Goal: Information Seeking & Learning: Check status

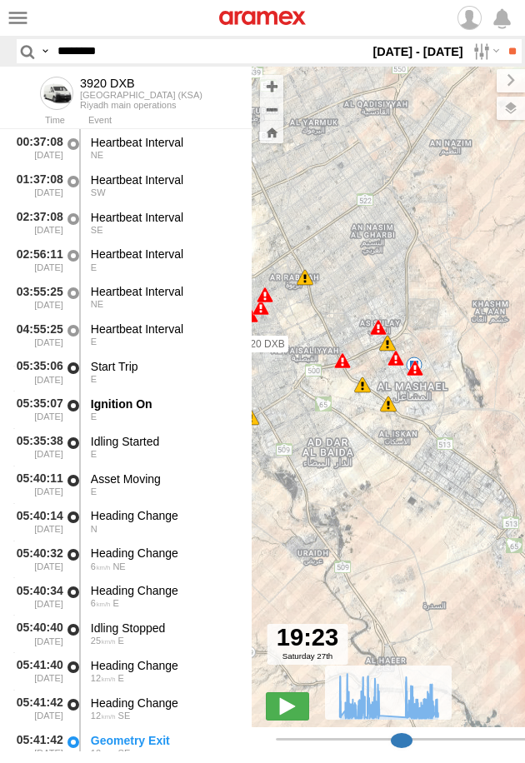
select select "**********"
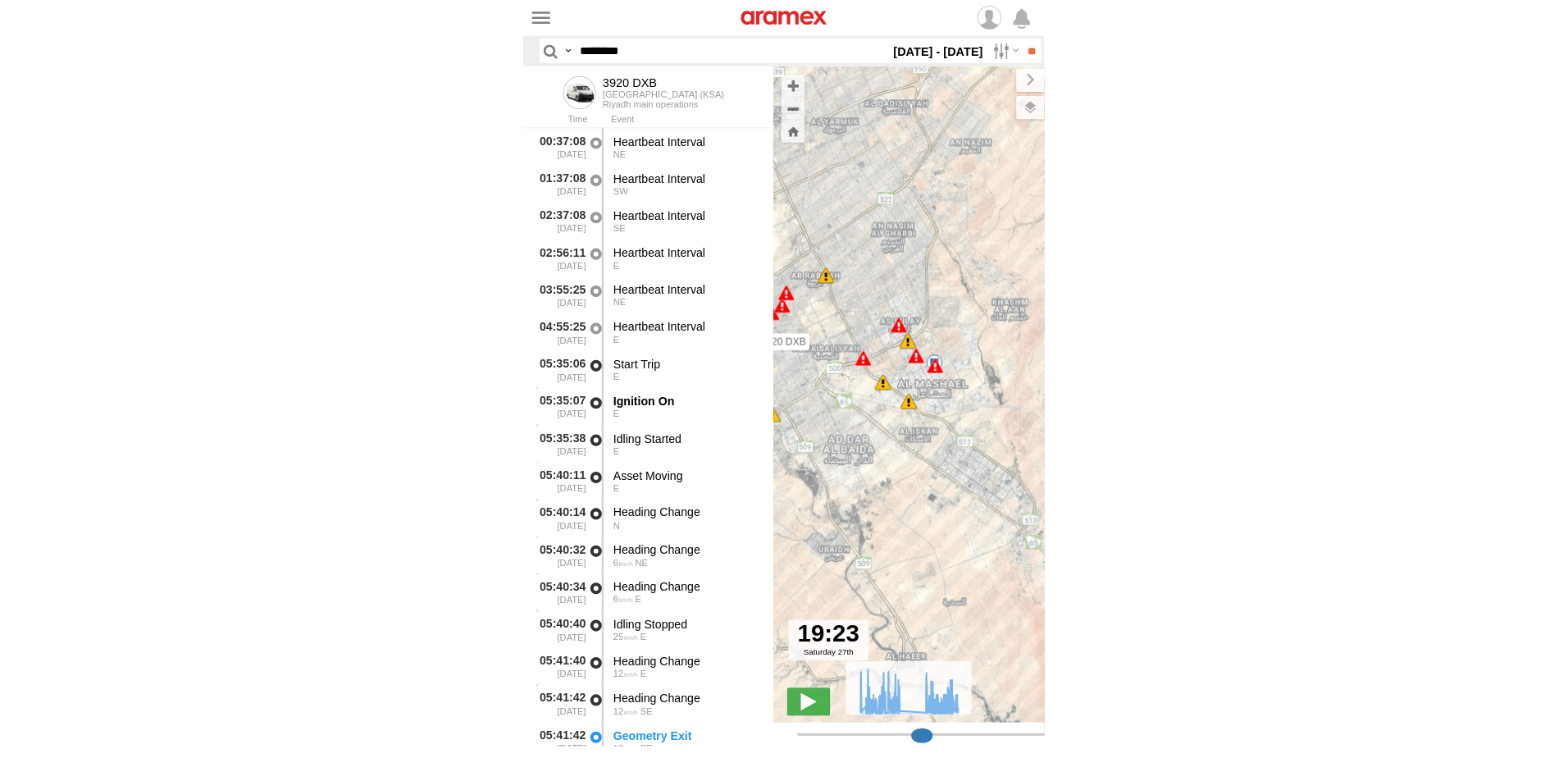
scroll to position [1101, 0]
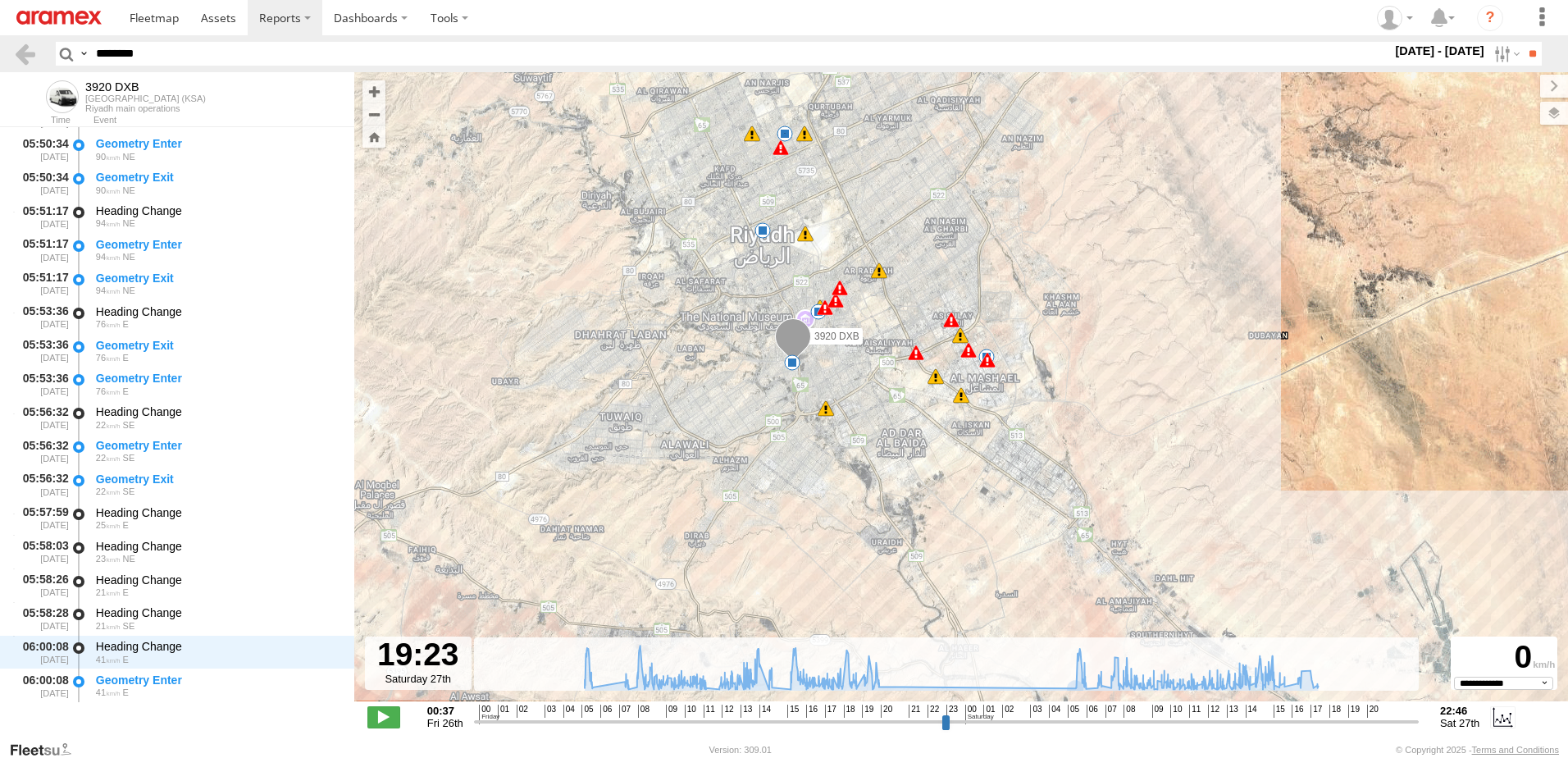
drag, startPoint x: 182, startPoint y: 54, endPoint x: -3, endPoint y: 49, distance: 185.1
click at [0, 49] on html at bounding box center [784, 379] width 1568 height 758
paste input "text"
click at [228, 59] on input "text" at bounding box center [740, 53] width 1302 height 24
click at [228, 52] on input "text" at bounding box center [740, 53] width 1302 height 24
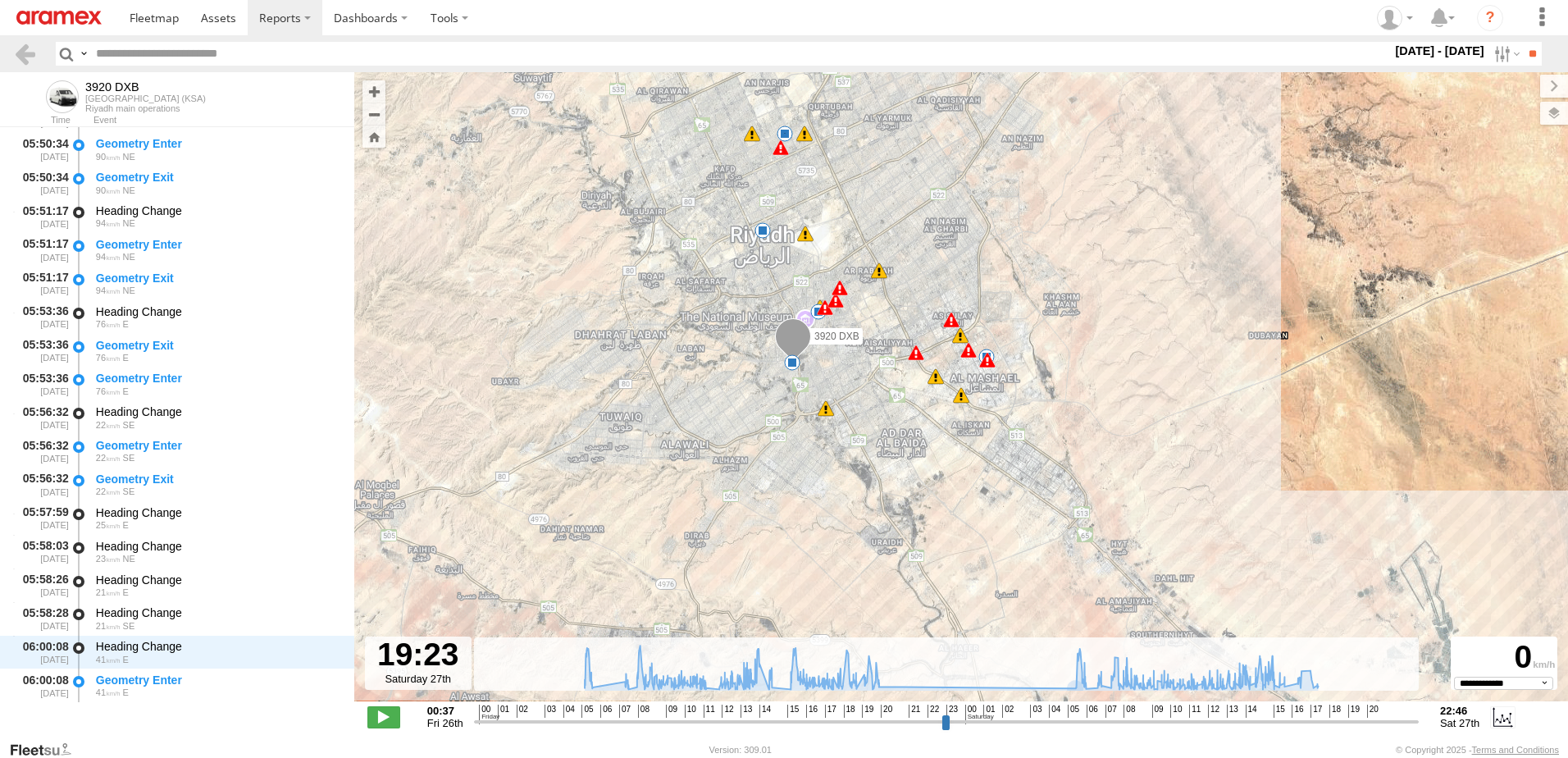
click at [228, 52] on input "text" at bounding box center [740, 53] width 1302 height 24
paste input "text"
click at [199, 58] on input "text" at bounding box center [740, 53] width 1302 height 24
paste input "********"
type input "********"
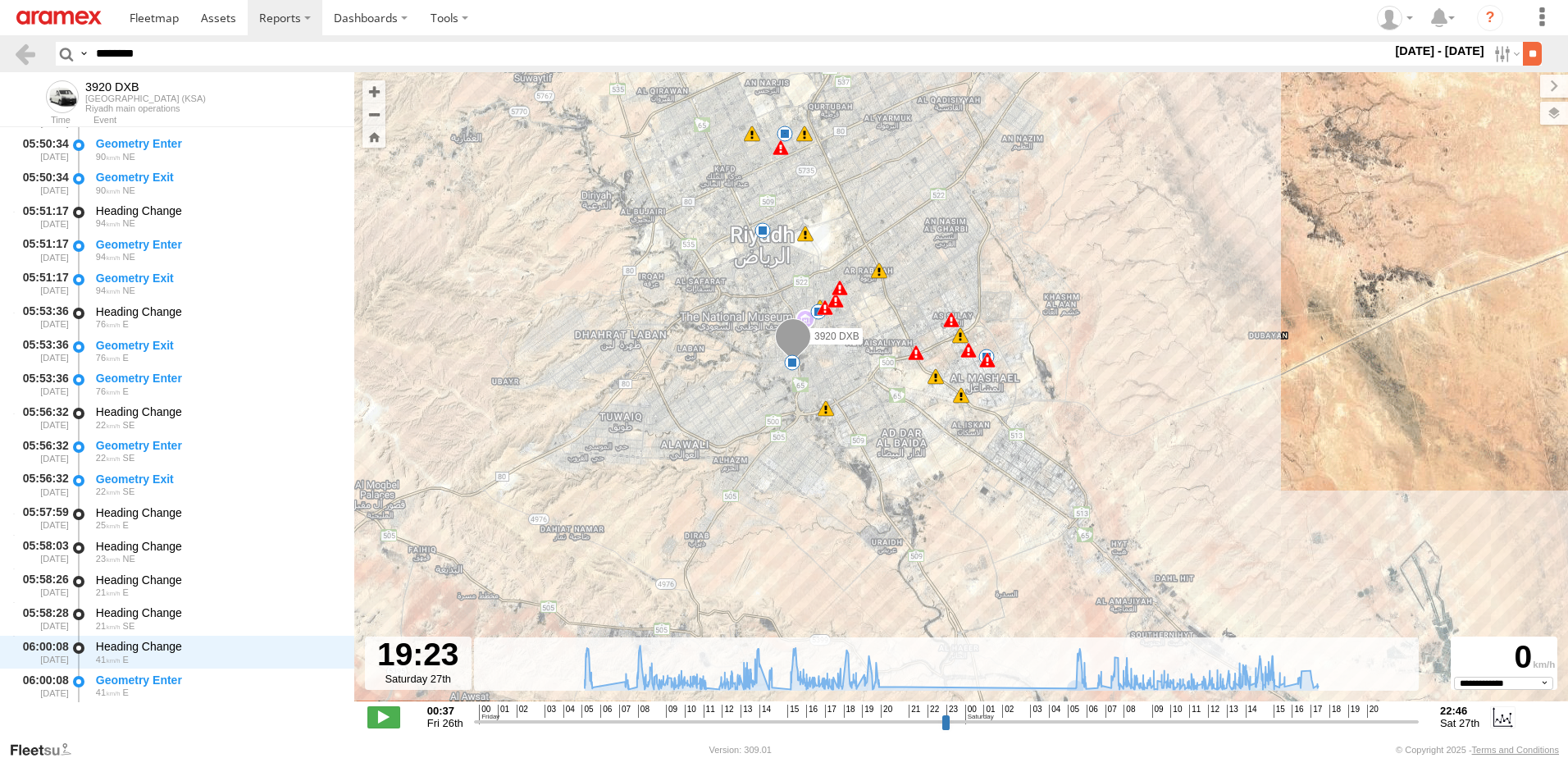
click at [516, 52] on input "**" at bounding box center [1532, 53] width 19 height 24
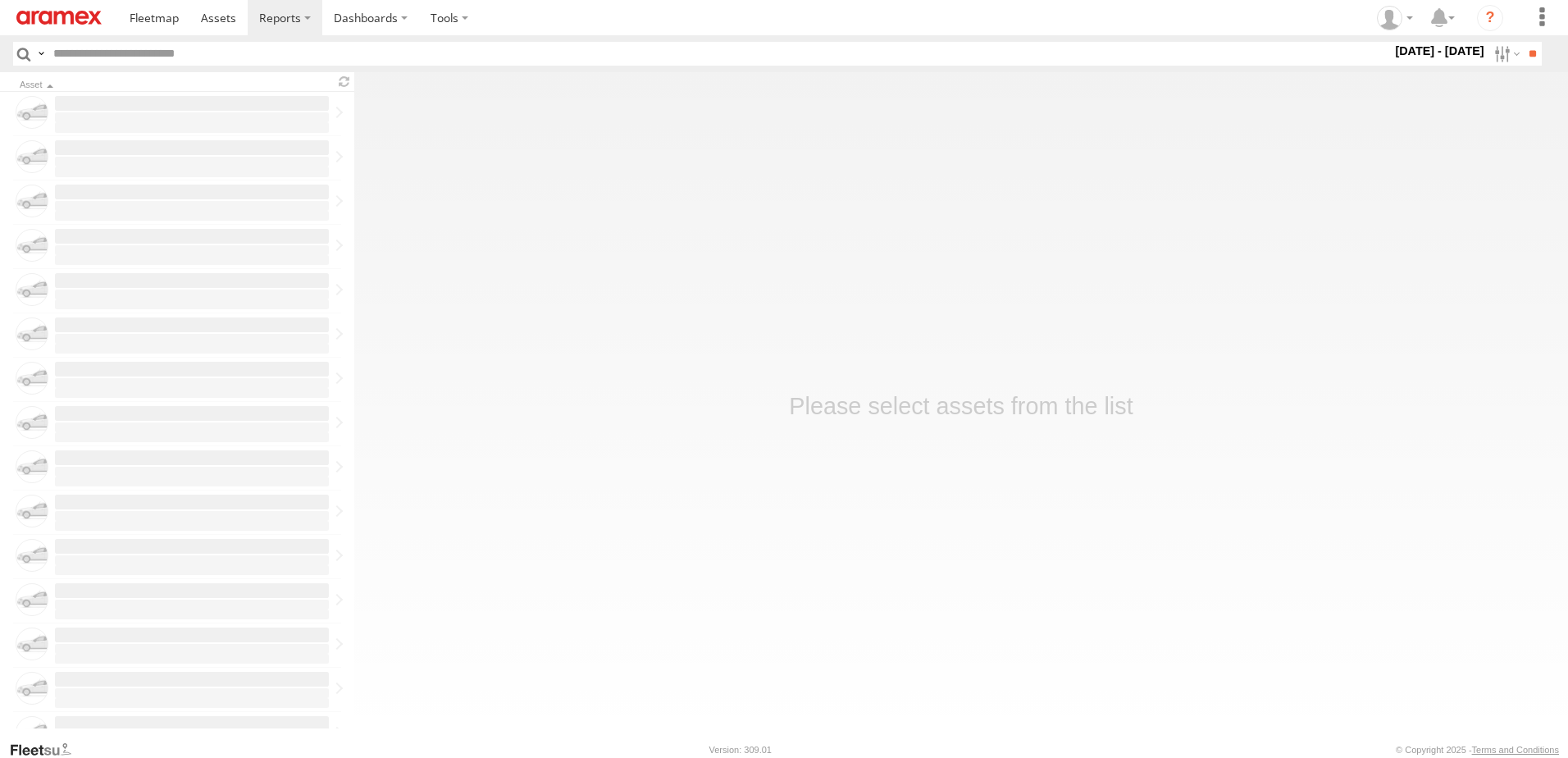
type input "********"
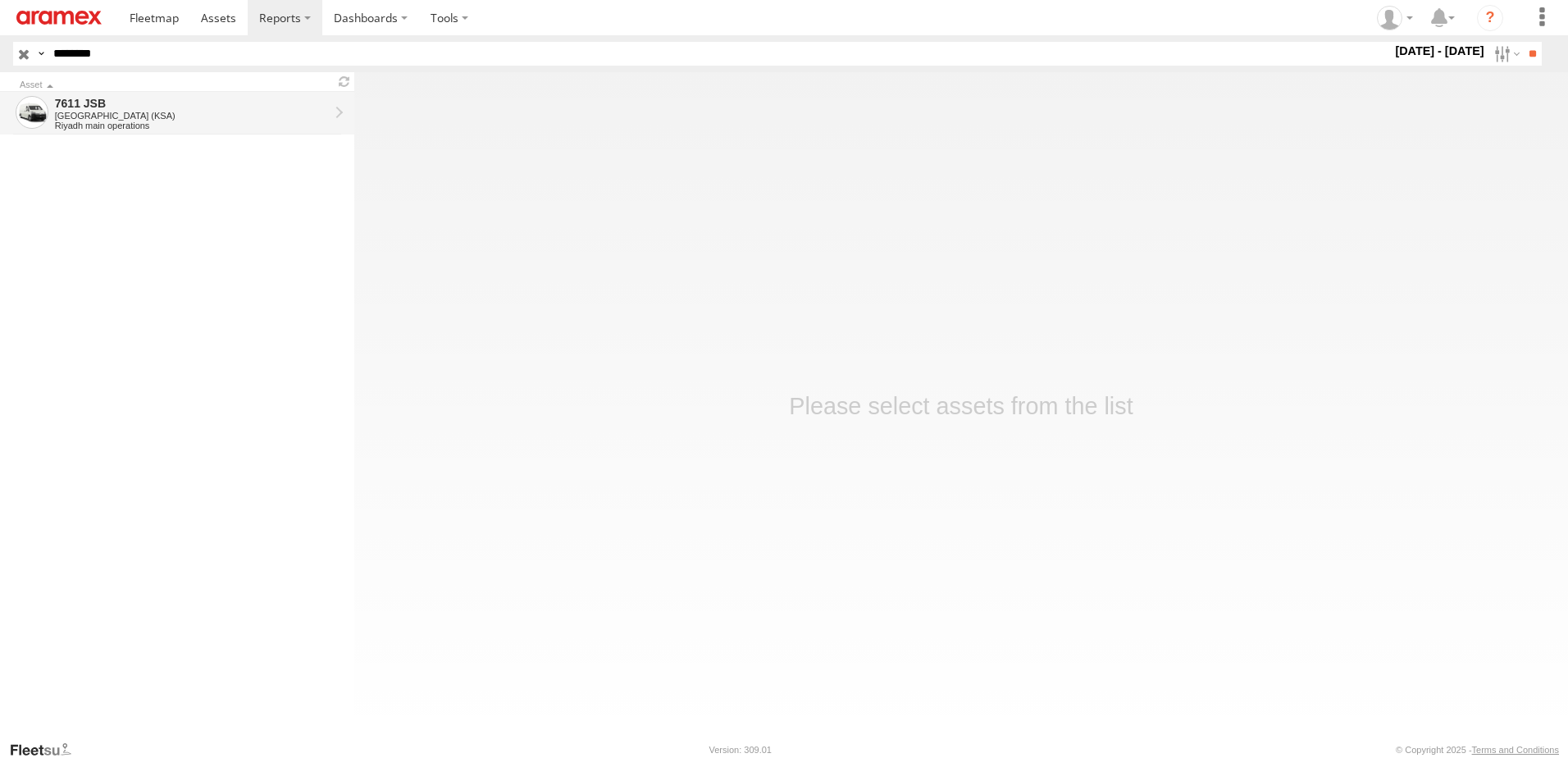
click at [184, 111] on div "[GEOGRAPHIC_DATA] (KSA)" at bounding box center [192, 115] width 274 height 10
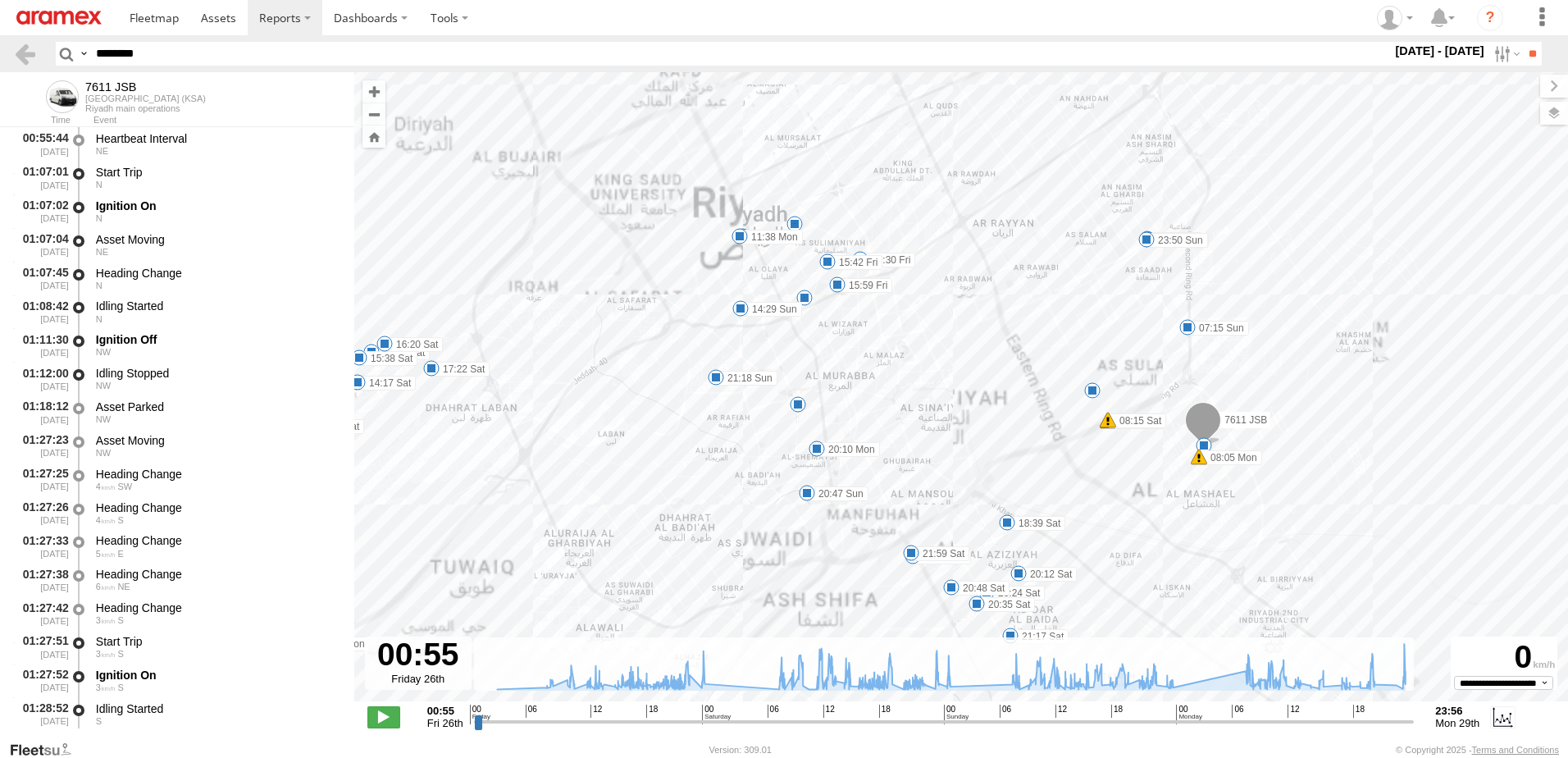
drag, startPoint x: 1164, startPoint y: 482, endPoint x: 1151, endPoint y: 396, distance: 87.0
click at [1150, 398] on div "7611 JSB 23:08 Fri 08:15 Sat 08:15 Sat 09:16 Sat 09:16 Sat 09:21 Sat 10:11 Sat …" at bounding box center [961, 395] width 1214 height 646
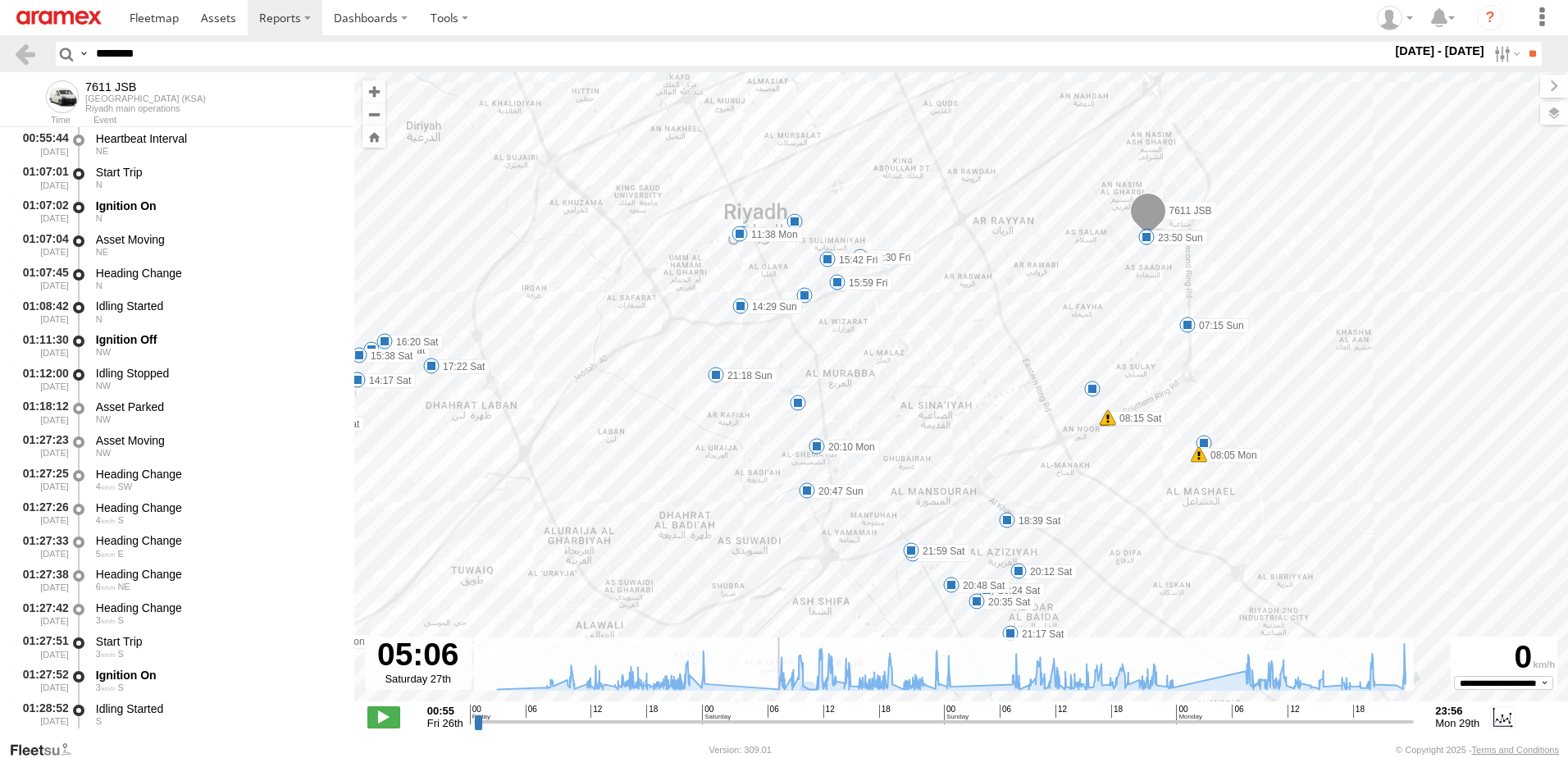
drag, startPoint x: 761, startPoint y: 719, endPoint x: 784, endPoint y: 646, distance: 76.5
click at [757, 714] on input "range" at bounding box center [943, 722] width 940 height 16
click at [1554, 118] on label at bounding box center [1537, 112] width 60 height 23
click at [0, 0] on span "Overlays" at bounding box center [0, 0] width 0 height 0
click at [0, 0] on span "Fences" at bounding box center [0, 0] width 0 height 0
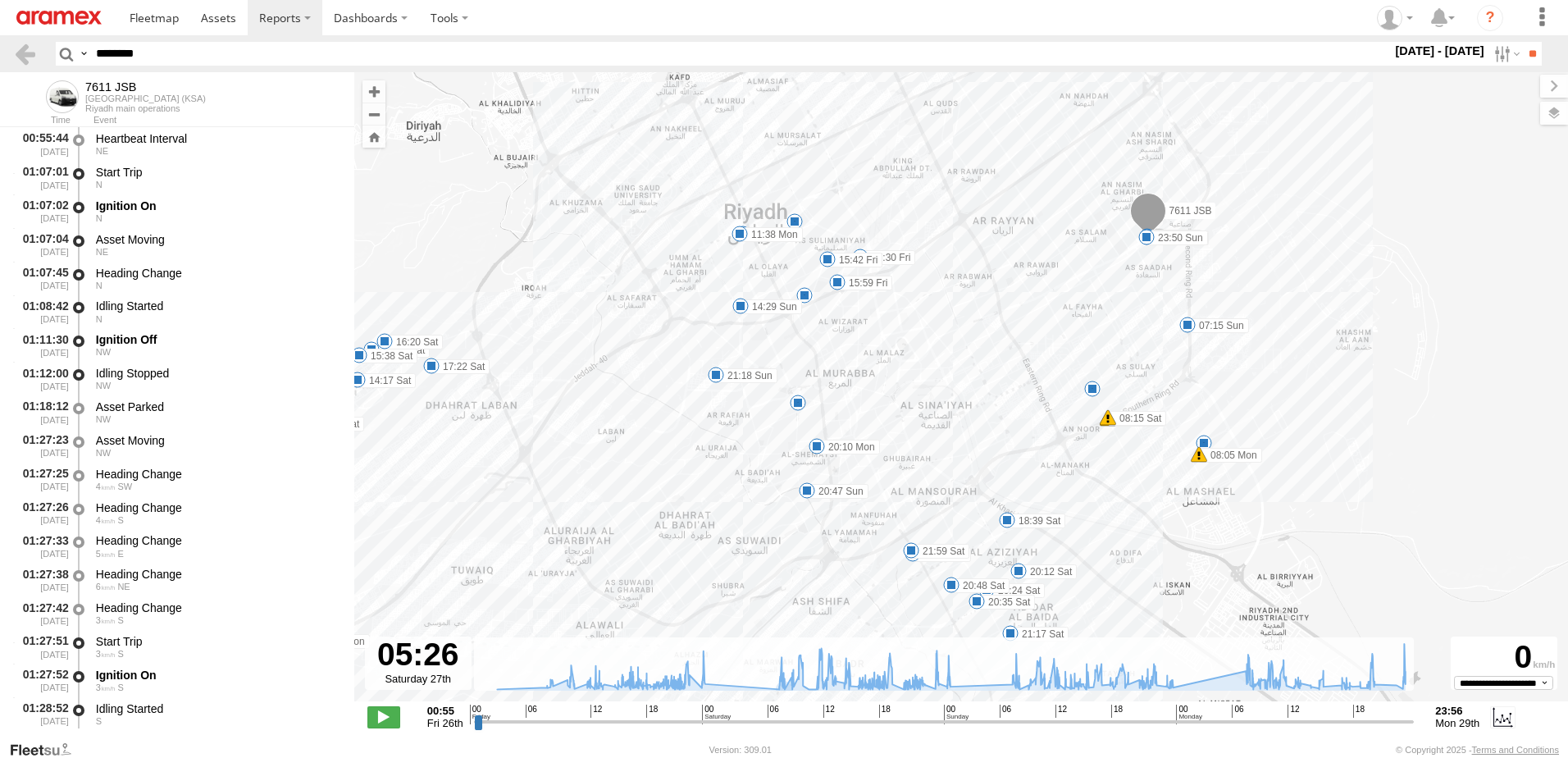
click at [0, 0] on label at bounding box center [0, 0] width 0 height 0
click at [1513, 86] on label at bounding box center [1540, 86] width 55 height 23
drag, startPoint x: 757, startPoint y: 723, endPoint x: 753, endPoint y: 624, distance: 99.1
click at [715, 719] on input "range" at bounding box center [943, 722] width 940 height 16
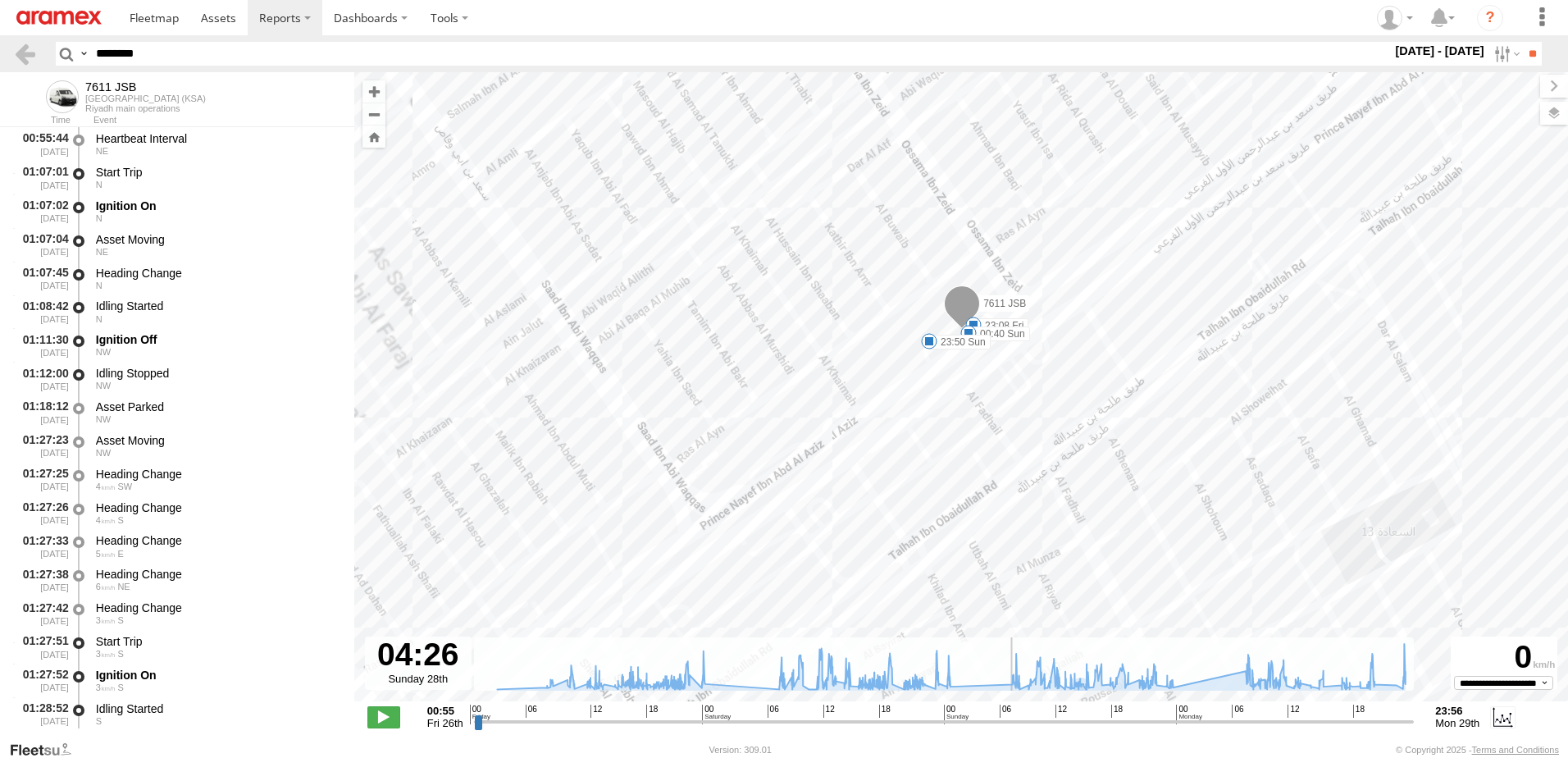
click at [982, 723] on input "range" at bounding box center [943, 722] width 940 height 16
type input "**********"
click at [1204, 722] on input "range" at bounding box center [943, 722] width 940 height 16
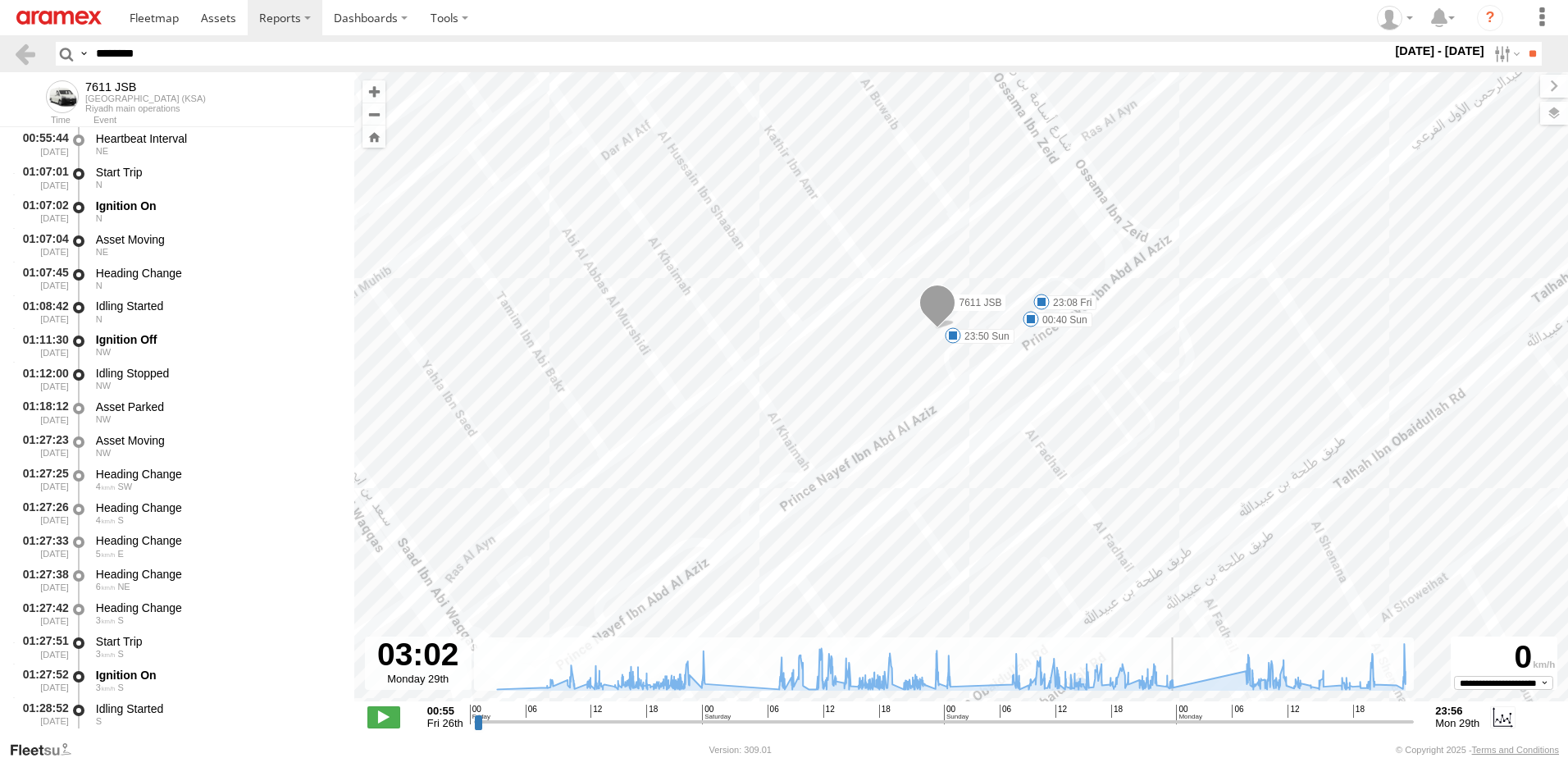
click at [937, 307] on span at bounding box center [937, 306] width 36 height 44
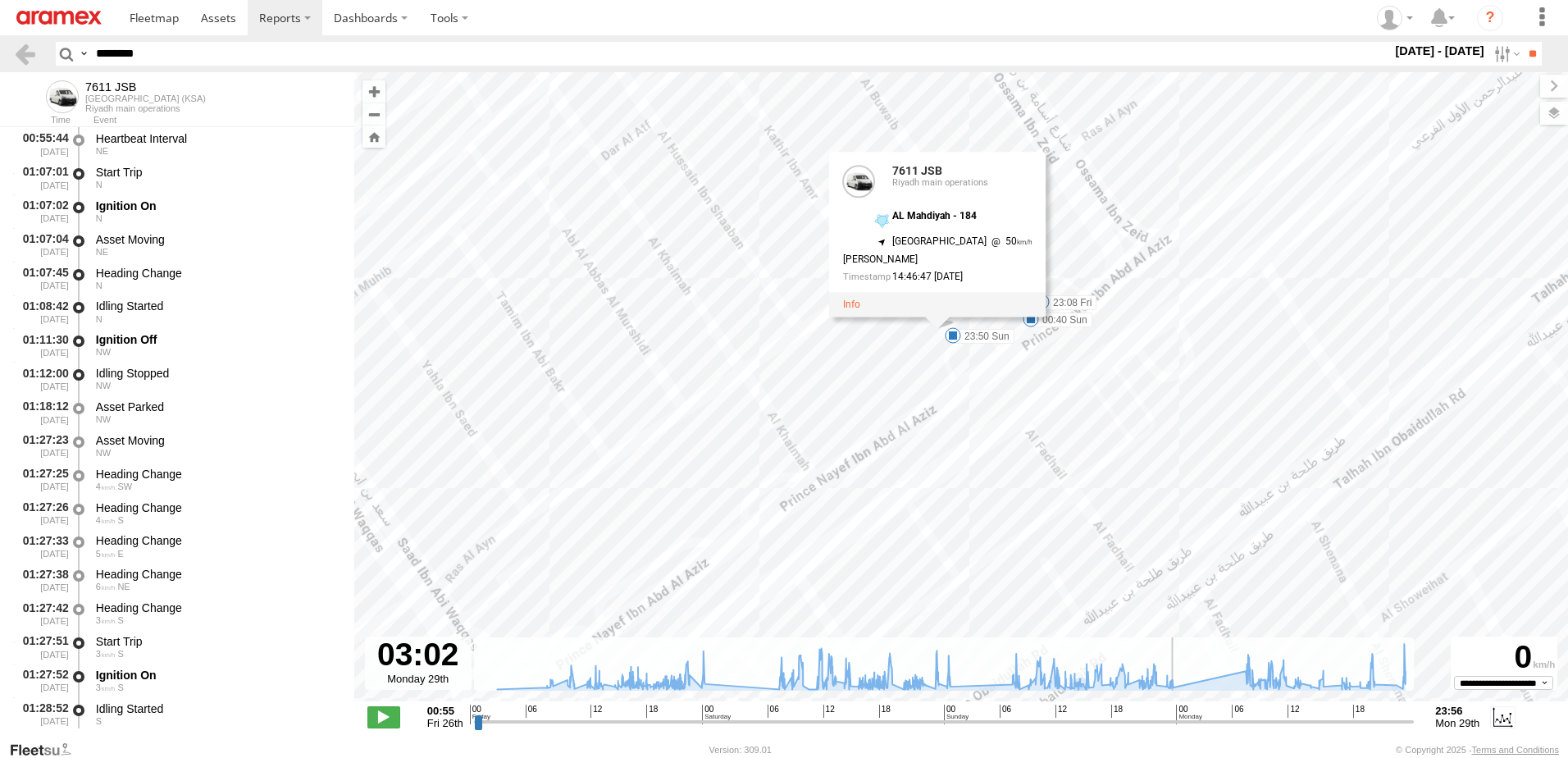
click at [986, 245] on span "50" at bounding box center [1009, 242] width 46 height 12
click at [918, 254] on div "George Venattu" at bounding box center [937, 259] width 190 height 11
click at [869, 314] on div at bounding box center [938, 304] width 217 height 25
click at [860, 307] on link at bounding box center [850, 304] width 17 height 12
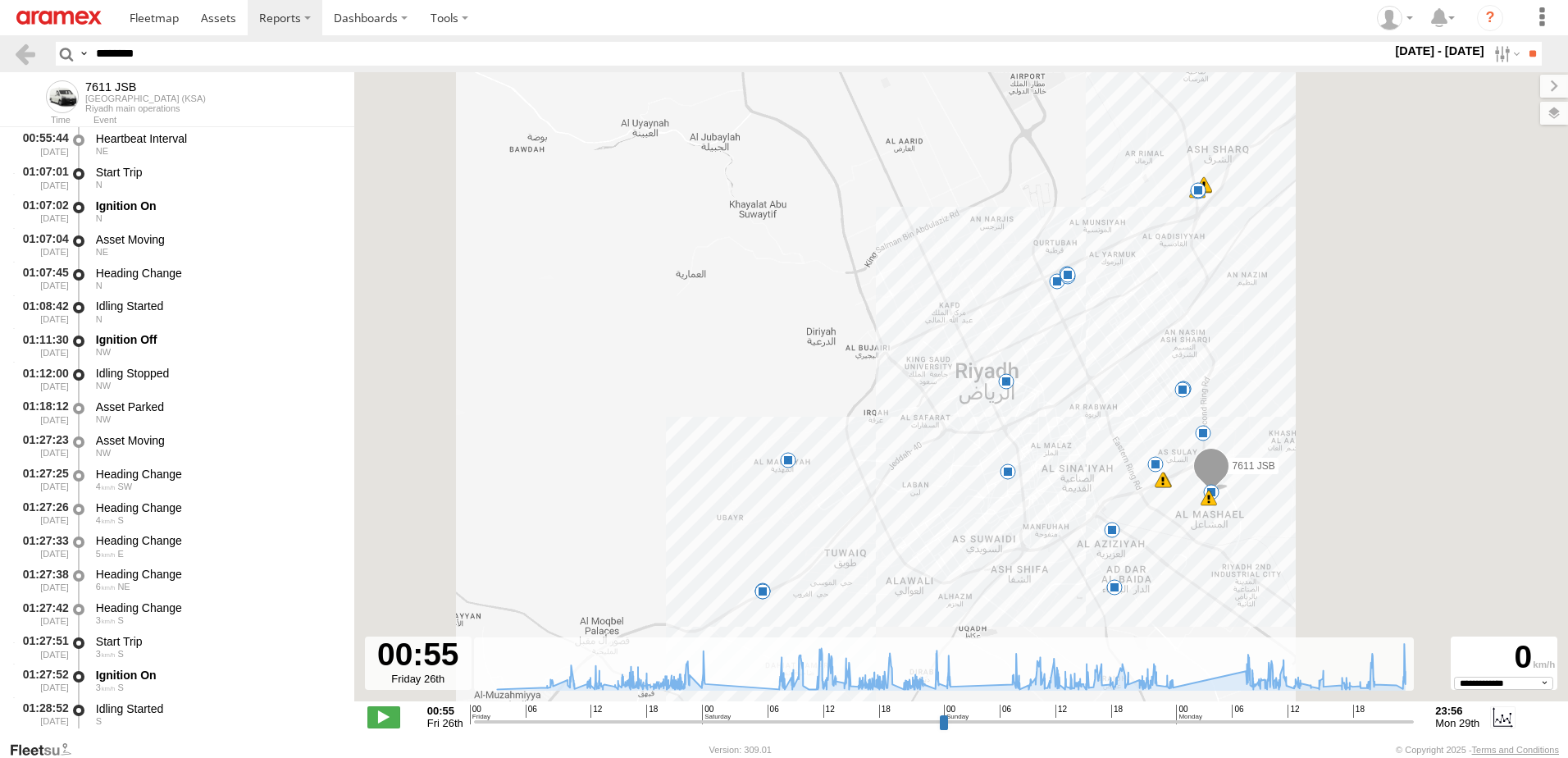
select select "**********"
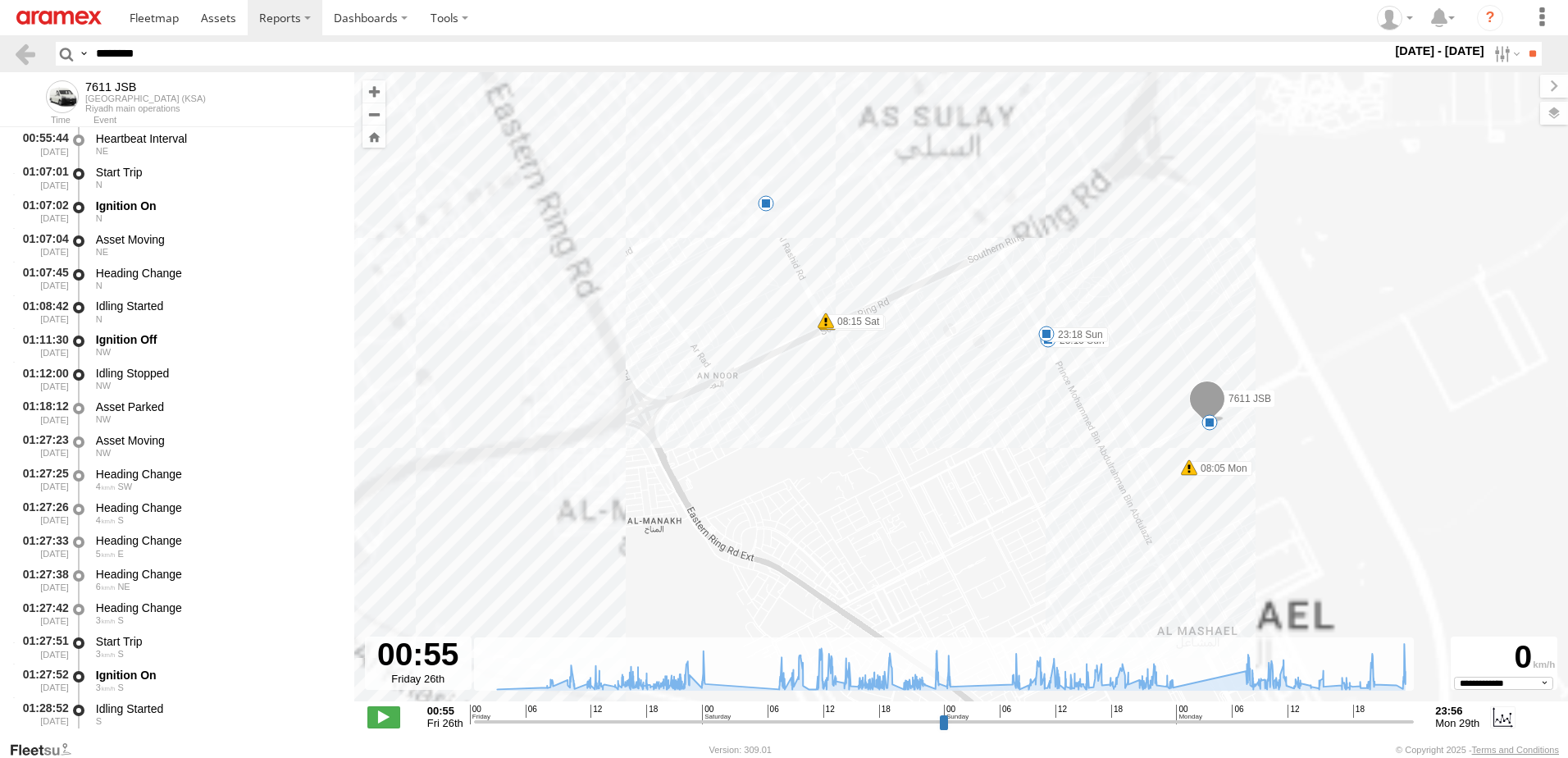
click at [1174, 360] on div "7611 JSB 23:08 Fri 08:15 Sat 08:15 Sat 09:16 Sat 09:16 Sat 09:21 Sat 10:11 Sat …" at bounding box center [961, 395] width 1214 height 646
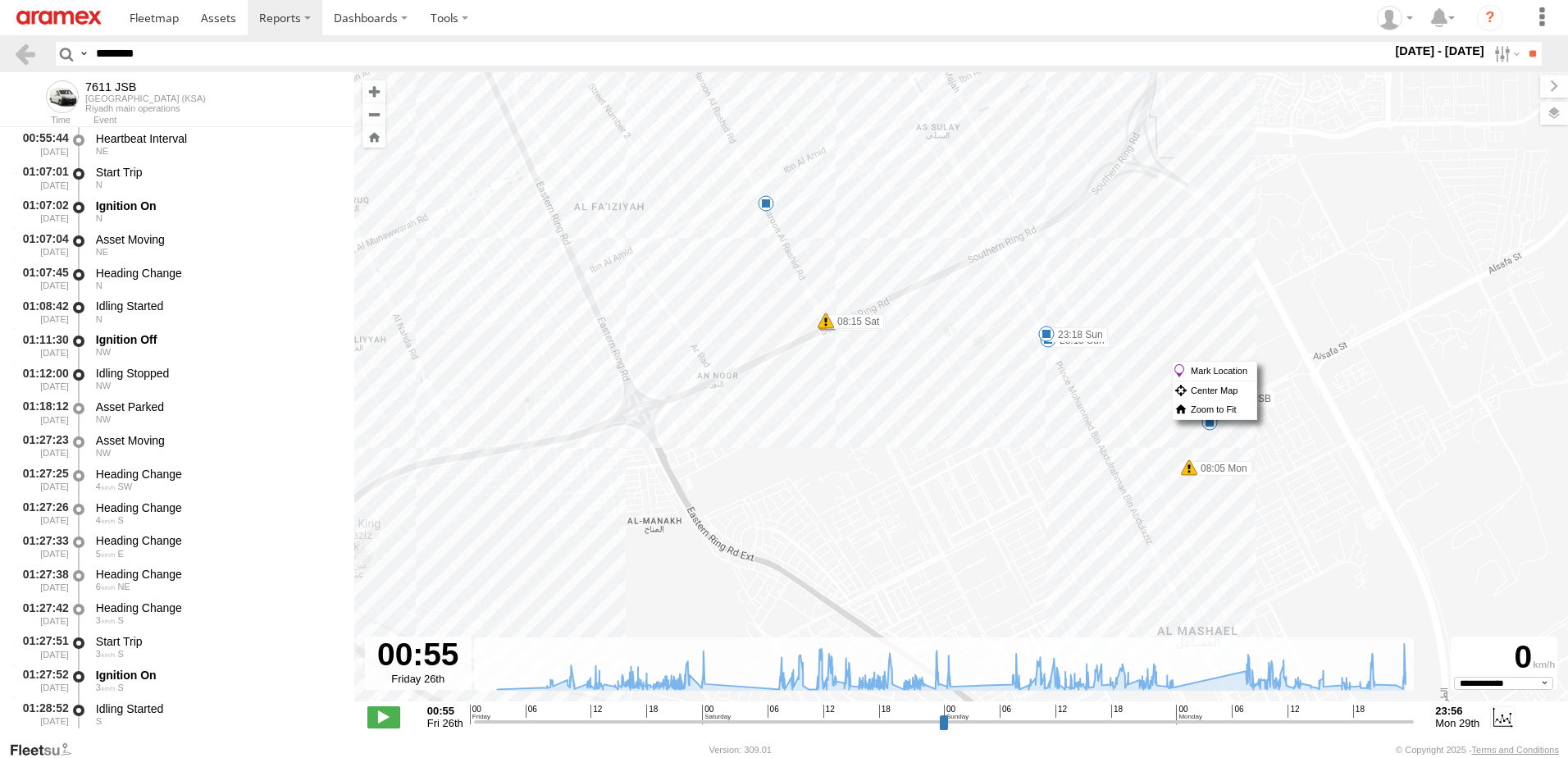
drag, startPoint x: 1171, startPoint y: 361, endPoint x: 1151, endPoint y: 359, distance: 20.1
click at [1151, 359] on div "7611 JSB 23:08 Fri 08:15 Sat 08:15 Sat 09:16 Sat 09:16 Sat 09:21 Sat 10:11 Sat …" at bounding box center [961, 395] width 1214 height 646
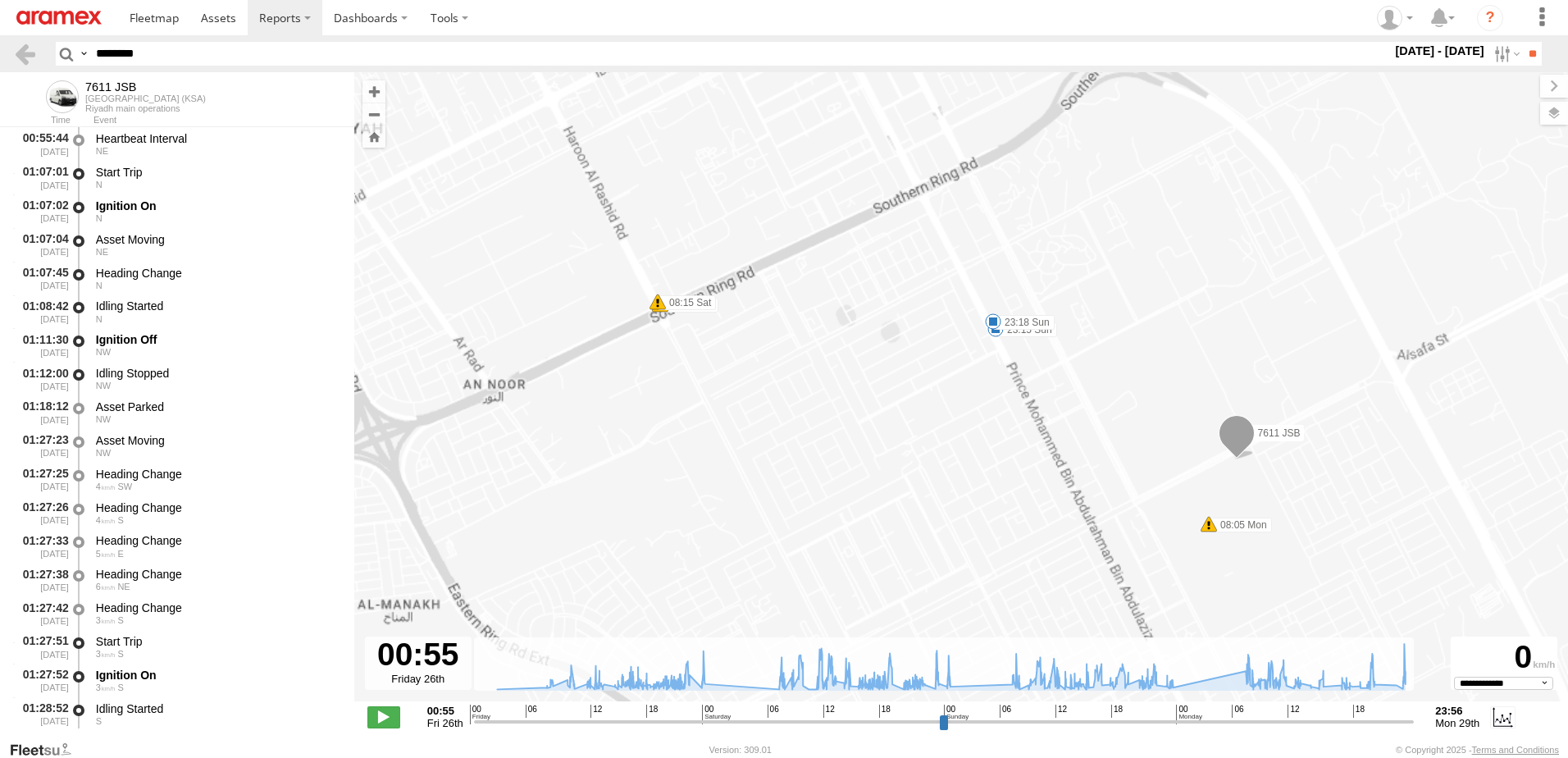
click at [1151, 359] on div "7611 JSB 23:08 Fri 08:15 Sat 08:15 Sat 09:16 Sat 09:16 Sat 09:21 Sat 10:11 Sat …" at bounding box center [961, 395] width 1214 height 646
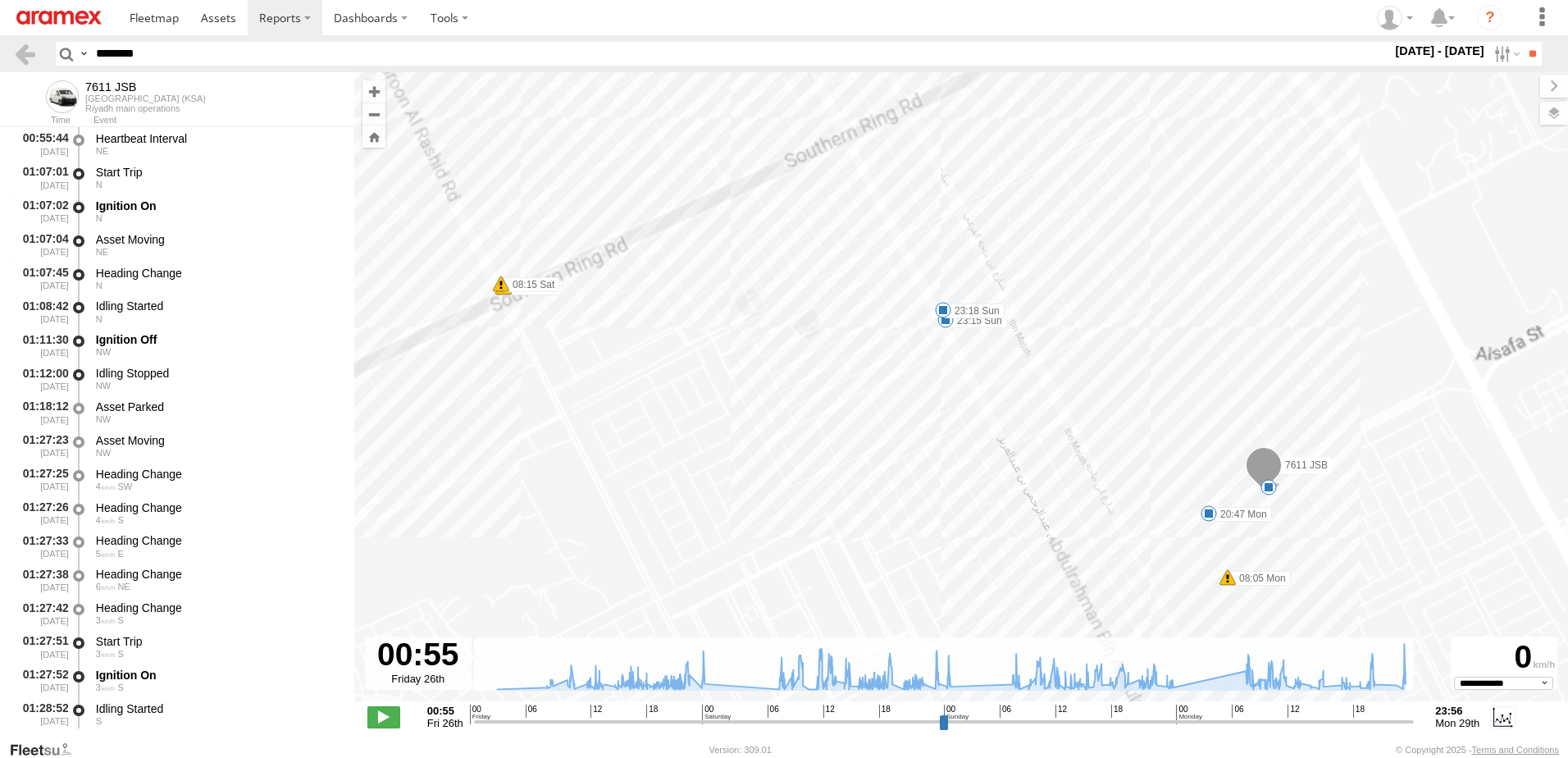
click at [1151, 359] on div "7611 JSB 23:08 Fri 08:15 Sat 08:15 Sat 09:16 Sat 09:16 Sat 09:21 Sat 10:11 Sat …" at bounding box center [961, 395] width 1214 height 646
click at [942, 312] on span at bounding box center [943, 310] width 17 height 17
click at [862, 268] on div "Sulai - 91" at bounding box center [942, 270] width 160 height 20
drag, startPoint x: 850, startPoint y: 314, endPoint x: 814, endPoint y: 328, distance: 38.6
click at [814, 328] on div "7611 JSB 23:08 Fri 08:15 Sat 08:15 Sat 09:16 Sat 09:16 Sat 09:21 Sat 10:11 Sat …" at bounding box center [961, 395] width 1214 height 646
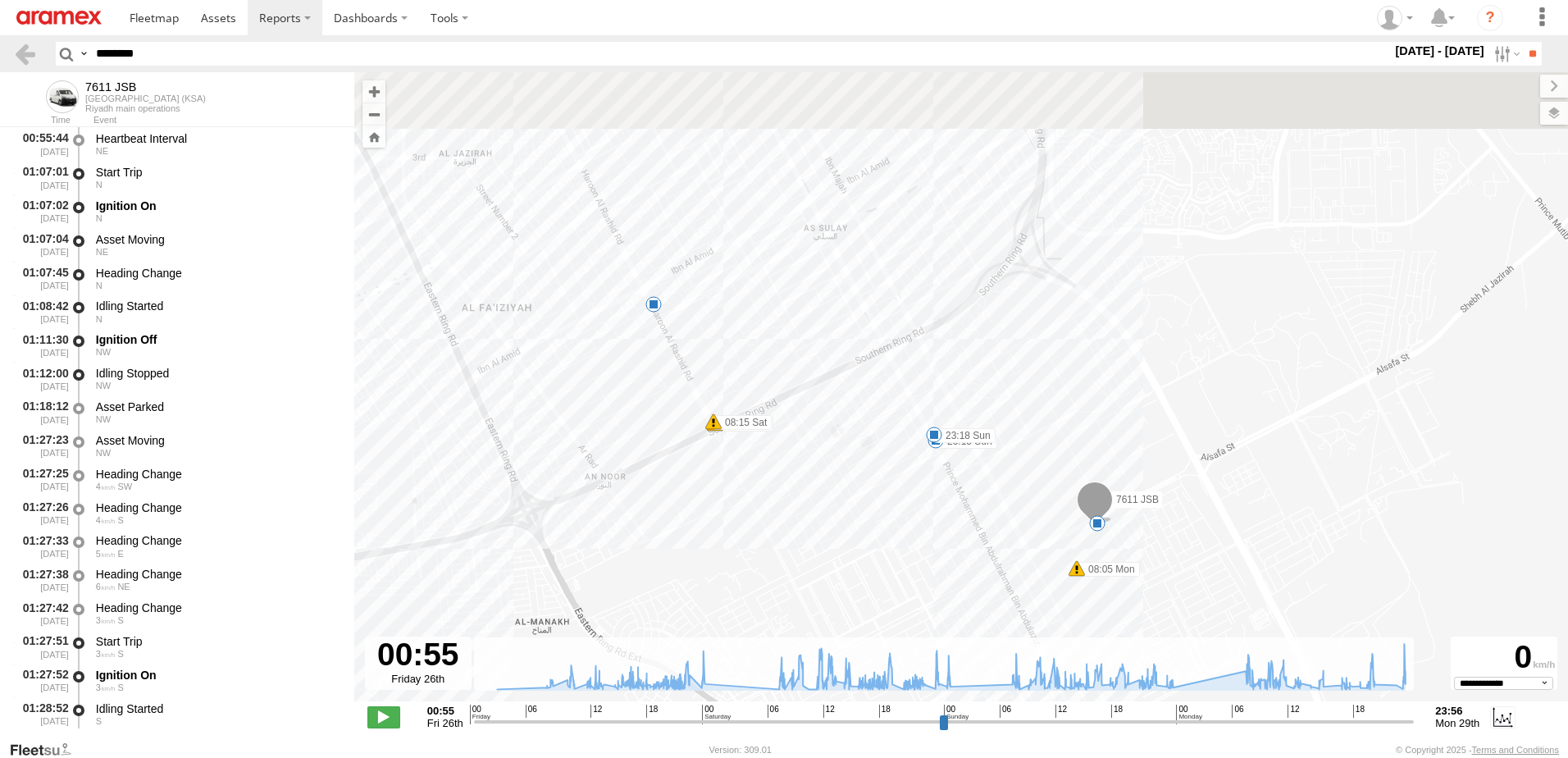
drag, startPoint x: 808, startPoint y: 332, endPoint x: 955, endPoint y: 537, distance: 252.3
click at [955, 537] on div "7611 JSB 23:08 Fri 08:15 Sat 08:15 Sat 09:16 Sat 09:16 Sat 09:21 Sat 10:11 Sat …" at bounding box center [961, 395] width 1214 height 646
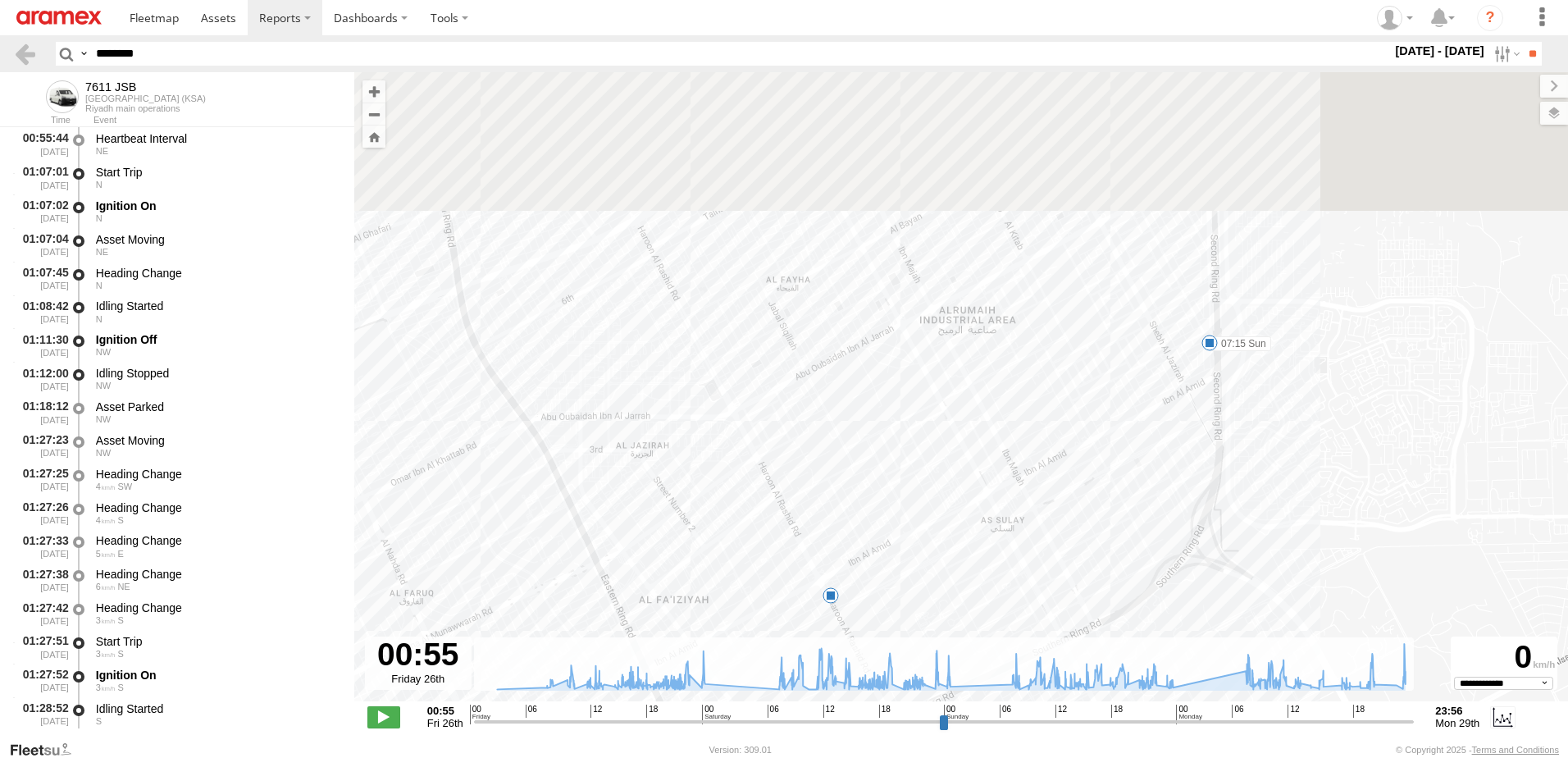
drag, startPoint x: 910, startPoint y: 286, endPoint x: 968, endPoint y: 530, distance: 250.8
click at [968, 530] on div "7611 JSB 23:08 Fri 08:15 Sat 08:15 Sat 09:16 Sat 09:16 Sat 09:21 Sat 10:11 Sat …" at bounding box center [961, 395] width 1214 height 646
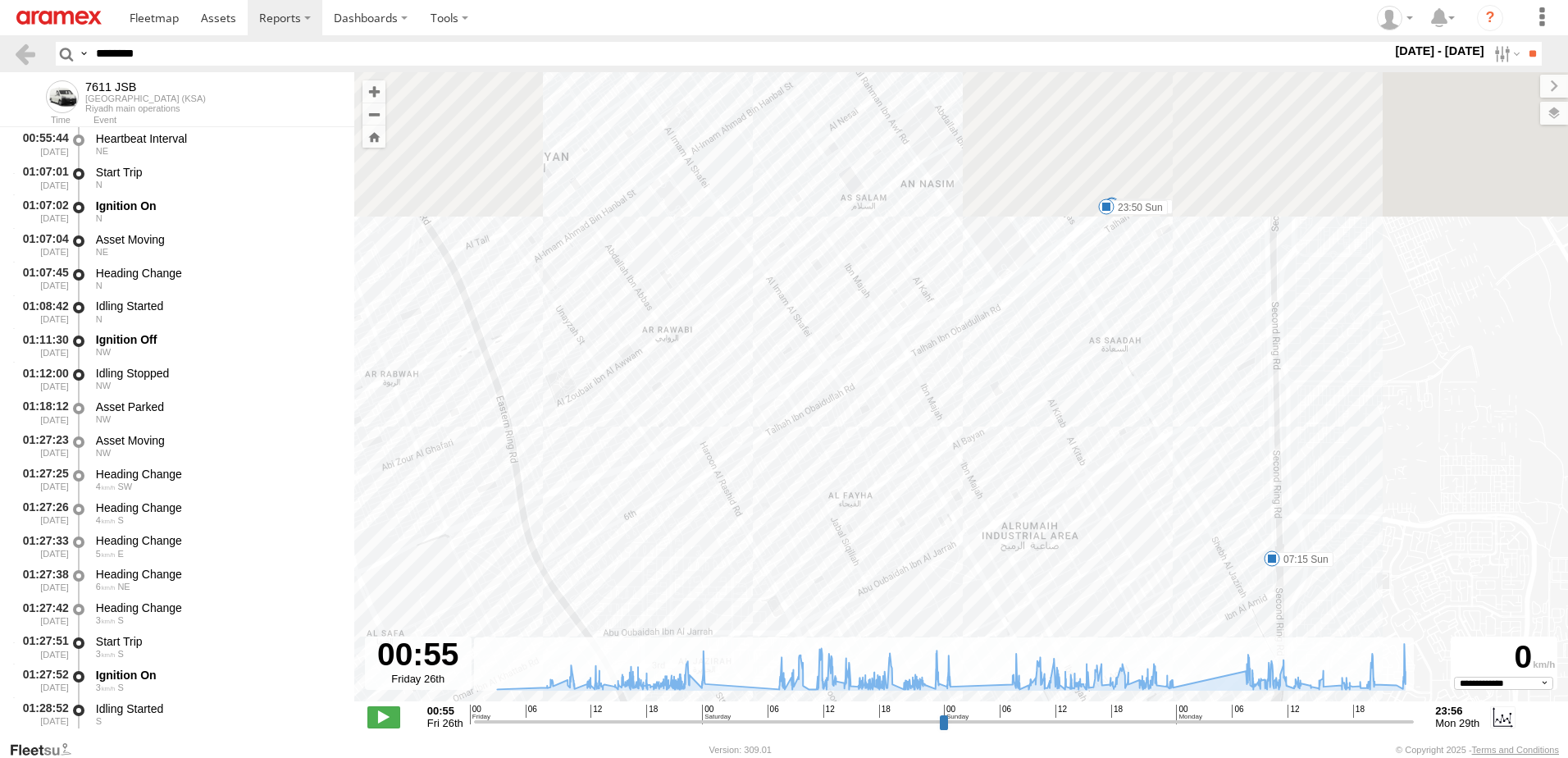
drag, startPoint x: 923, startPoint y: 349, endPoint x: 985, endPoint y: 523, distance: 184.7
click at [988, 527] on div "7611 JSB 23:08 Fri 08:15 Sat 08:15 Sat 09:16 Sat 09:16 Sat 09:21 Sat 10:11 Sat …" at bounding box center [961, 395] width 1214 height 646
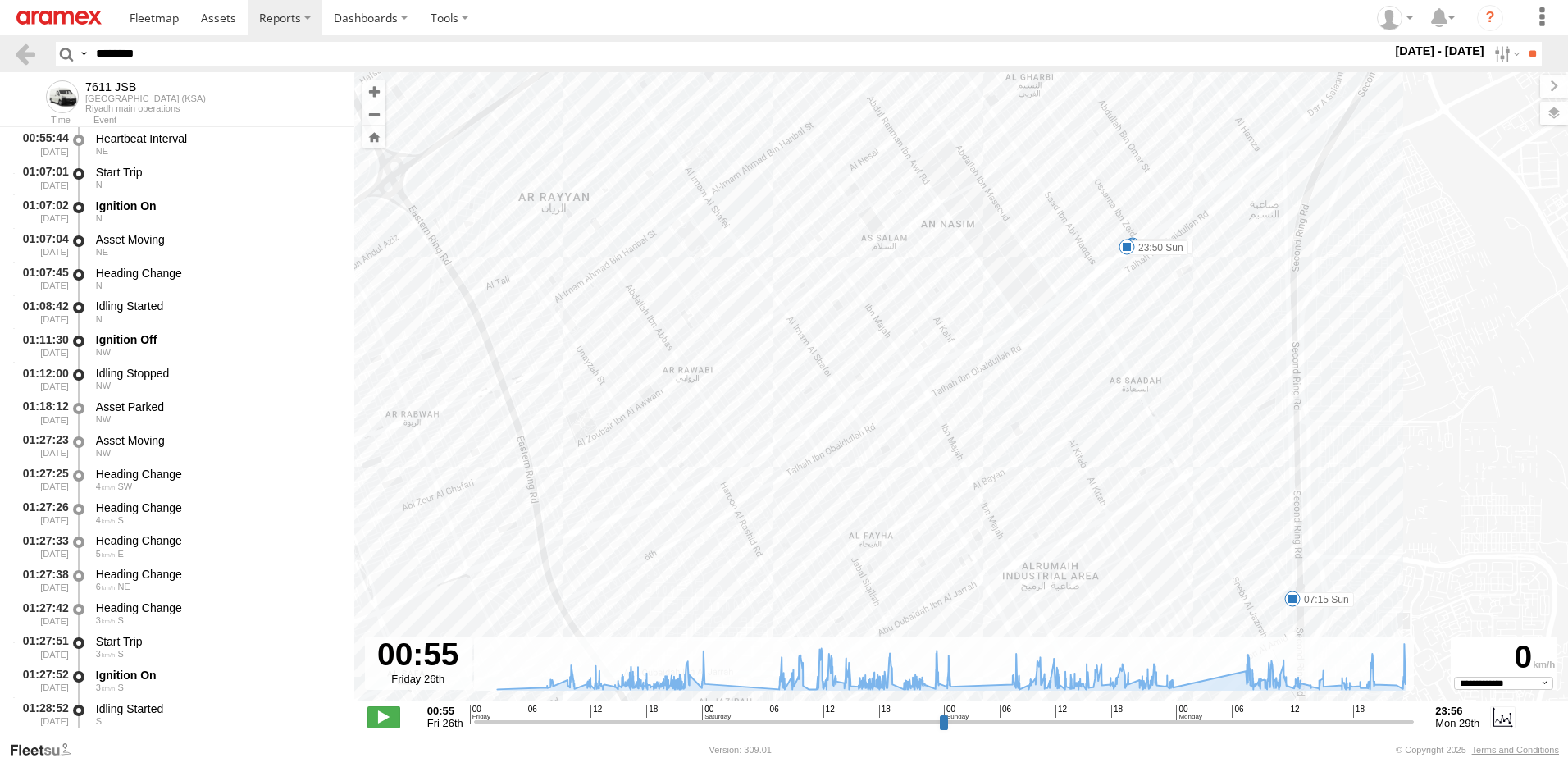
click at [970, 371] on div "7611 JSB 23:08 Fri 08:15 Sat 08:15 Sat 09:16 Sat 09:16 Sat 09:21 Sat 10:11 Sat …" at bounding box center [961, 395] width 1214 height 646
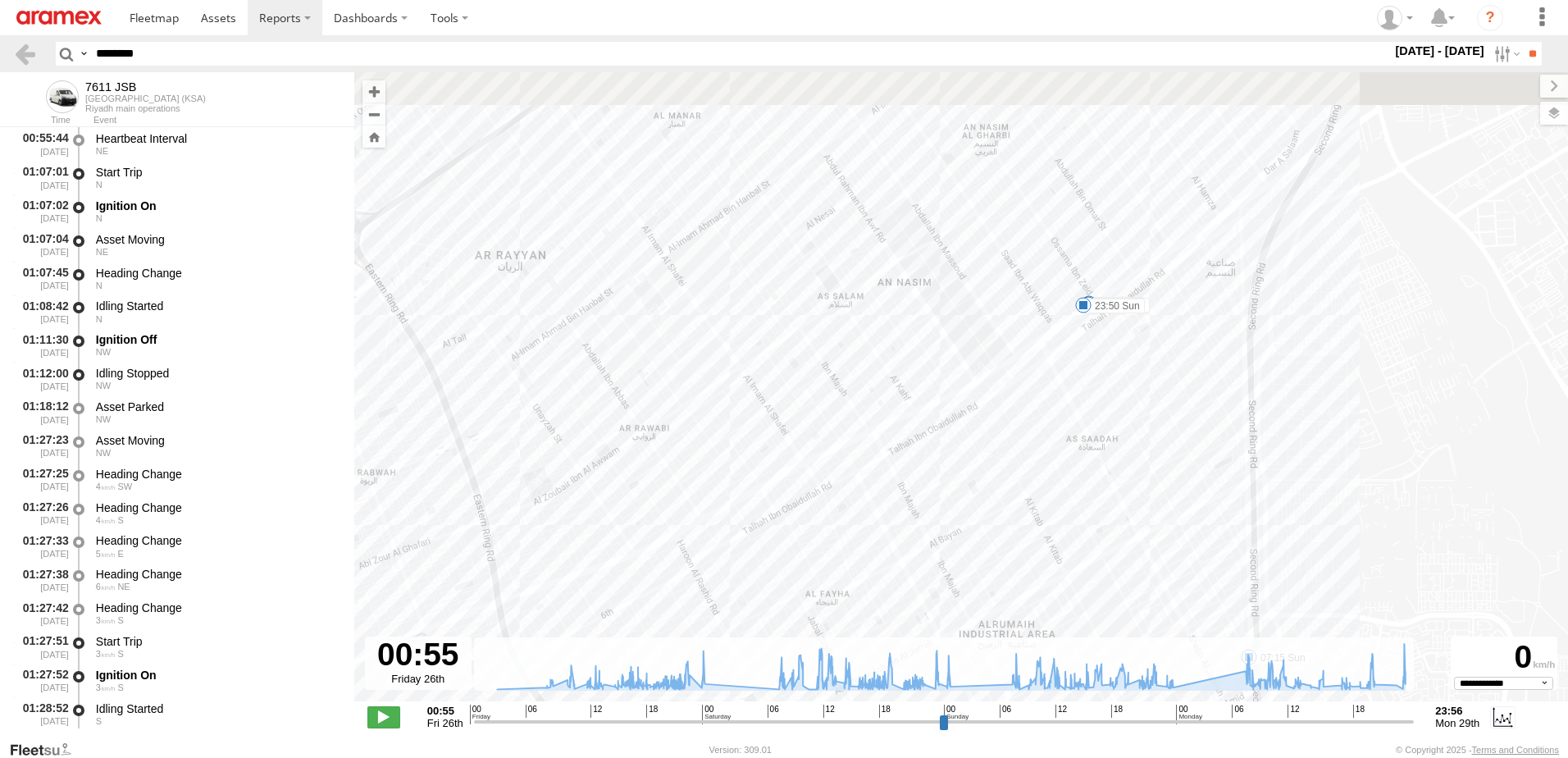
drag, startPoint x: 1014, startPoint y: 317, endPoint x: 910, endPoint y: 402, distance: 134.3
click at [910, 402] on div "7611 JSB 23:08 Fri 08:15 Sat 08:15 Sat 09:16 Sat 09:16 Sat 09:21 Sat 10:11 Sat …" at bounding box center [961, 395] width 1214 height 646
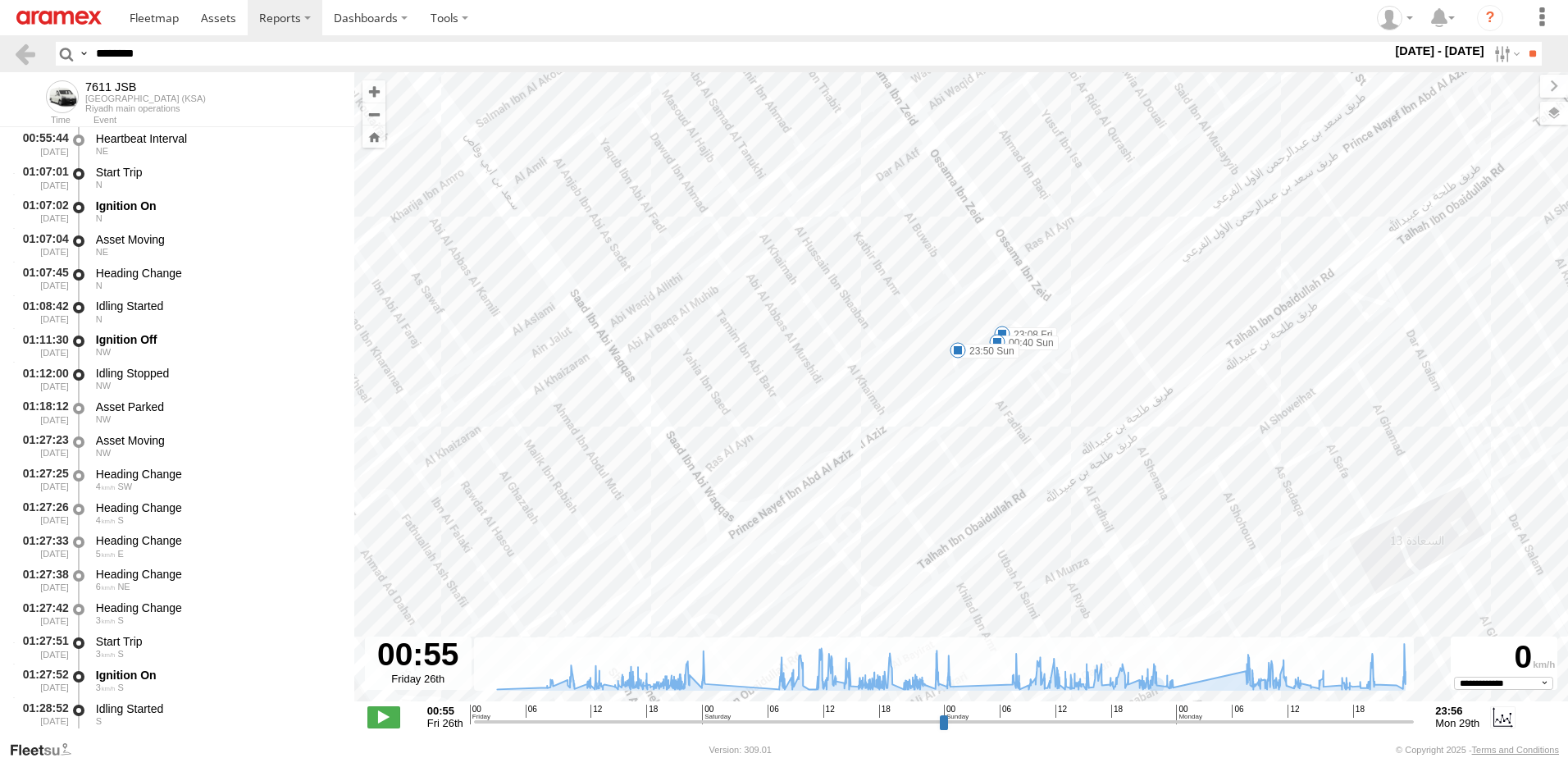
type input "**********"
click at [1213, 720] on input "range" at bounding box center [943, 722] width 940 height 16
click at [757, 458] on div "7611 JSB 23:08 Fri 08:15 Sat 08:15 Sat 09:16 Sat 09:16 Sat 09:21 Sat 10:11 Sat …" at bounding box center [961, 395] width 1214 height 646
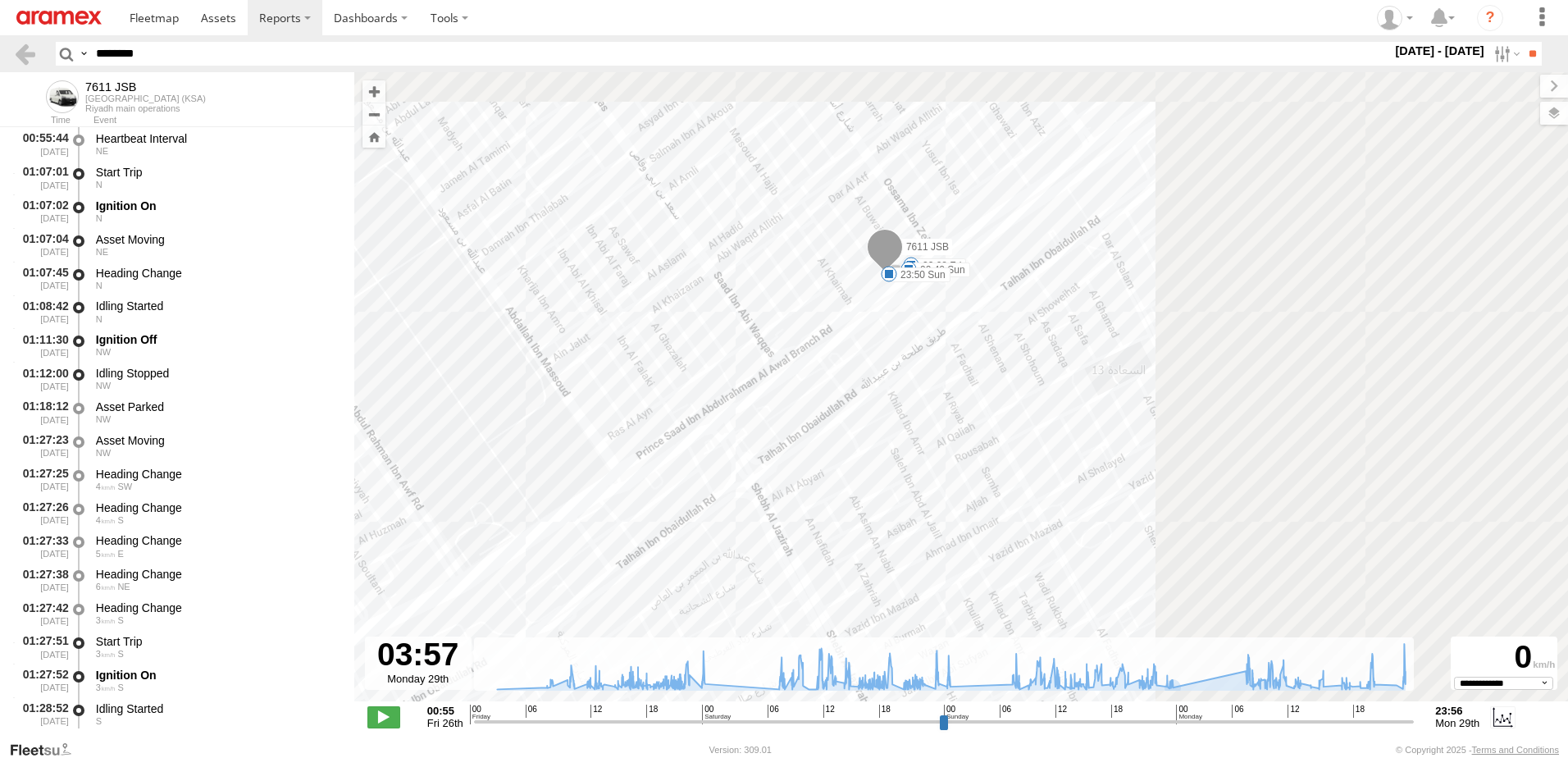
drag, startPoint x: 1308, startPoint y: 392, endPoint x: 1000, endPoint y: 358, distance: 309.9
click at [1009, 365] on div "7611 JSB 23:08 Fri 08:15 Sat 08:15 Sat 09:16 Sat 09:16 Sat 09:21 Sat 10:11 Sat …" at bounding box center [961, 395] width 1214 height 646
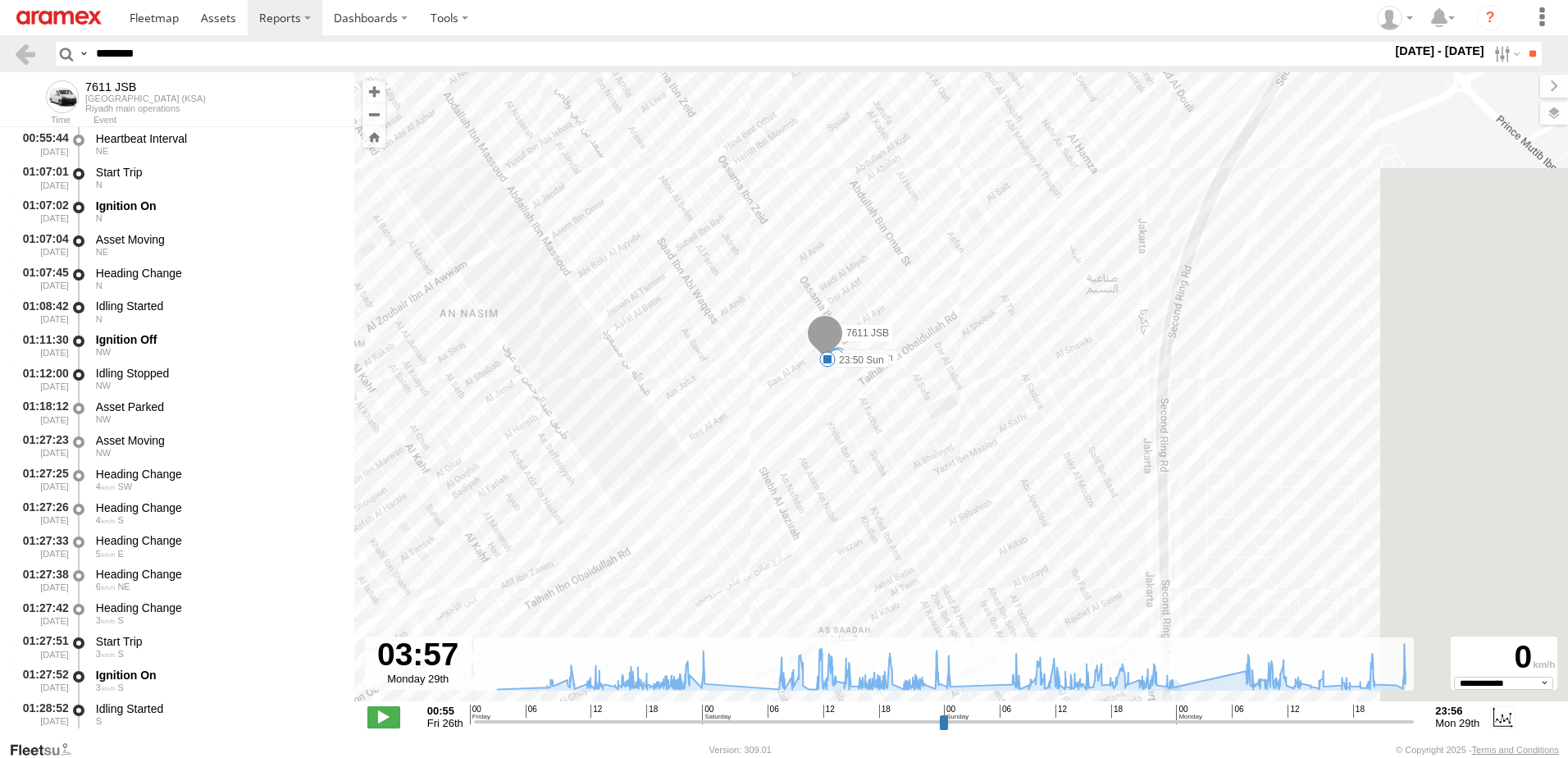
drag, startPoint x: 1118, startPoint y: 347, endPoint x: 931, endPoint y: 411, distance: 197.6
click at [931, 411] on div "7611 JSB 23:08 Fri 08:15 Sat 08:15 Sat 09:16 Sat 09:16 Sat 09:21 Sat 10:11 Sat …" at bounding box center [961, 395] width 1214 height 646
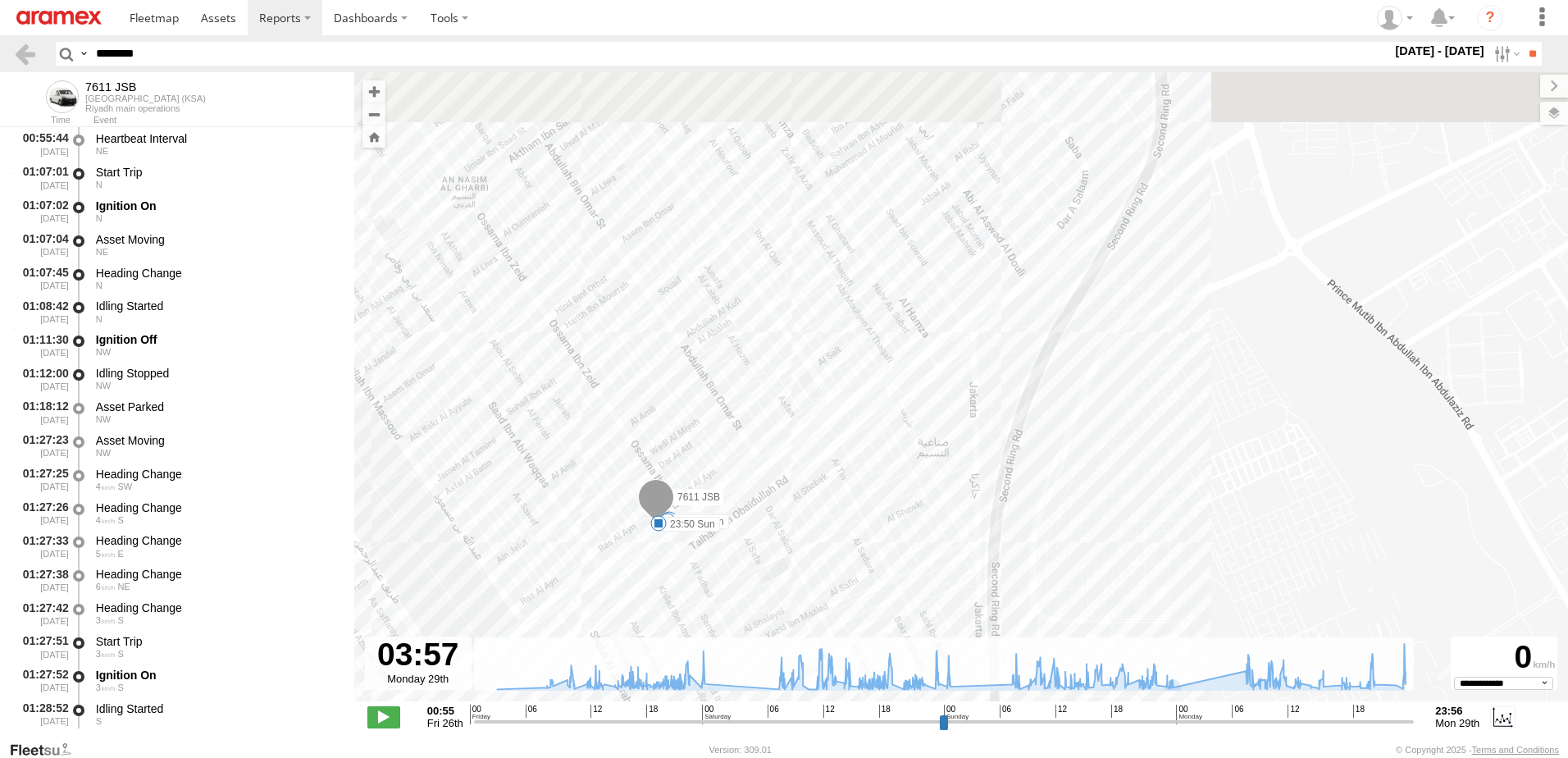
drag, startPoint x: 955, startPoint y: 267, endPoint x: 877, endPoint y: 409, distance: 162.0
click at [876, 411] on div "7611 JSB 23:08 Fri 08:15 Sat 08:15 Sat 09:16 Sat 09:16 Sat 09:21 Sat 10:11 Sat …" at bounding box center [961, 395] width 1214 height 646
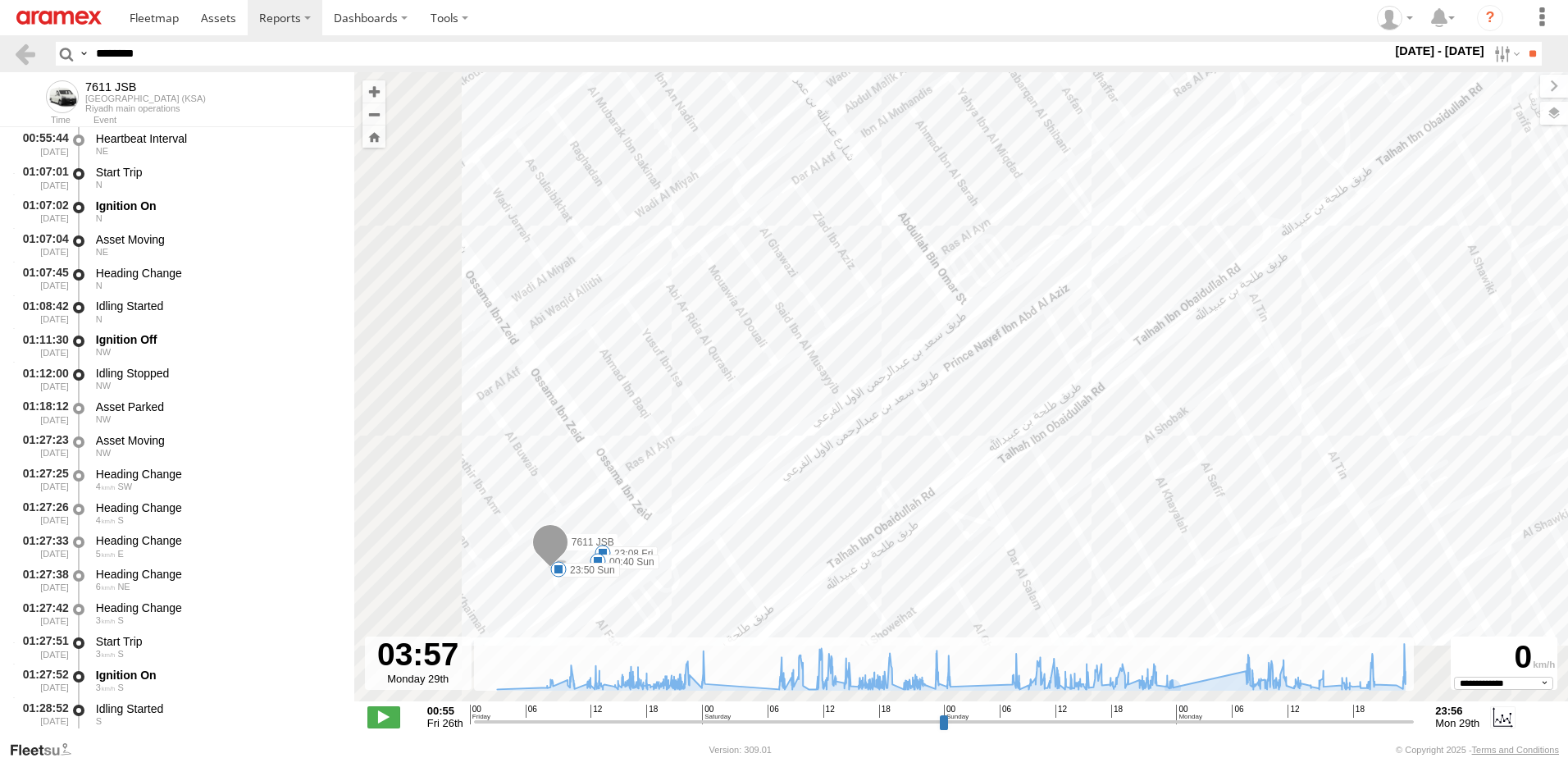
drag, startPoint x: 691, startPoint y: 476, endPoint x: 979, endPoint y: 315, distance: 329.9
click at [979, 315] on div "7611 JSB 23:08 Fri 08:15 Sat 08:15 Sat 09:16 Sat 09:16 Sat 09:21 Sat 10:11 Sat …" at bounding box center [961, 395] width 1214 height 646
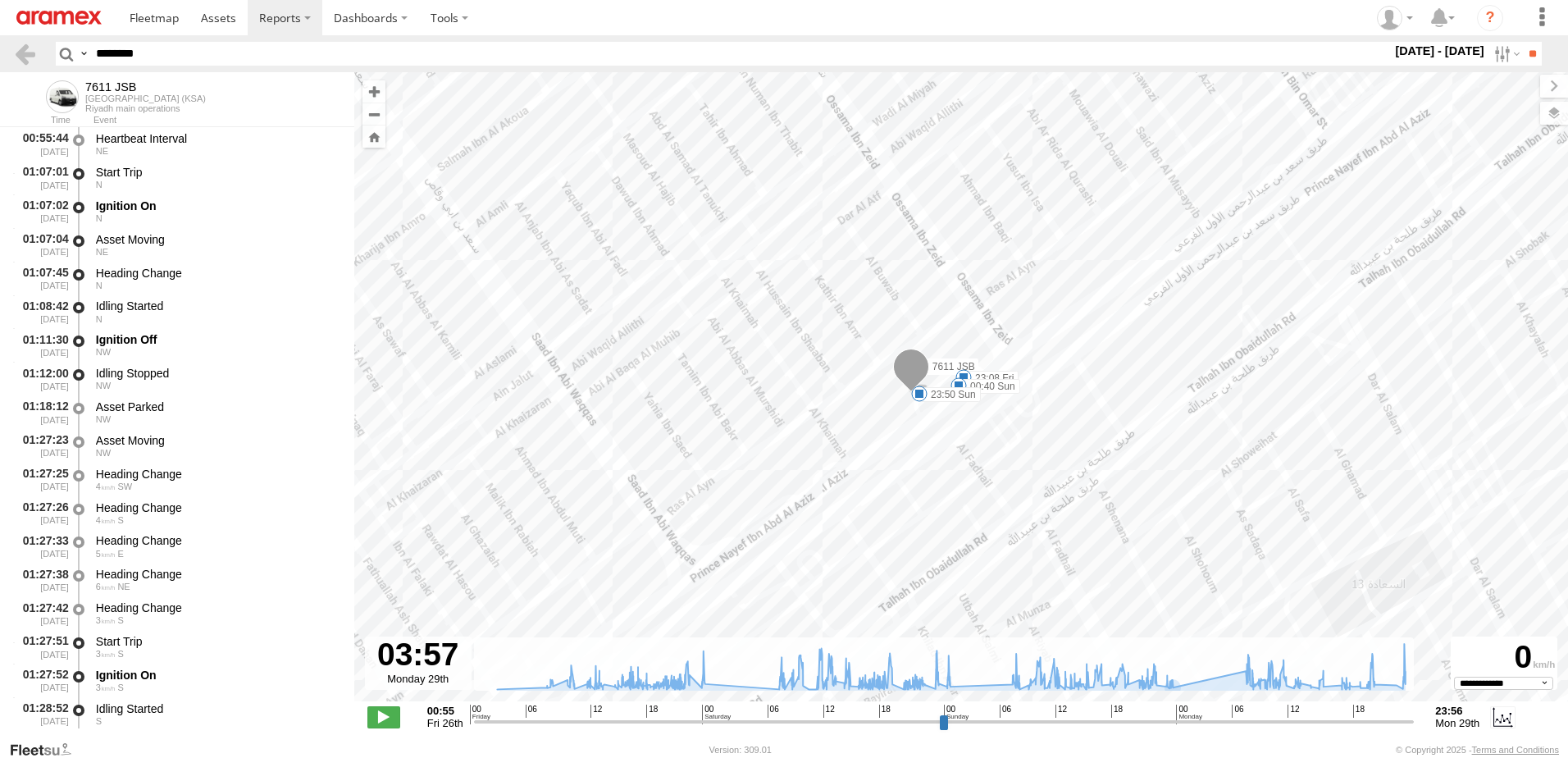
drag, startPoint x: 780, startPoint y: 513, endPoint x: 1082, endPoint y: 368, distance: 335.0
click at [1082, 368] on div "7611 JSB 23:08 Fri 08:15 Sat 08:15 Sat 09:16 Sat 09:16 Sat 09:21 Sat 10:11 Sat …" at bounding box center [961, 395] width 1214 height 646
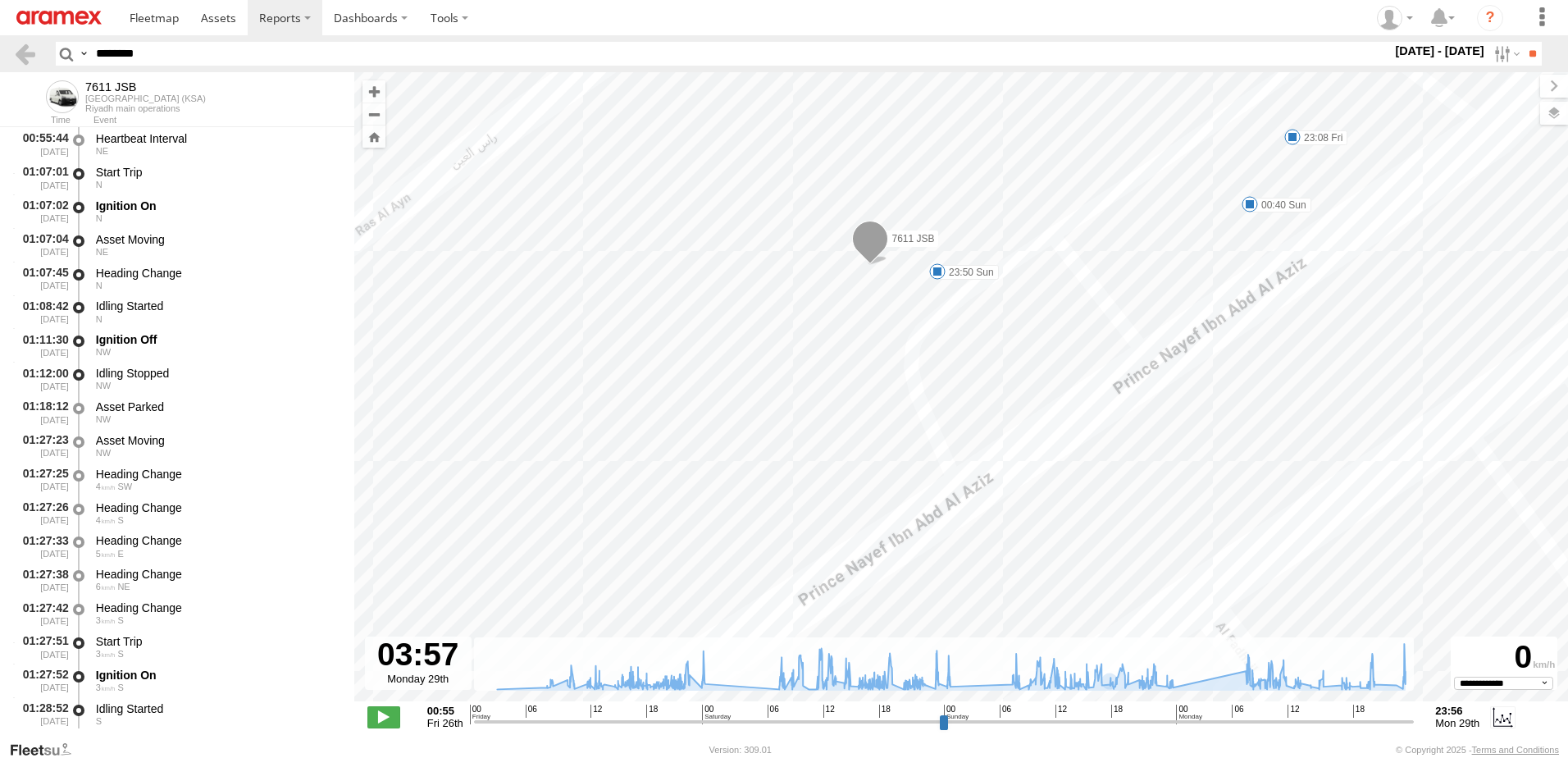
drag, startPoint x: 176, startPoint y: 58, endPoint x: -3, endPoint y: 61, distance: 179.0
click at [0, 61] on html at bounding box center [784, 379] width 1568 height 758
paste input "text"
click at [1523, 56] on input "**" at bounding box center [1532, 53] width 19 height 24
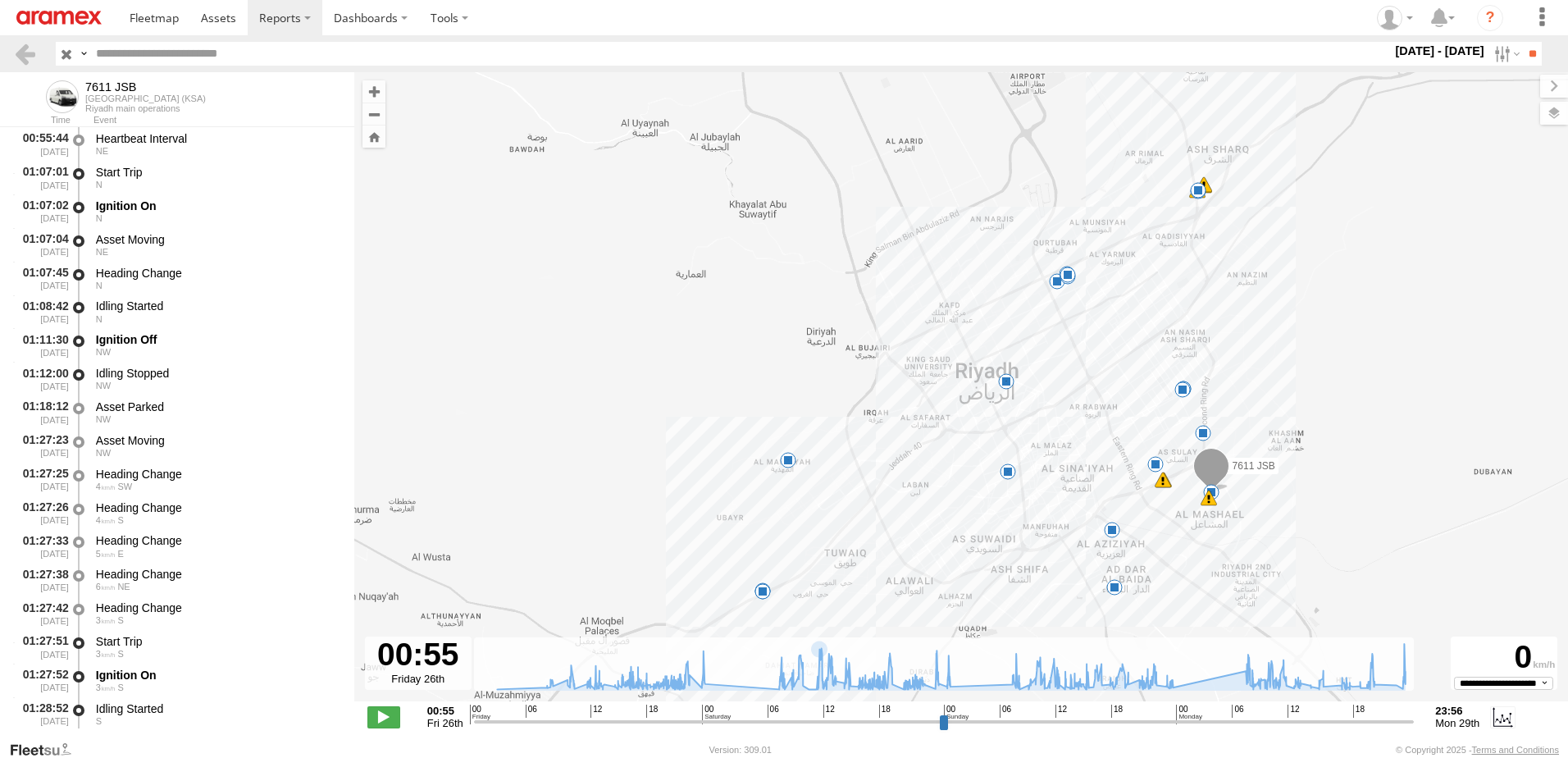
click at [744, 730] on div "**********" at bounding box center [961, 718] width 1214 height 34
click at [744, 722] on input "range" at bounding box center [943, 722] width 940 height 16
click at [976, 726] on input "range" at bounding box center [943, 722] width 940 height 16
type input "**********"
click at [1202, 729] on input "range" at bounding box center [943, 722] width 940 height 16
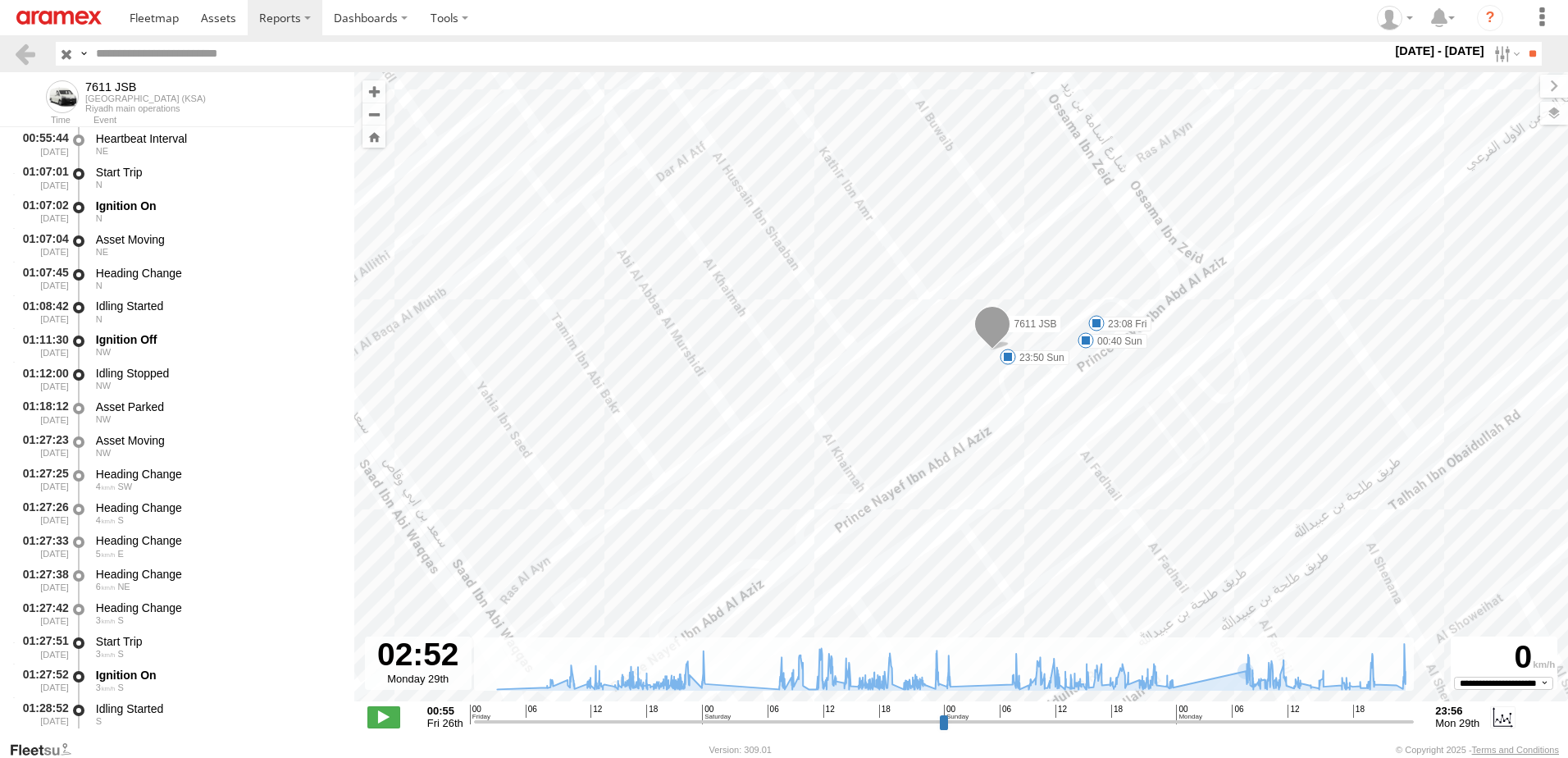
click at [198, 56] on input "text" at bounding box center [740, 53] width 1302 height 24
click at [199, 52] on input "text" at bounding box center [740, 53] width 1302 height 24
click at [220, 54] on input "text" at bounding box center [740, 53] width 1302 height 24
paste input "********"
type input "********"
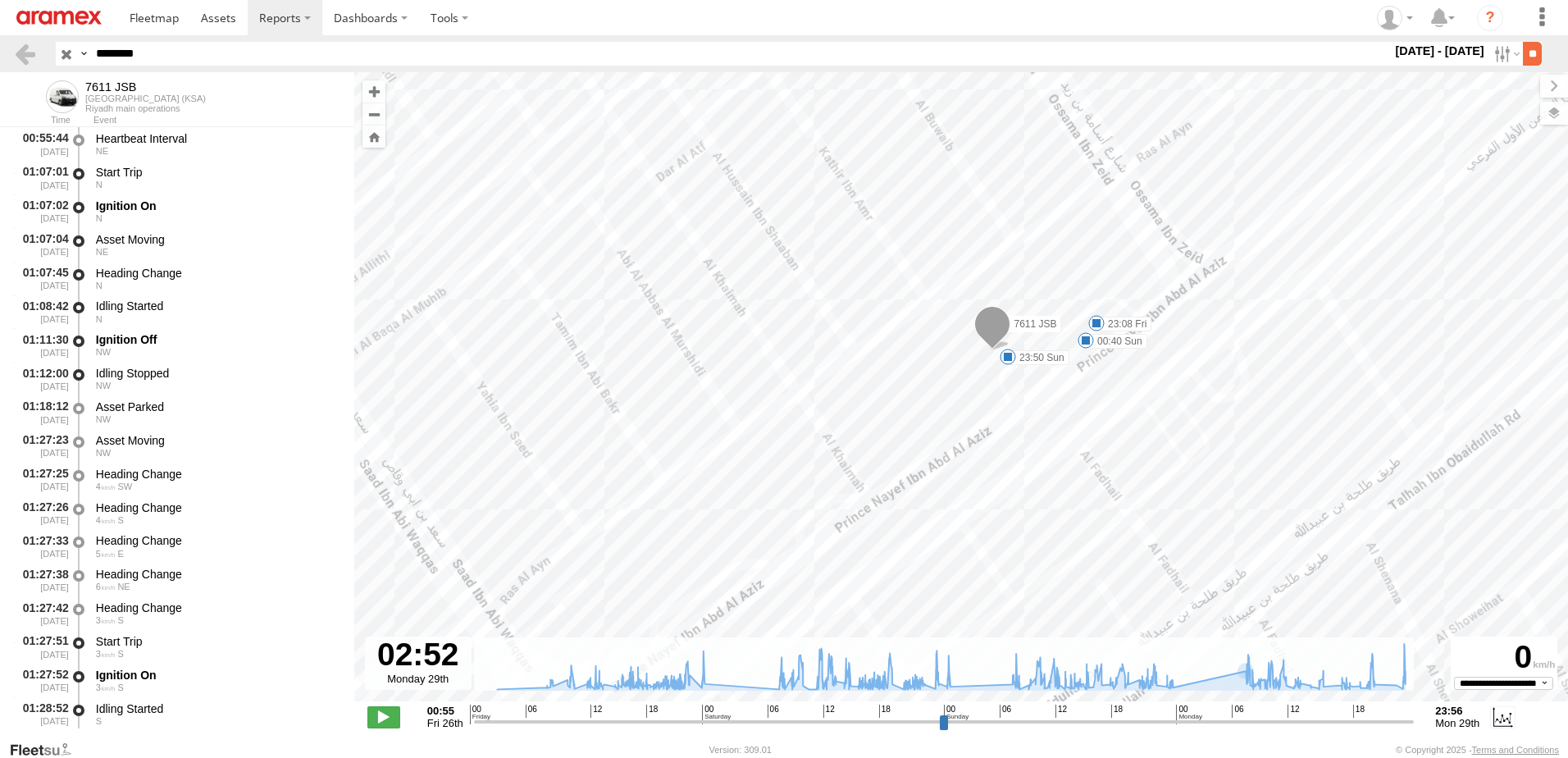
click at [1523, 58] on input "**" at bounding box center [1532, 53] width 19 height 24
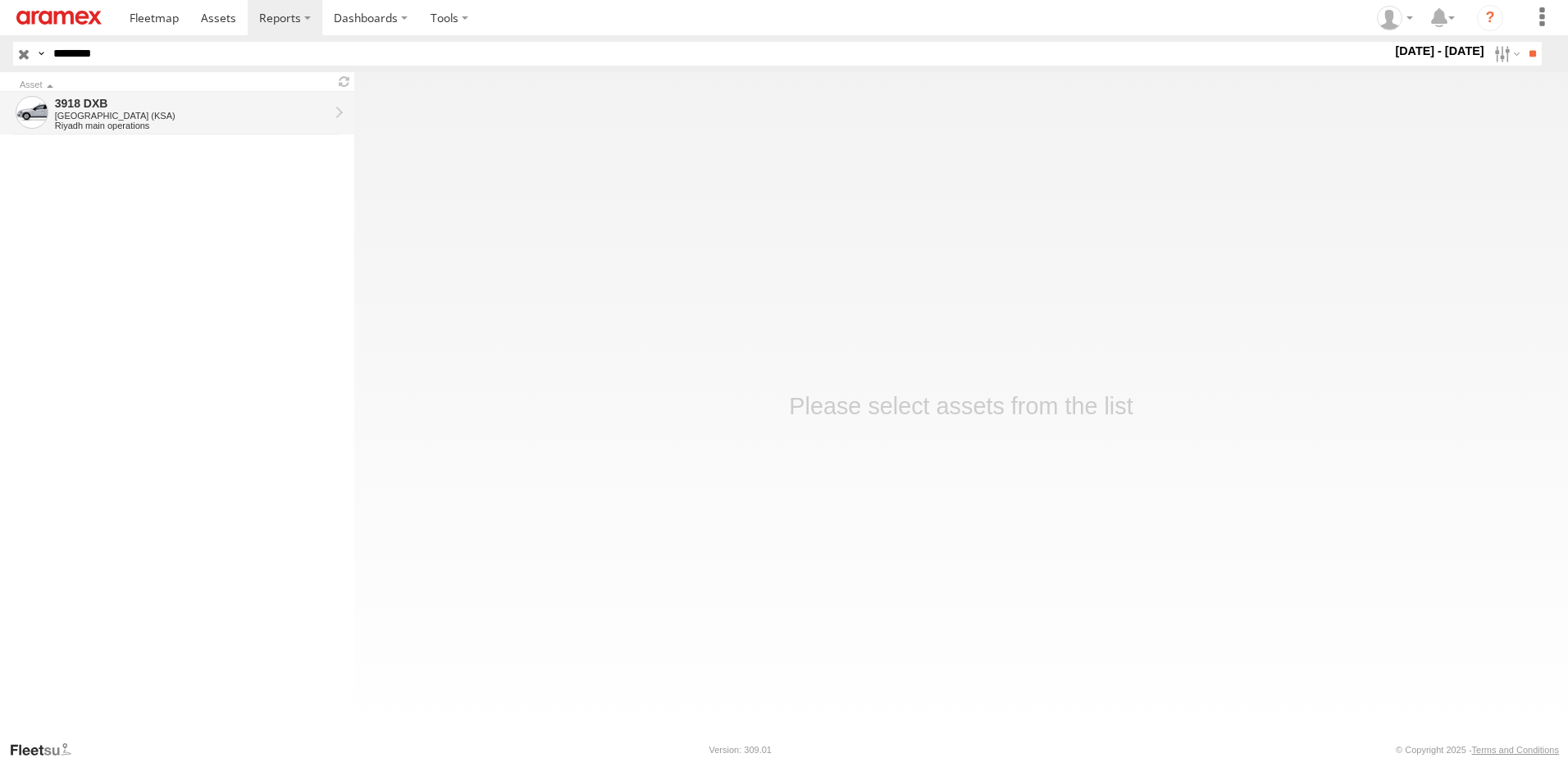
click at [168, 121] on div "Riyadh main operations" at bounding box center [192, 125] width 274 height 10
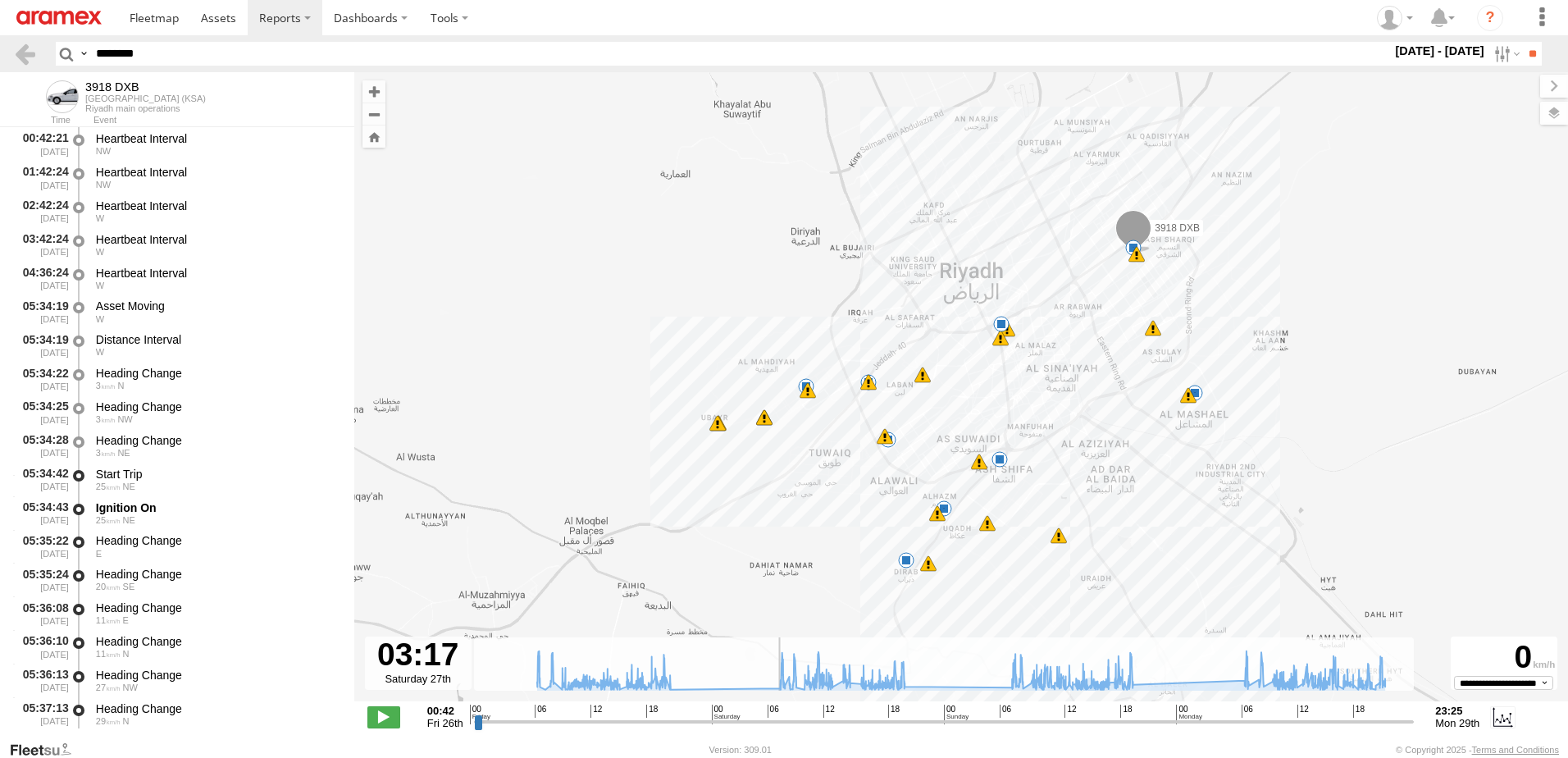
drag, startPoint x: 746, startPoint y: 724, endPoint x: 734, endPoint y: 718, distance: 13.4
type input "**********"
click at [734, 726] on input "range" at bounding box center [943, 722] width 940 height 16
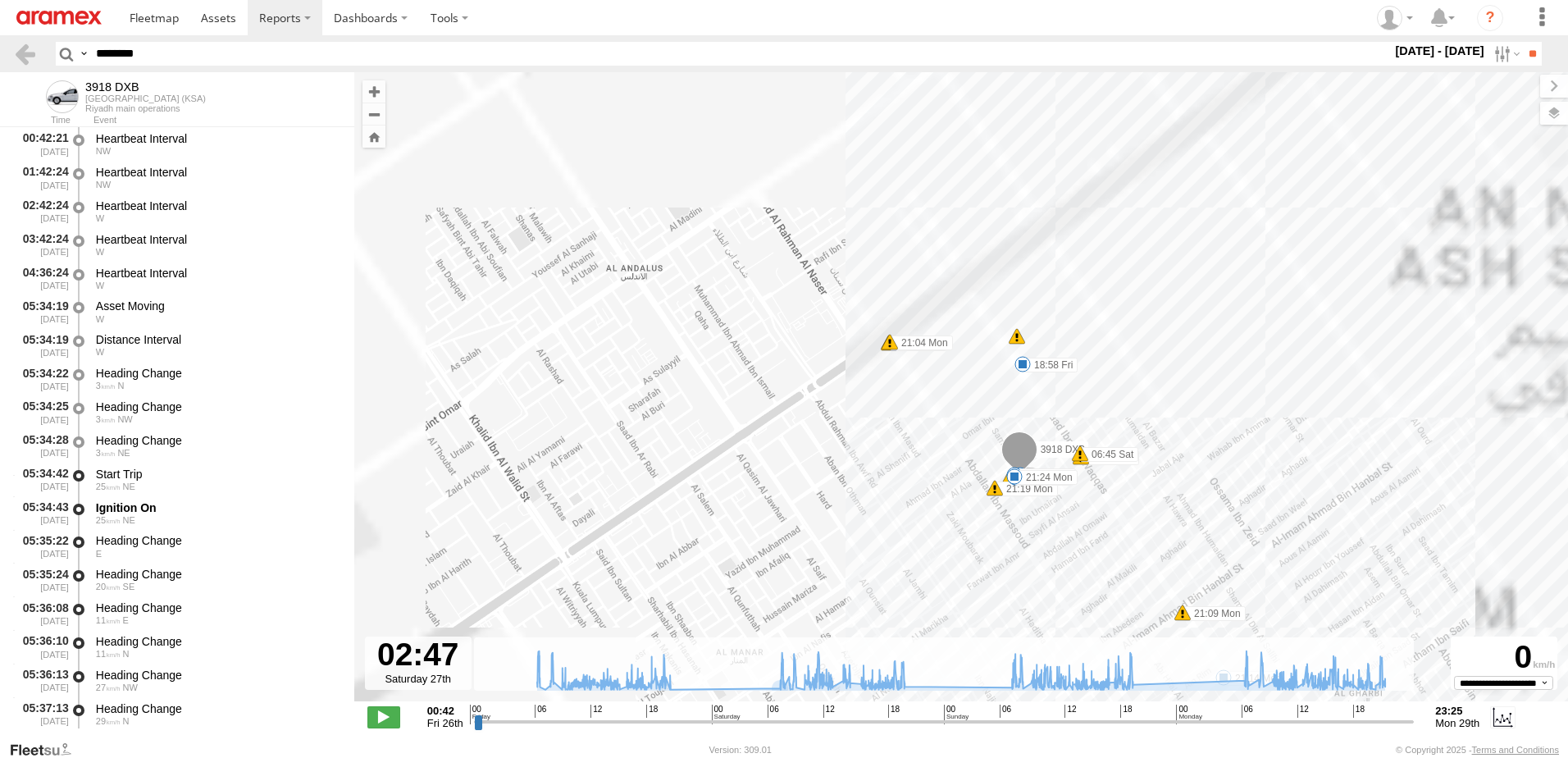
drag, startPoint x: 1268, startPoint y: 183, endPoint x: 1085, endPoint y: 396, distance: 280.8
click at [1085, 396] on div "3918 DXB 18:30 Fri 09:28 Sat 09:48 Sun 10:24 Sun 10:24 Sun 10:45 Sun 10:45 Sun …" at bounding box center [961, 395] width 1214 height 646
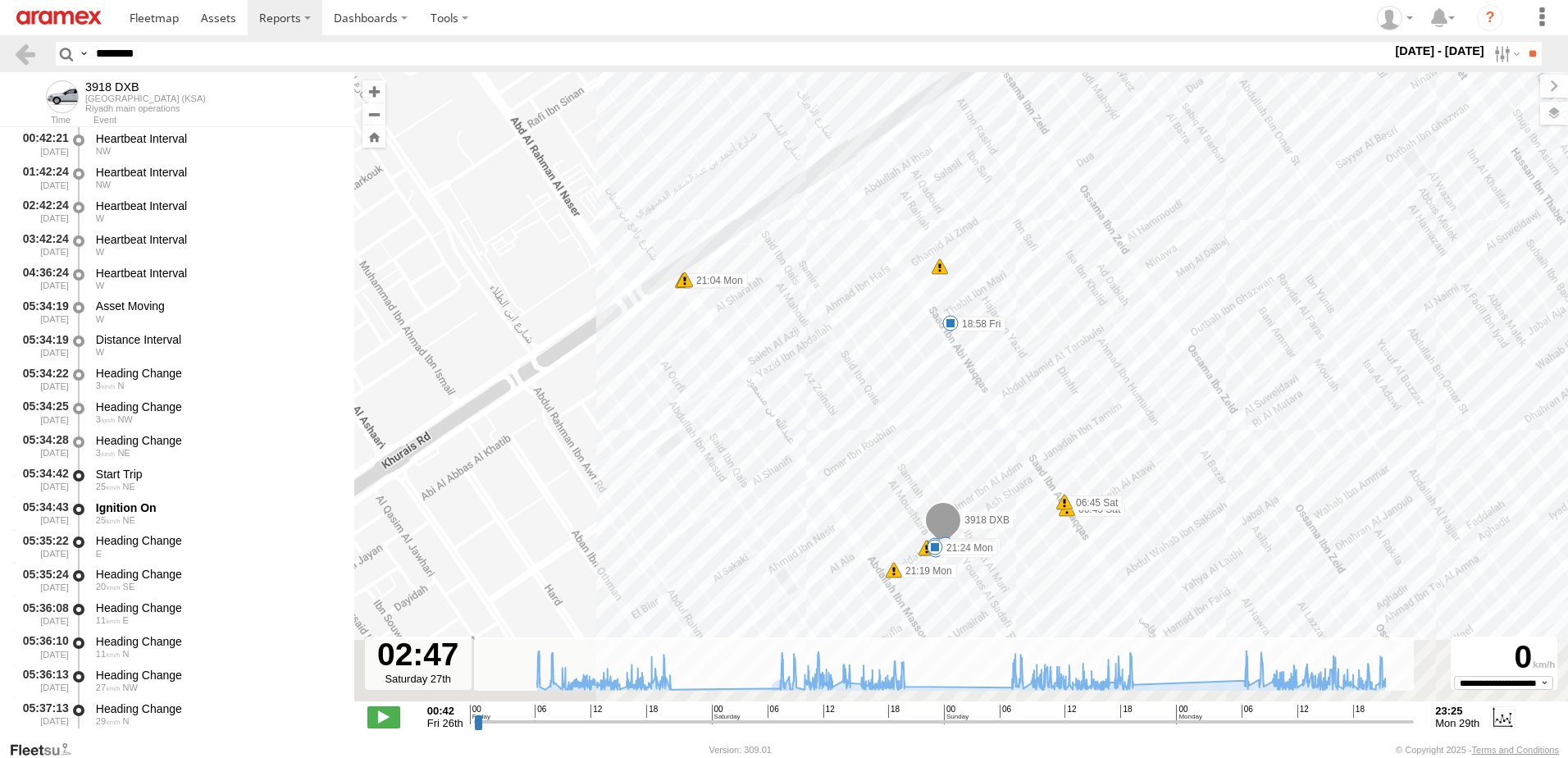
drag, startPoint x: 854, startPoint y: 363, endPoint x: 854, endPoint y: 320, distance: 43.0
click at [856, 320] on div "3918 DXB 18:30 Fri 09:28 Sat 09:48 Sun 10:24 Sun 10:24 Sun 10:45 Sun 10:45 Sun …" at bounding box center [961, 395] width 1214 height 646
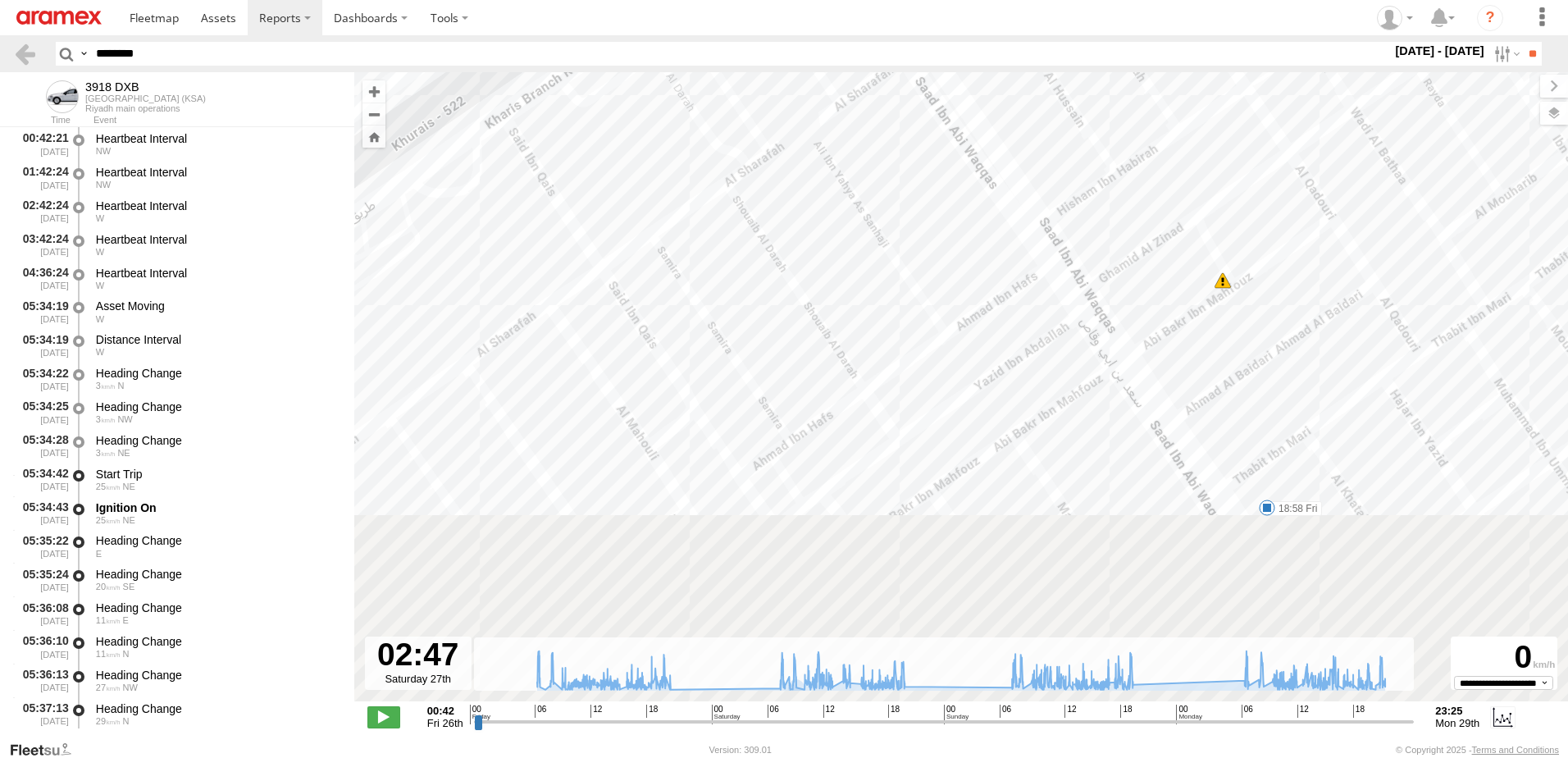
drag, startPoint x: 833, startPoint y: 513, endPoint x: 902, endPoint y: 232, distance: 289.3
click at [902, 232] on div "3918 DXB 18:30 Fri 09:28 Sat 09:48 Sun 10:24 Sun 10:24 Sun 10:45 Sun 10:45 Sun …" at bounding box center [961, 395] width 1214 height 646
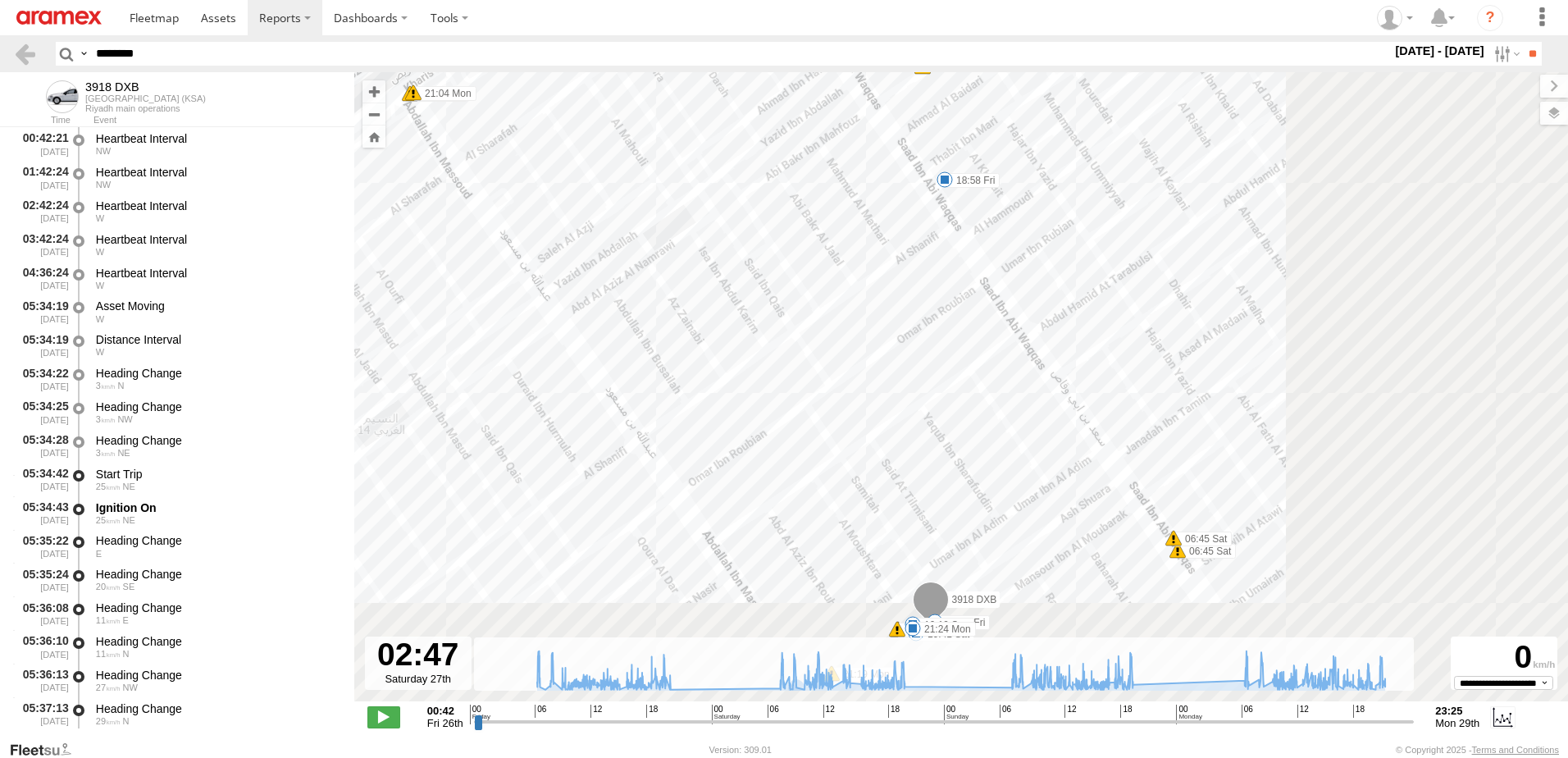
drag, startPoint x: 940, startPoint y: 502, endPoint x: 832, endPoint y: 357, distance: 180.8
click at [796, 287] on div "3918 DXB 18:30 Fri 09:28 Sat 09:48 Sun 10:24 Sun 10:24 Sun 10:45 Sun 10:45 Sun …" at bounding box center [961, 395] width 1214 height 646
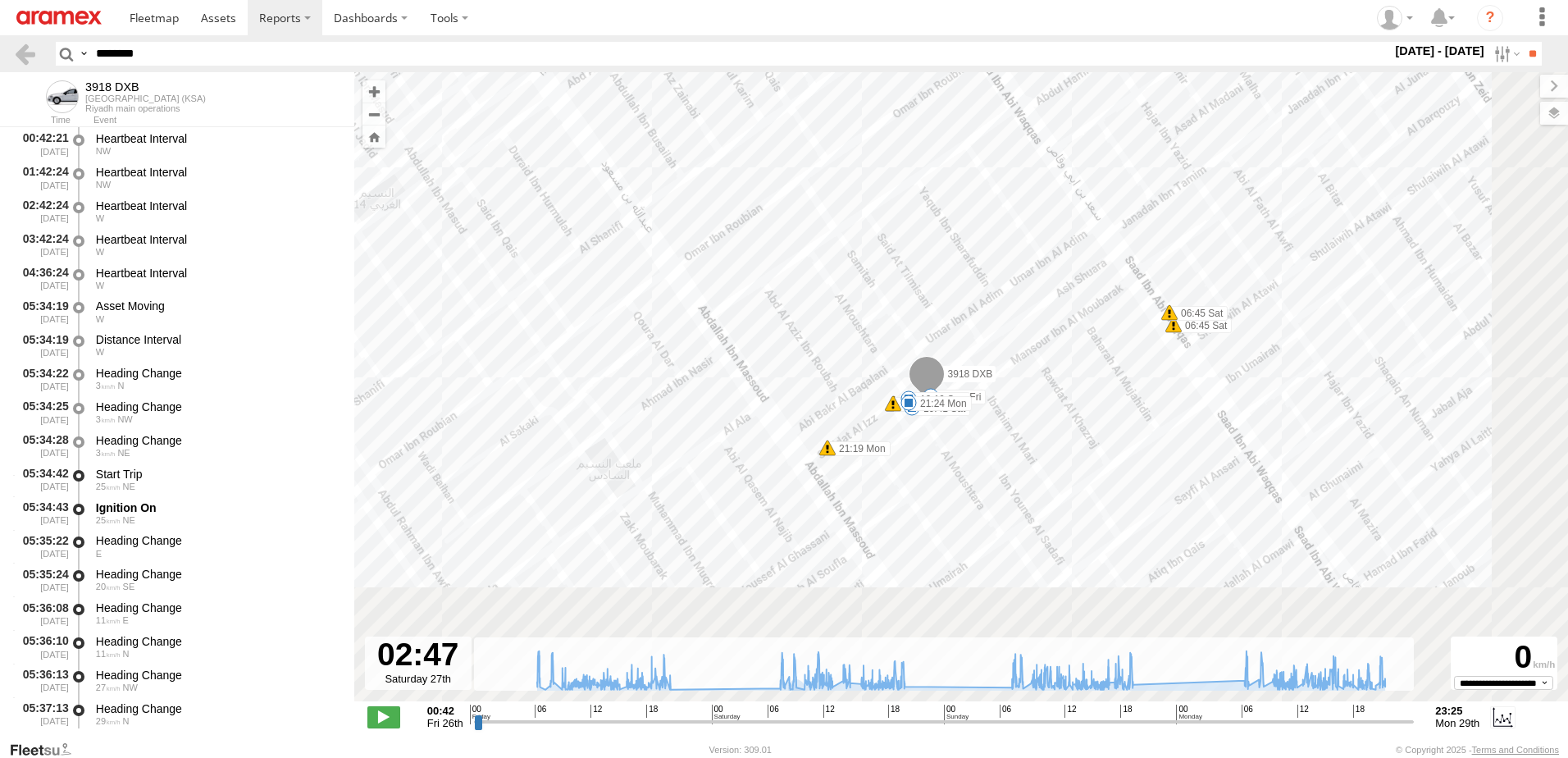
drag, startPoint x: 961, startPoint y: 502, endPoint x: 965, endPoint y: 301, distance: 201.0
click at [965, 301] on div "3918 DXB 18:30 Fri 09:28 Sat 09:48 Sun 10:24 Sun 10:24 Sun 10:45 Sun 10:45 Sun …" at bounding box center [961, 395] width 1214 height 646
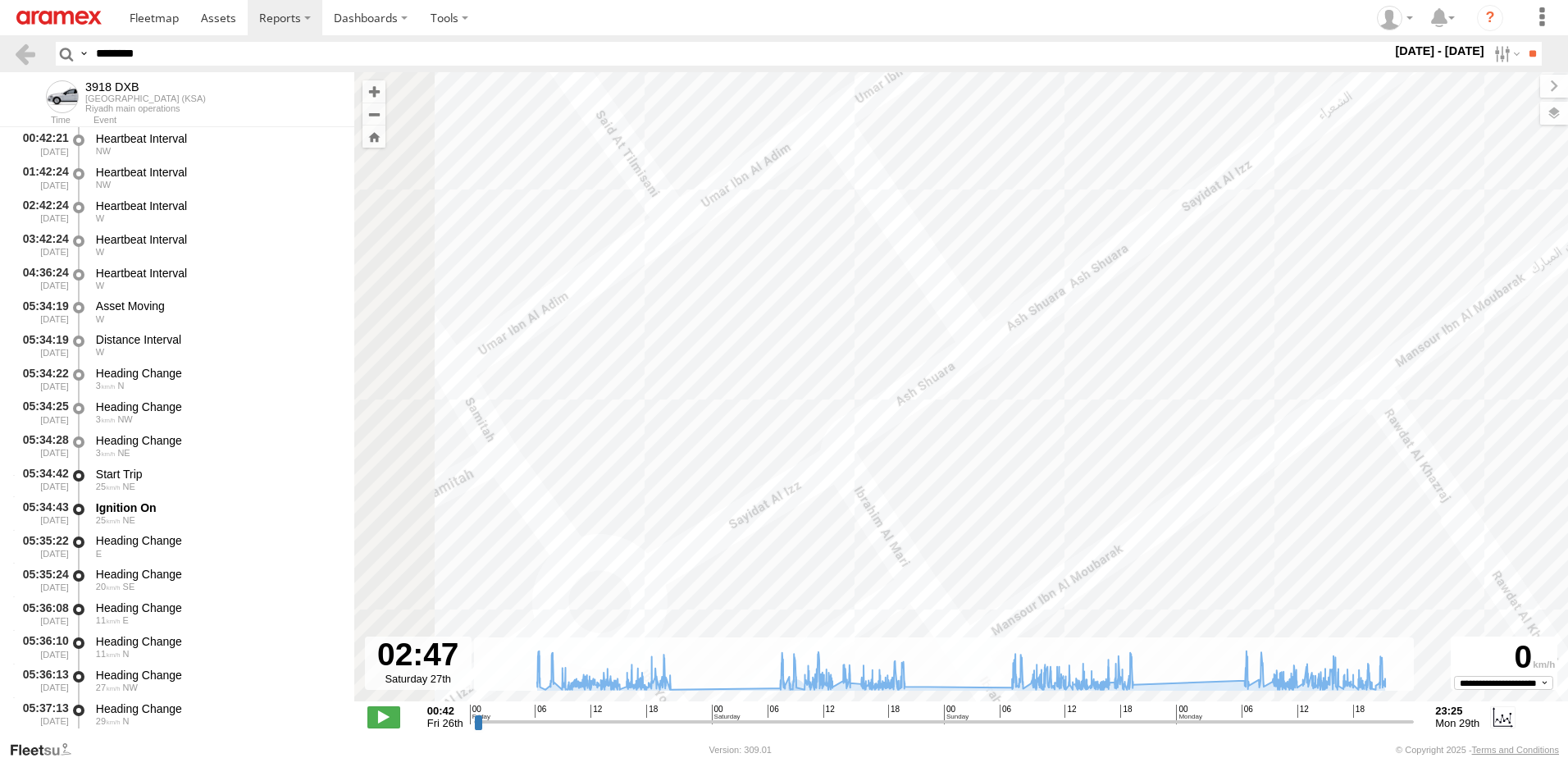
drag, startPoint x: 1098, startPoint y: 481, endPoint x: 1302, endPoint y: 301, distance: 272.1
click at [1302, 301] on div "3918 DXB 18:30 Fri 09:28 Sat 09:48 Sun 10:24 Sun 10:24 Sun 10:45 Sun 10:45 Sun …" at bounding box center [961, 395] width 1214 height 646
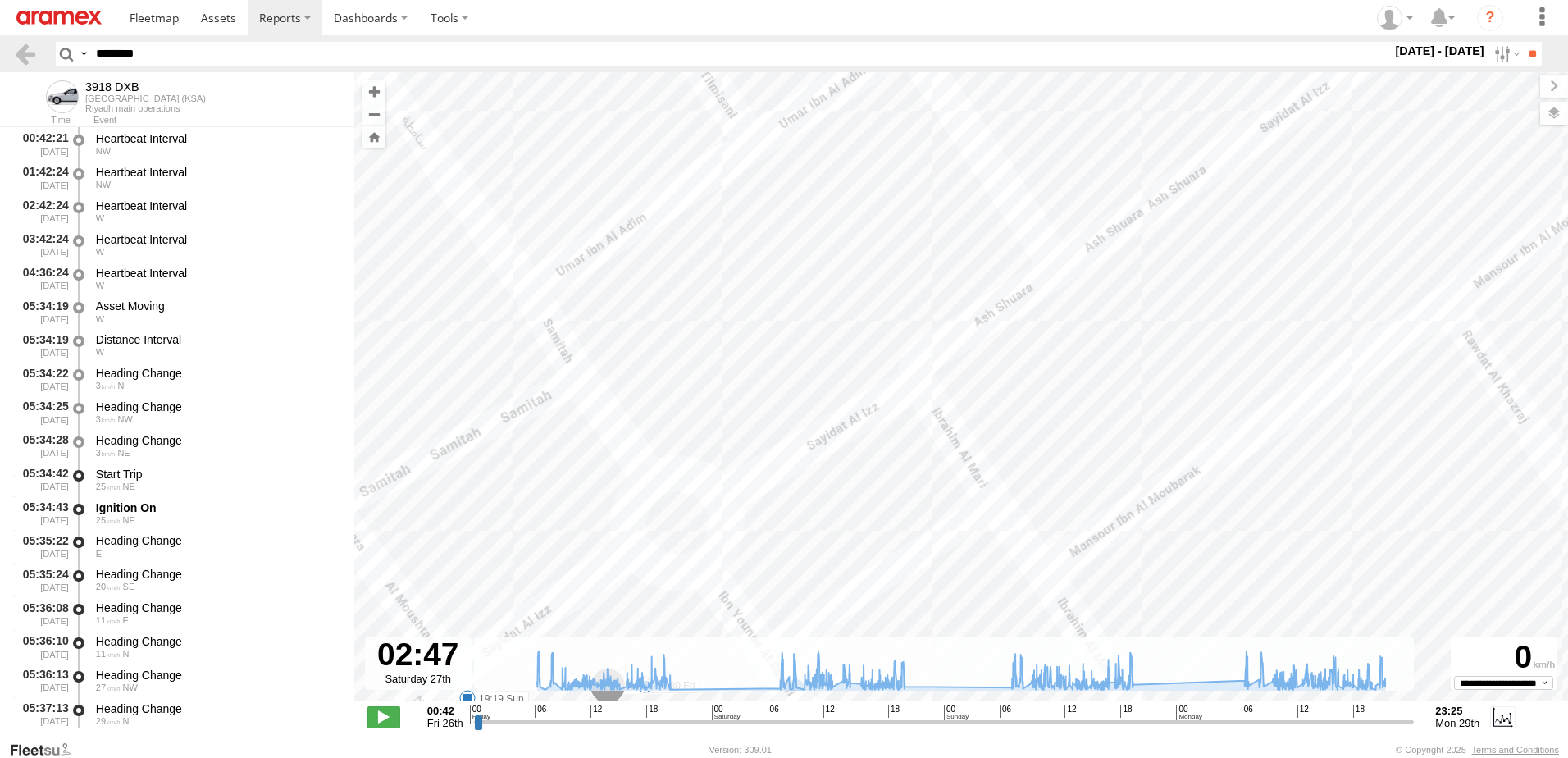
drag, startPoint x: 973, startPoint y: 393, endPoint x: 1138, endPoint y: 255, distance: 215.1
click at [1137, 256] on div "3918 DXB 18:30 Fri 09:28 Sat 09:48 Sun 10:24 Sun 10:24 Sun 10:45 Sun 10:45 Sun …" at bounding box center [961, 395] width 1214 height 646
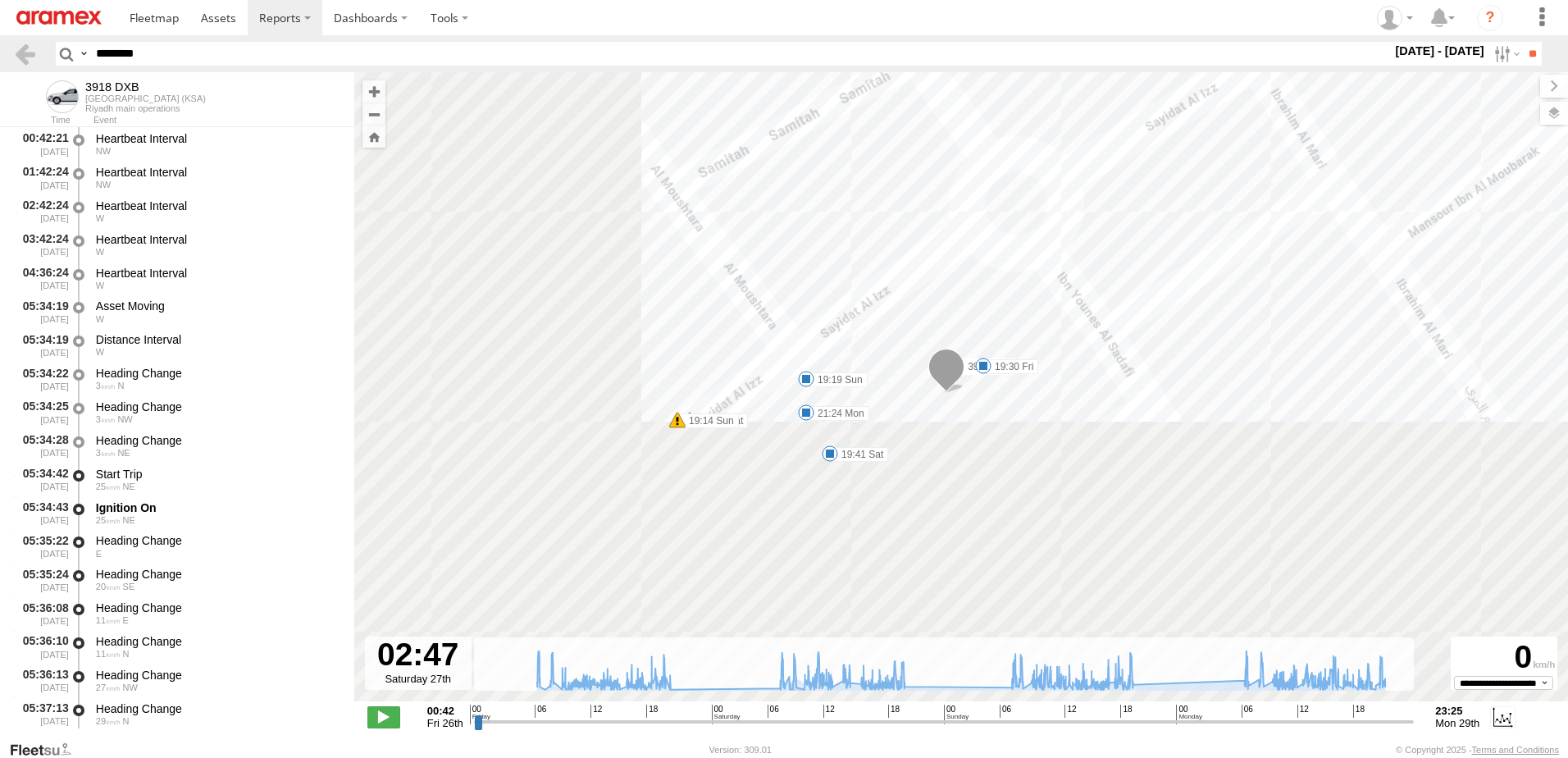
drag, startPoint x: 945, startPoint y: 411, endPoint x: 1051, endPoint y: 268, distance: 178.0
click at [1051, 268] on div "3918 DXB 18:30 Fri 09:28 Sat 09:48 Sun 10:24 Sun 10:24 Sun 10:45 Sun 10:45 Sun …" at bounding box center [961, 395] width 1214 height 646
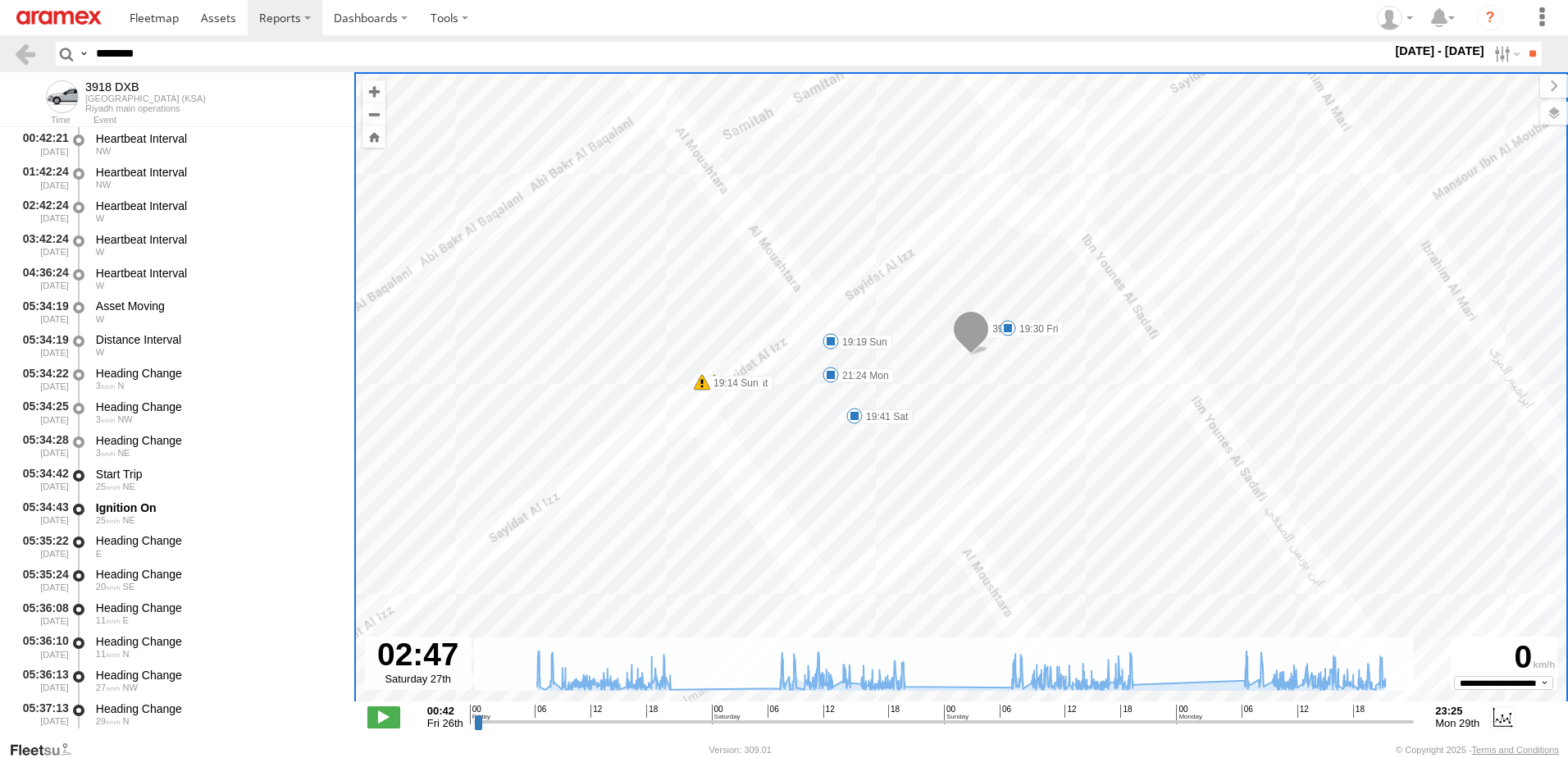
drag, startPoint x: 162, startPoint y: 53, endPoint x: 0, endPoint y: 46, distance: 162.2
click at [0, 46] on html at bounding box center [784, 379] width 1568 height 758
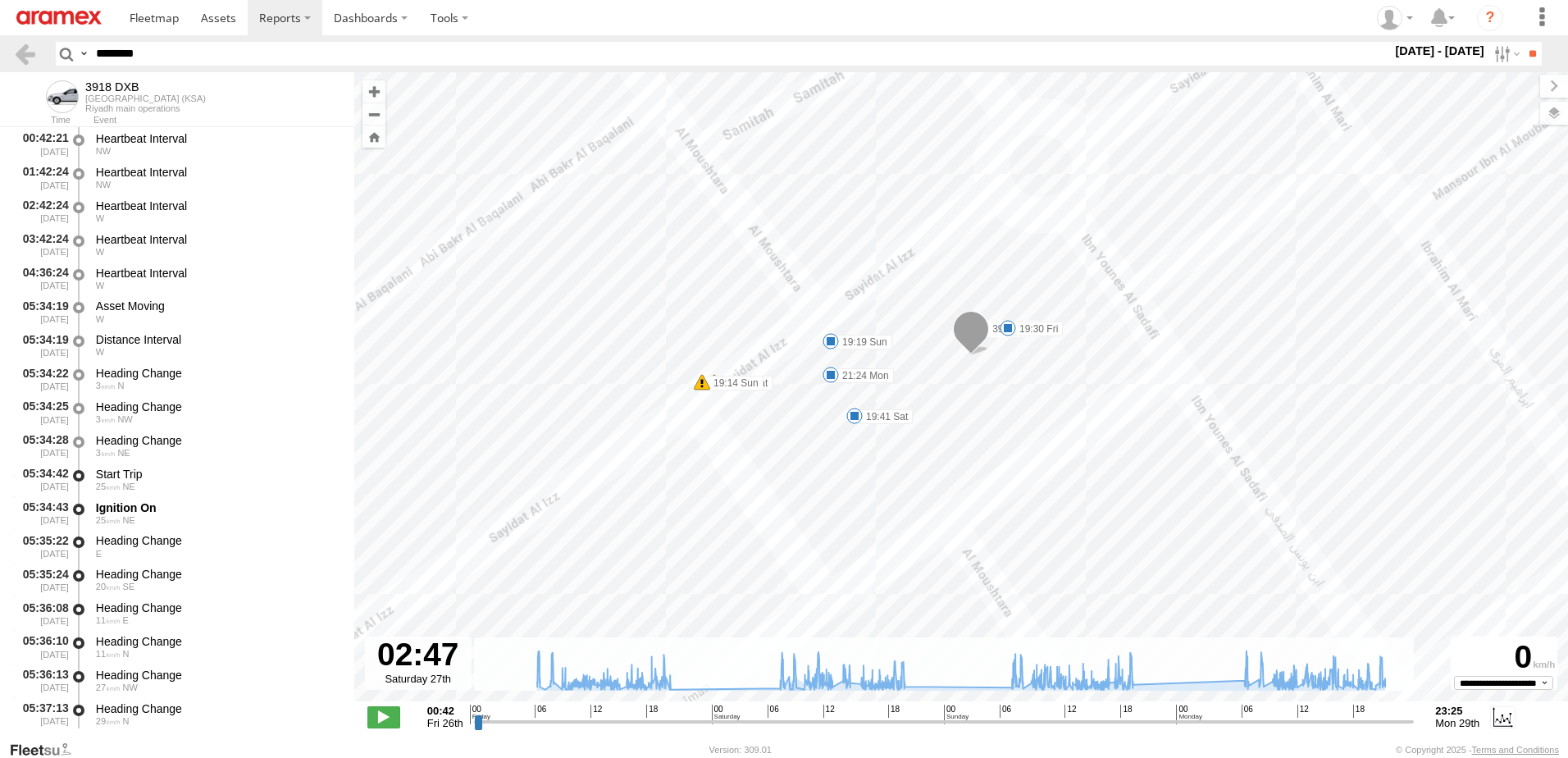
paste input "text"
type input "********"
click at [1523, 50] on input "**" at bounding box center [1532, 53] width 19 height 24
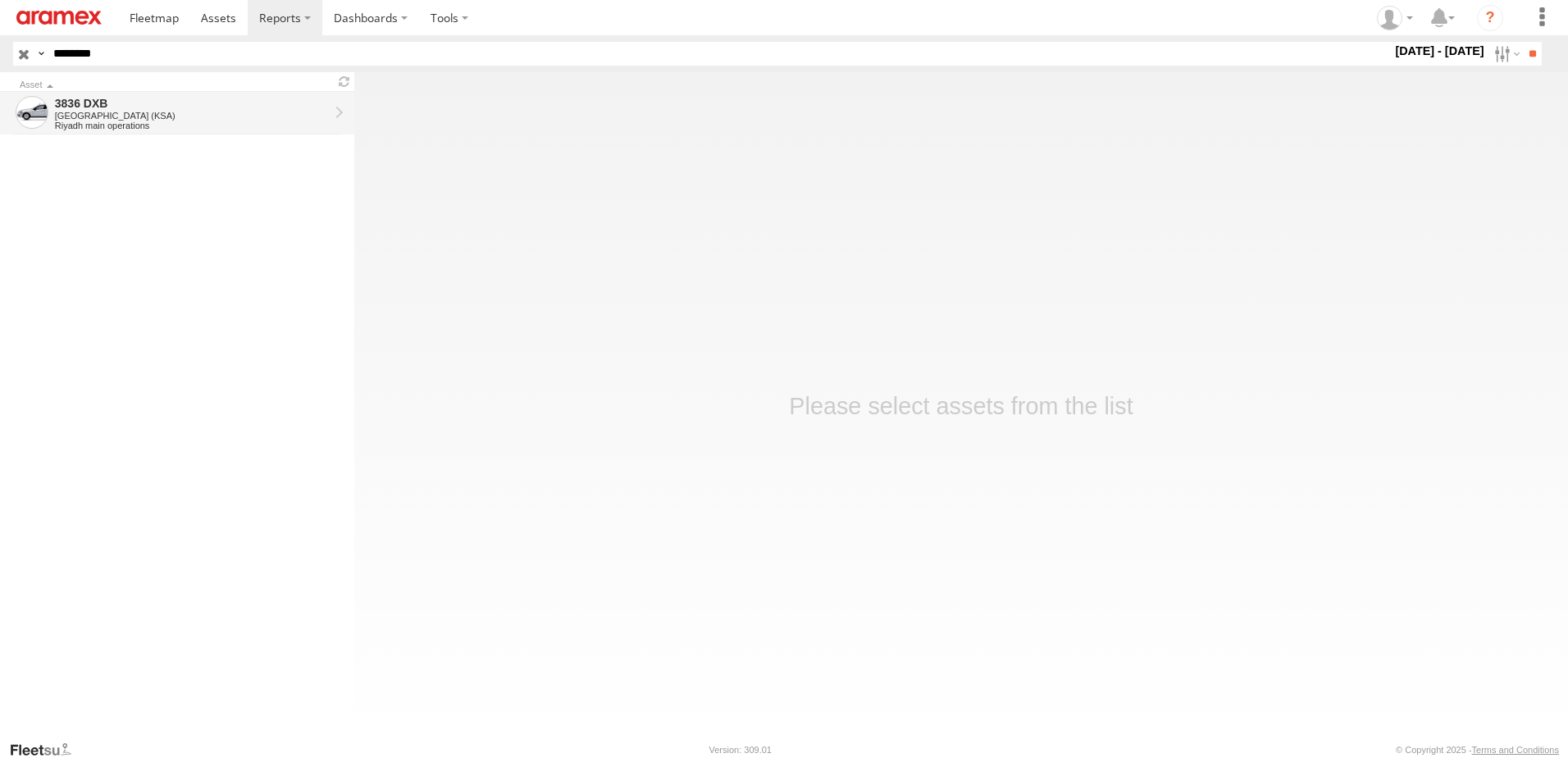
click at [157, 102] on div "3836 DXB" at bounding box center [192, 102] width 274 height 15
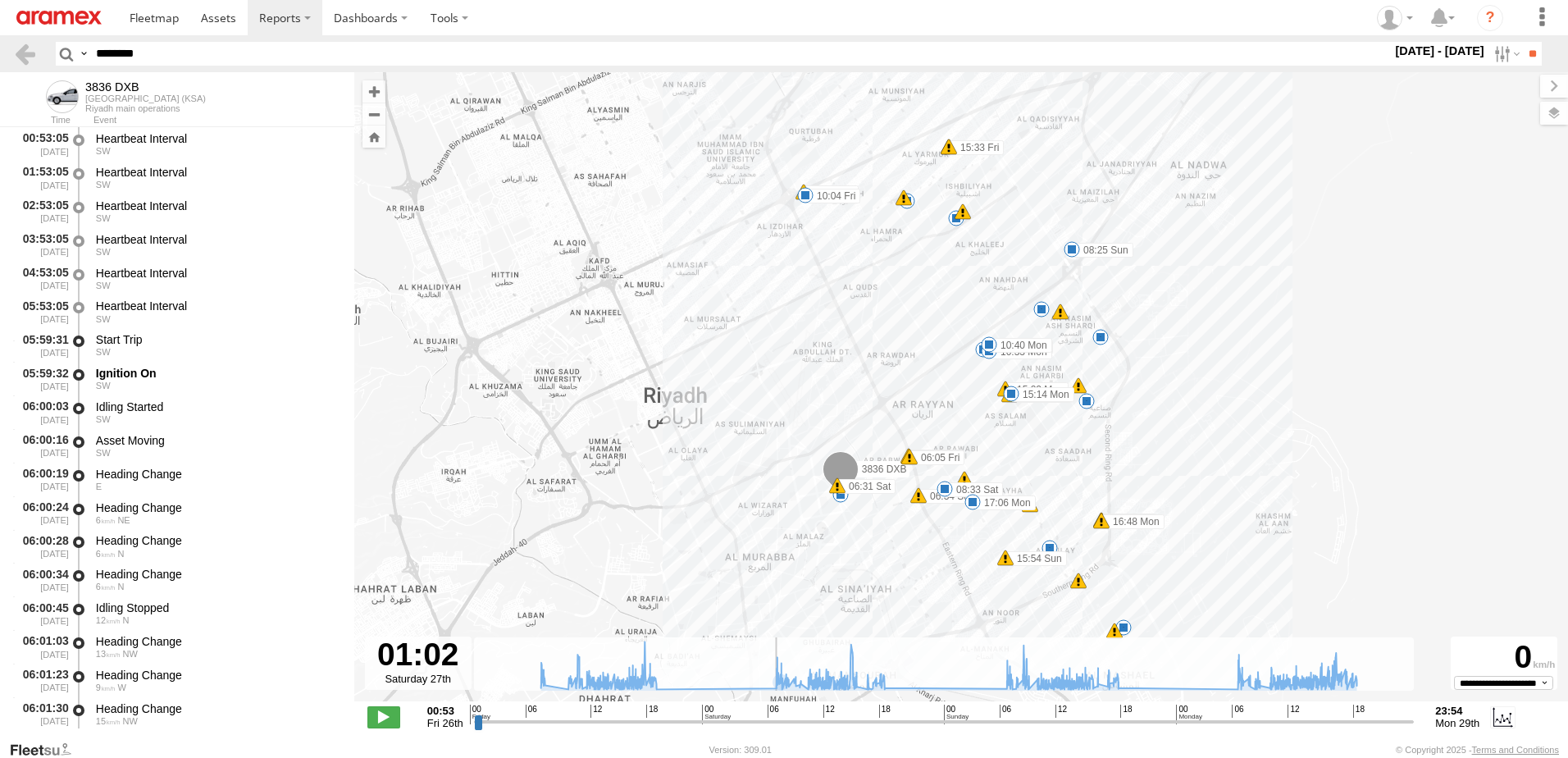
click at [715, 726] on input "range" at bounding box center [943, 722] width 940 height 16
drag, startPoint x: 715, startPoint y: 725, endPoint x: 729, endPoint y: 725, distance: 14.0
click at [729, 725] on input "range" at bounding box center [943, 722] width 940 height 16
click at [937, 721] on input "range" at bounding box center [943, 722] width 940 height 16
type input "**********"
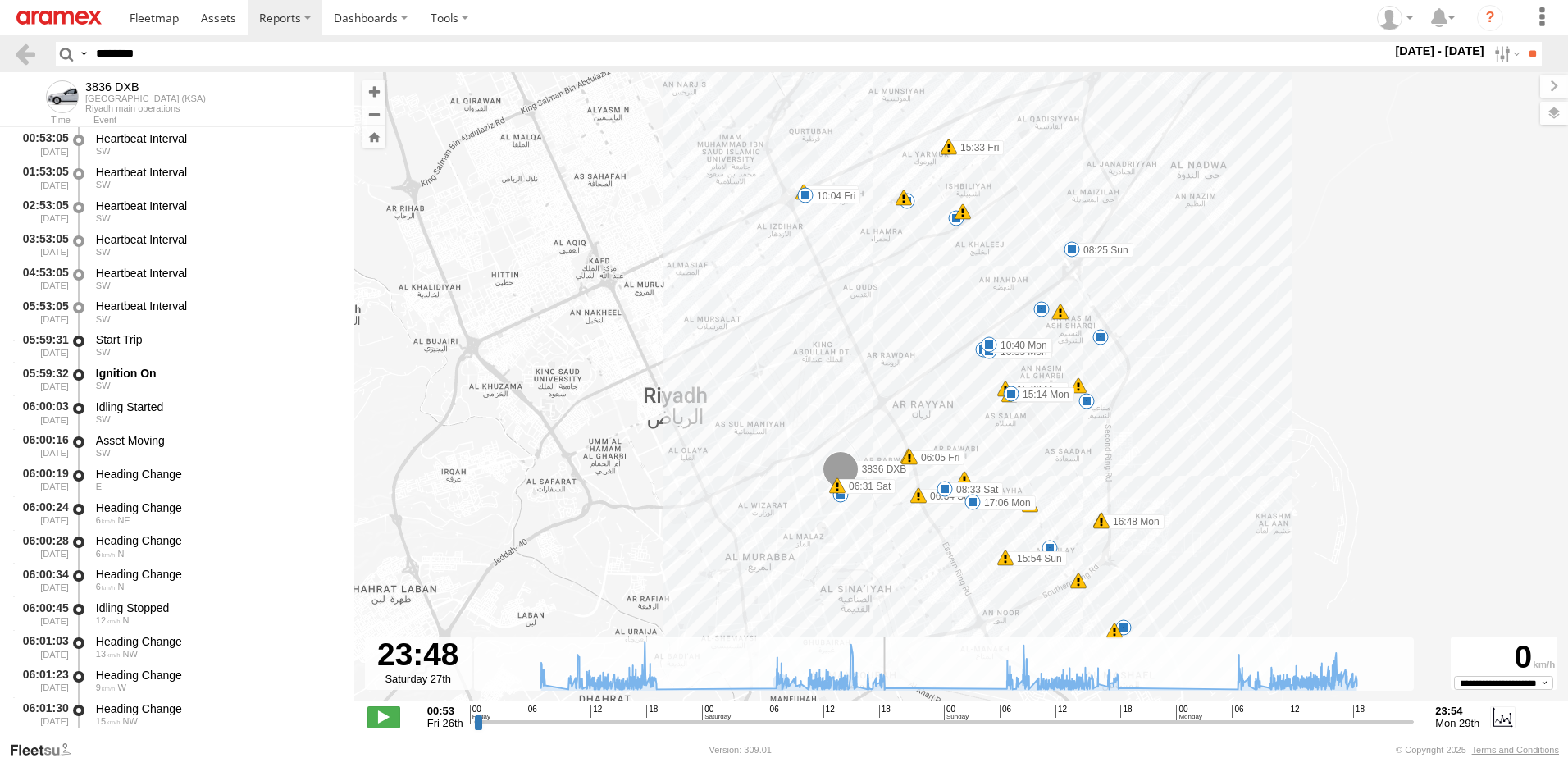
click at [1171, 721] on input "range" at bounding box center [943, 722] width 940 height 16
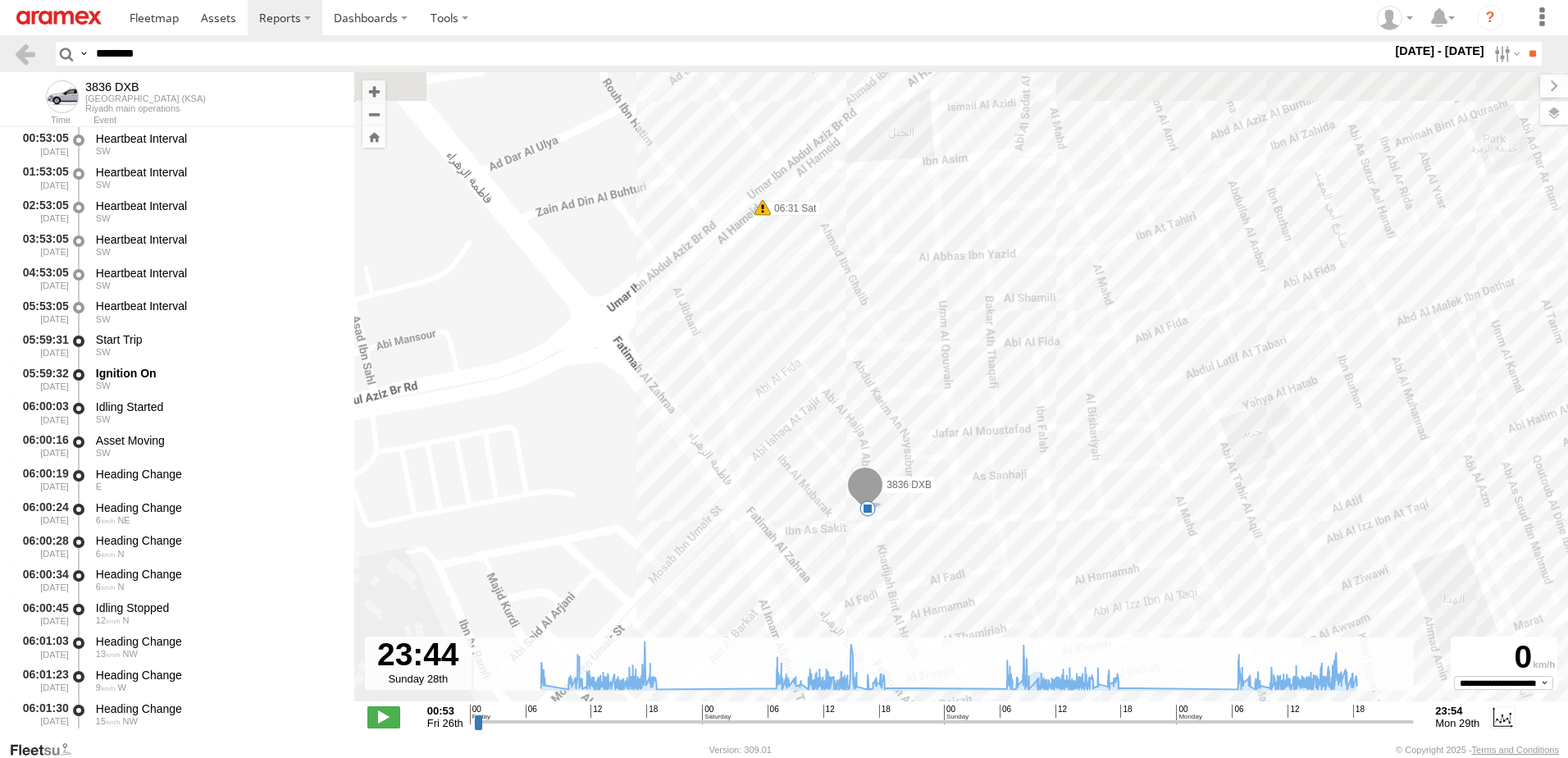
drag, startPoint x: 711, startPoint y: 361, endPoint x: 798, endPoint y: 493, distance: 158.1
click at [798, 493] on div "3836 DXB 06:05 Fri 06:05 Fri 10:00 Fri 10:04 Fri 15:33 Fri 15:33 Fri 16:53 Fri …" at bounding box center [961, 395] width 1214 height 646
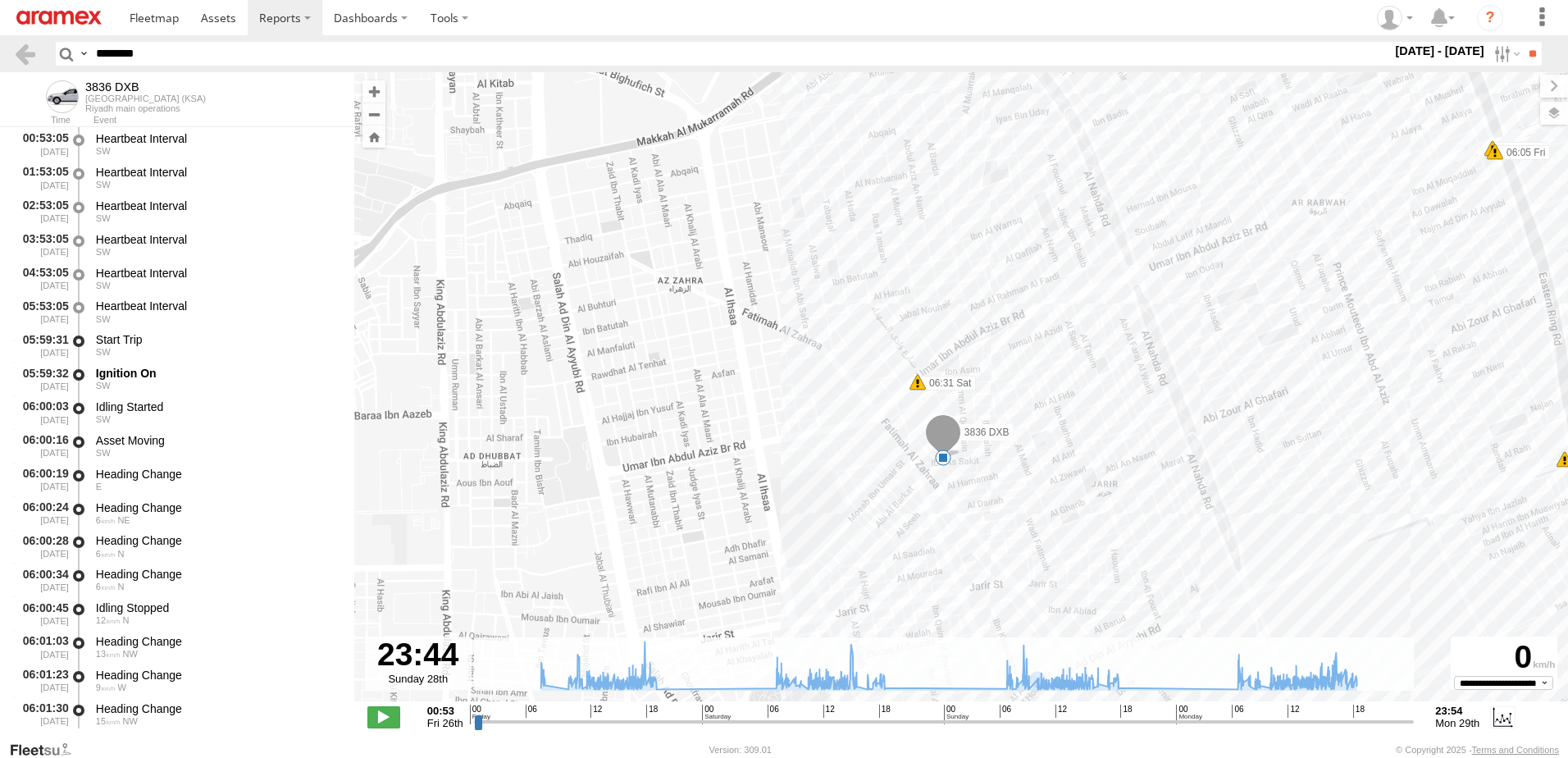
drag, startPoint x: 1107, startPoint y: 485, endPoint x: 816, endPoint y: 386, distance: 307.4
click at [816, 386] on div "3836 DXB 06:05 Fri 06:05 Fri 10:00 Fri 10:04 Fri 15:33 Fri 15:33 Fri 16:53 Fri …" at bounding box center [961, 395] width 1214 height 646
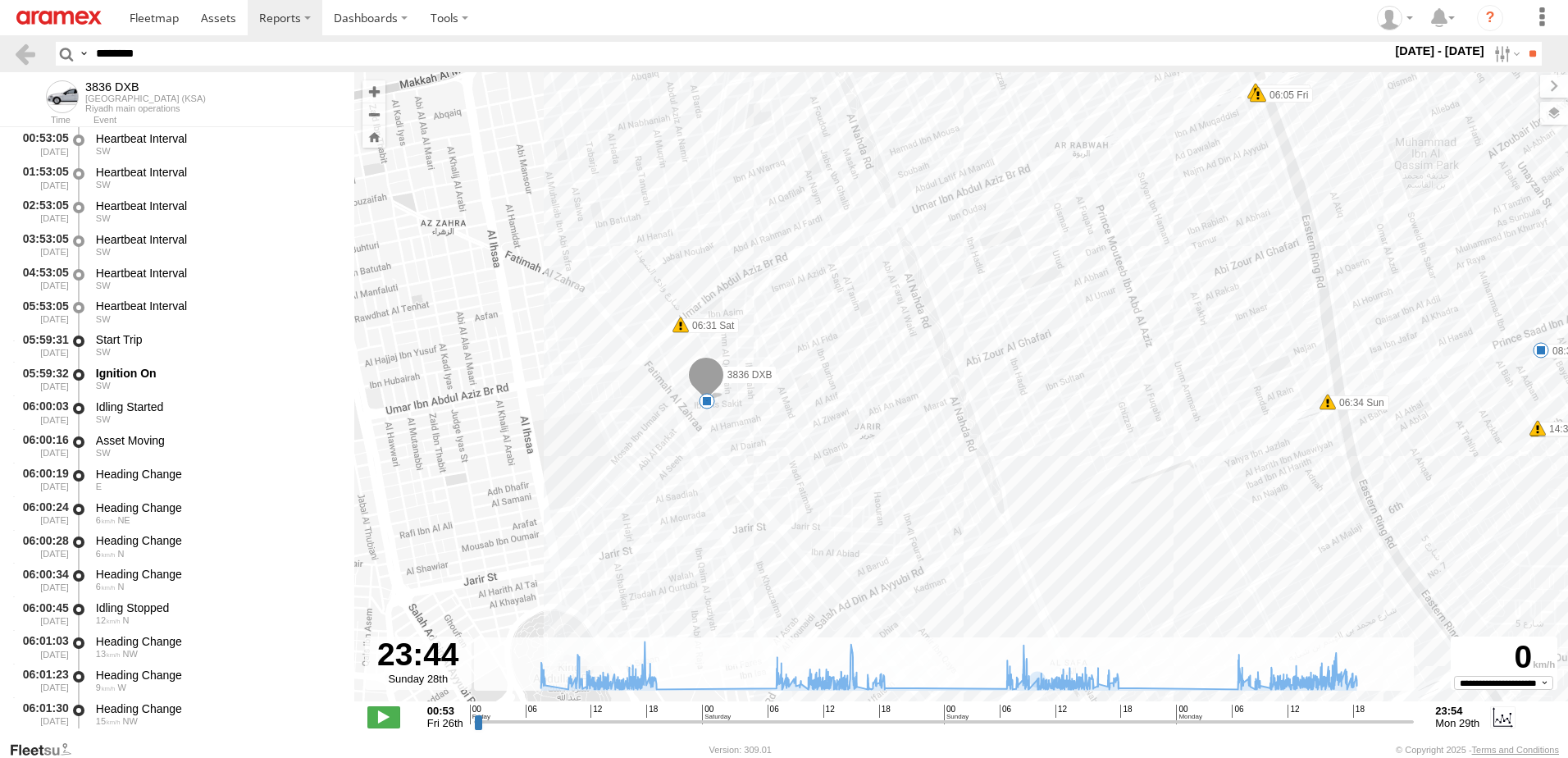
drag, startPoint x: 1142, startPoint y: 404, endPoint x: 1152, endPoint y: 407, distance: 10.4
click at [1152, 407] on div "3836 DXB 06:05 Fri 06:05 Fri 10:00 Fri 10:04 Fri 15:33 Fri 15:33 Fri 16:53 Fri …" at bounding box center [961, 395] width 1214 height 646
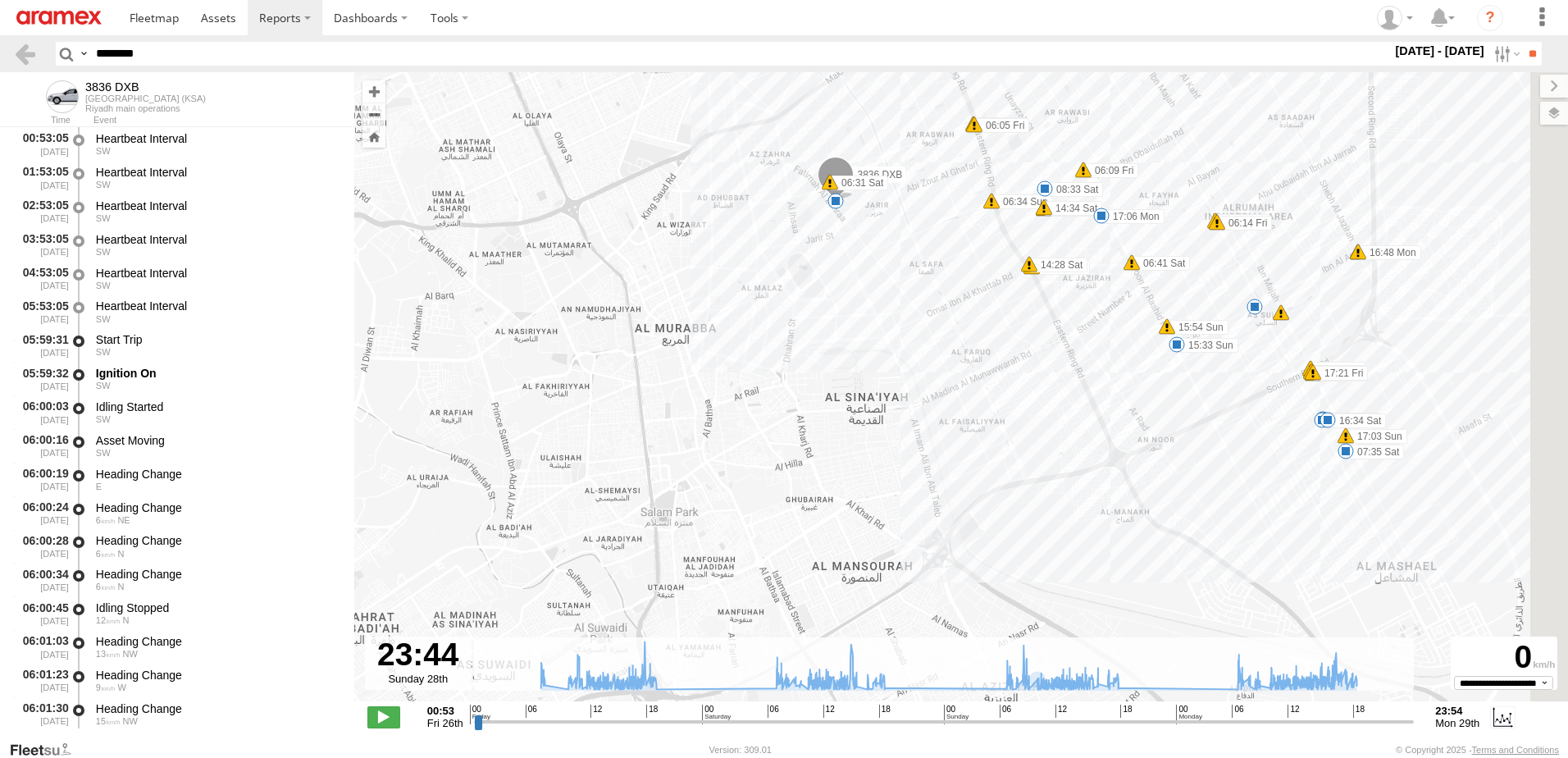
drag, startPoint x: 1203, startPoint y: 501, endPoint x: 933, endPoint y: 211, distance: 396.2
click at [933, 211] on div "3836 DXB 06:05 Fri 06:05 Fri 10:00 Fri 10:04 Fri 15:33 Fri 15:33 Fri 16:53 Fri …" at bounding box center [961, 395] width 1214 height 646
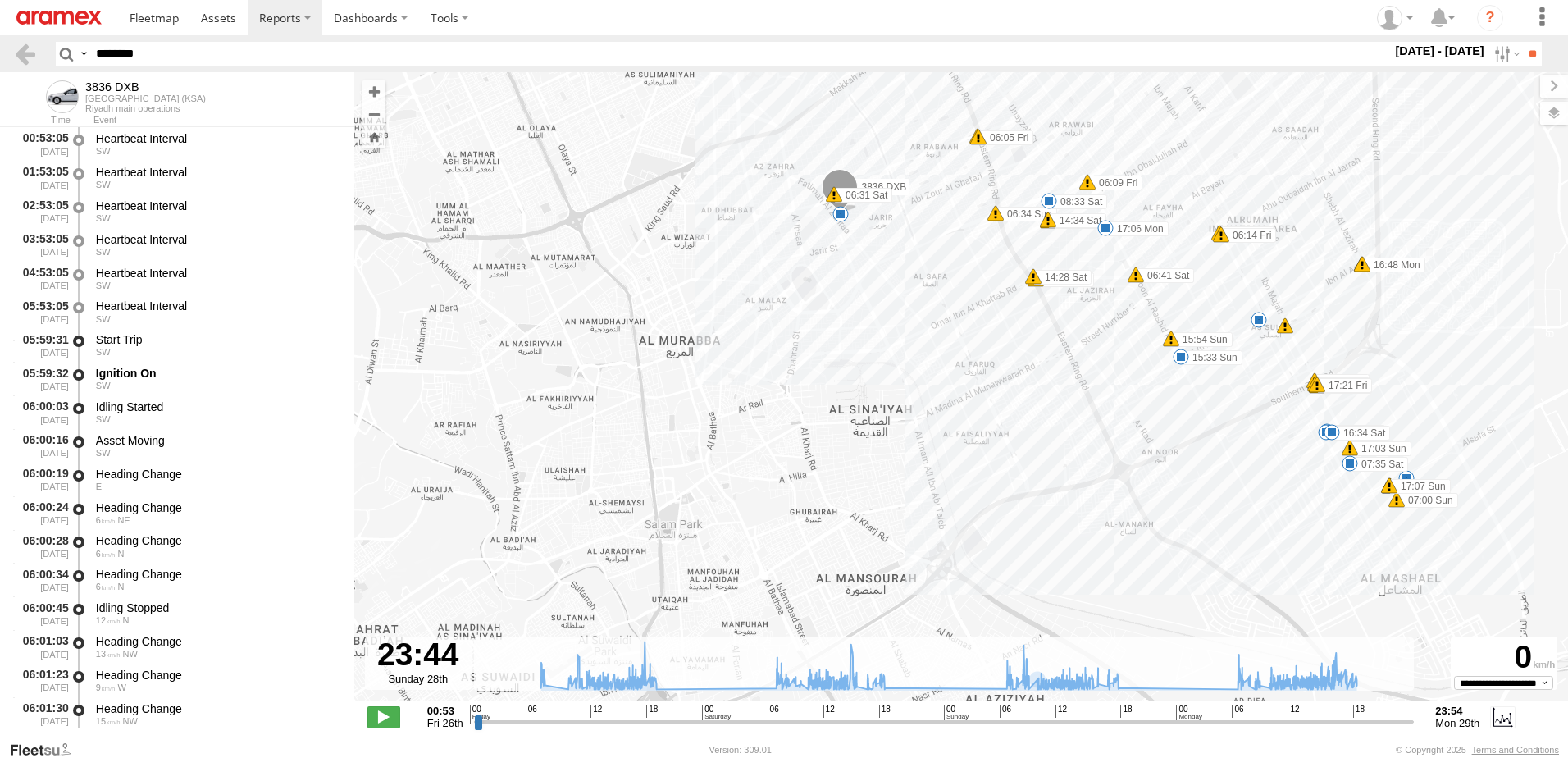
drag, startPoint x: 979, startPoint y: 270, endPoint x: 1015, endPoint y: 347, distance: 85.0
click at [1015, 347] on div "3836 DXB 06:05 Fri 06:05 Fri 10:00 Fri 10:04 Fri 15:33 Fri 15:33 Fri 16:53 Fri …" at bounding box center [961, 395] width 1214 height 646
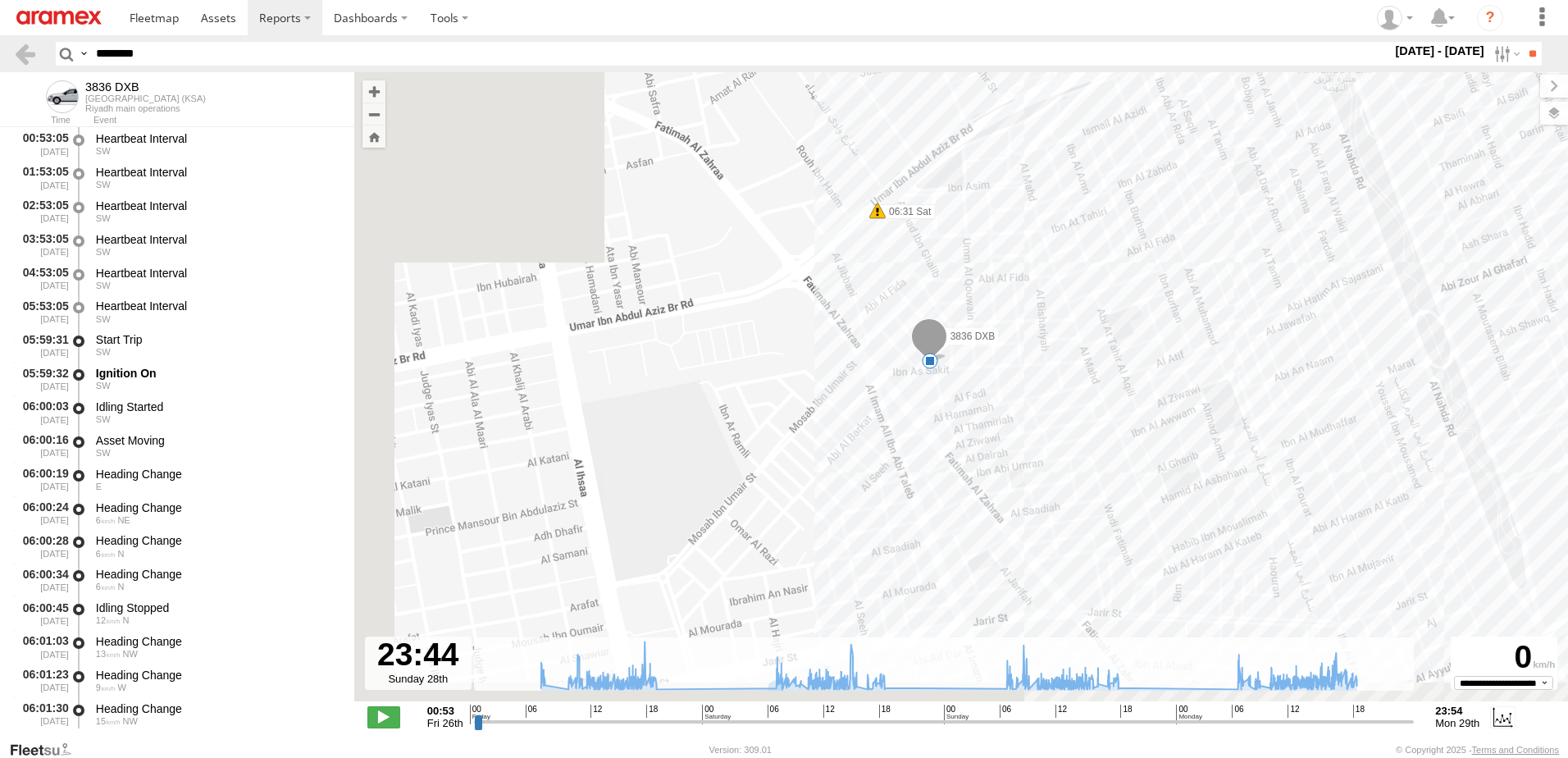
drag, startPoint x: 739, startPoint y: 560, endPoint x: 1015, endPoint y: 374, distance: 332.8
click at [1015, 374] on div "3836 DXB 06:05 Fri 06:05 Fri 10:00 Fri 10:04 Fri 15:33 Fri 15:33 Fri 16:53 Fri …" at bounding box center [961, 395] width 1214 height 646
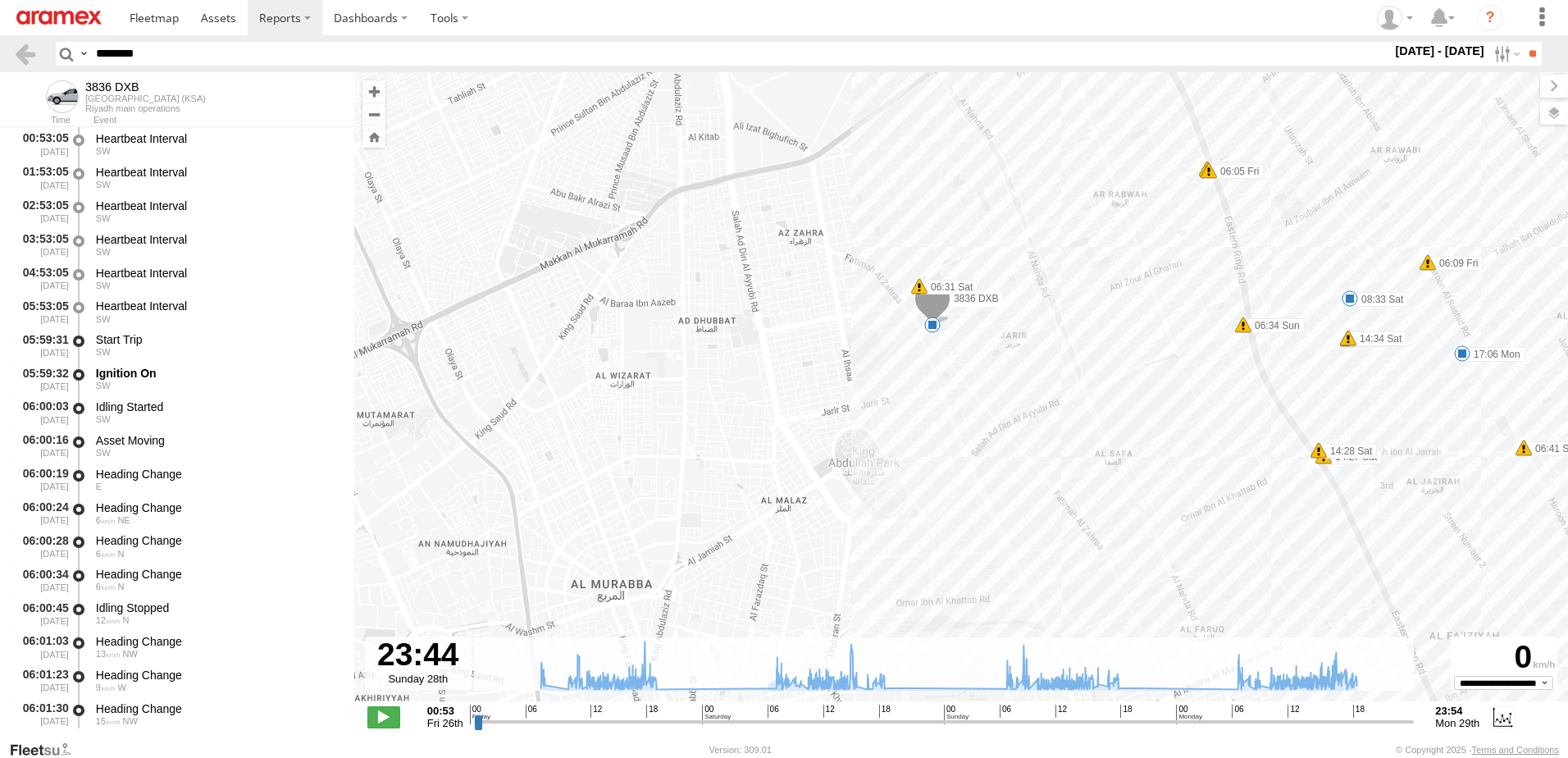
drag, startPoint x: 1050, startPoint y: 466, endPoint x: 984, endPoint y: 421, distance: 79.9
click at [984, 421] on div "3836 DXB 06:05 Fri 06:05 Fri 10:00 Fri 10:04 Fri 15:33 Fri 15:33 Fri 16:53 Fri …" at bounding box center [961, 395] width 1214 height 646
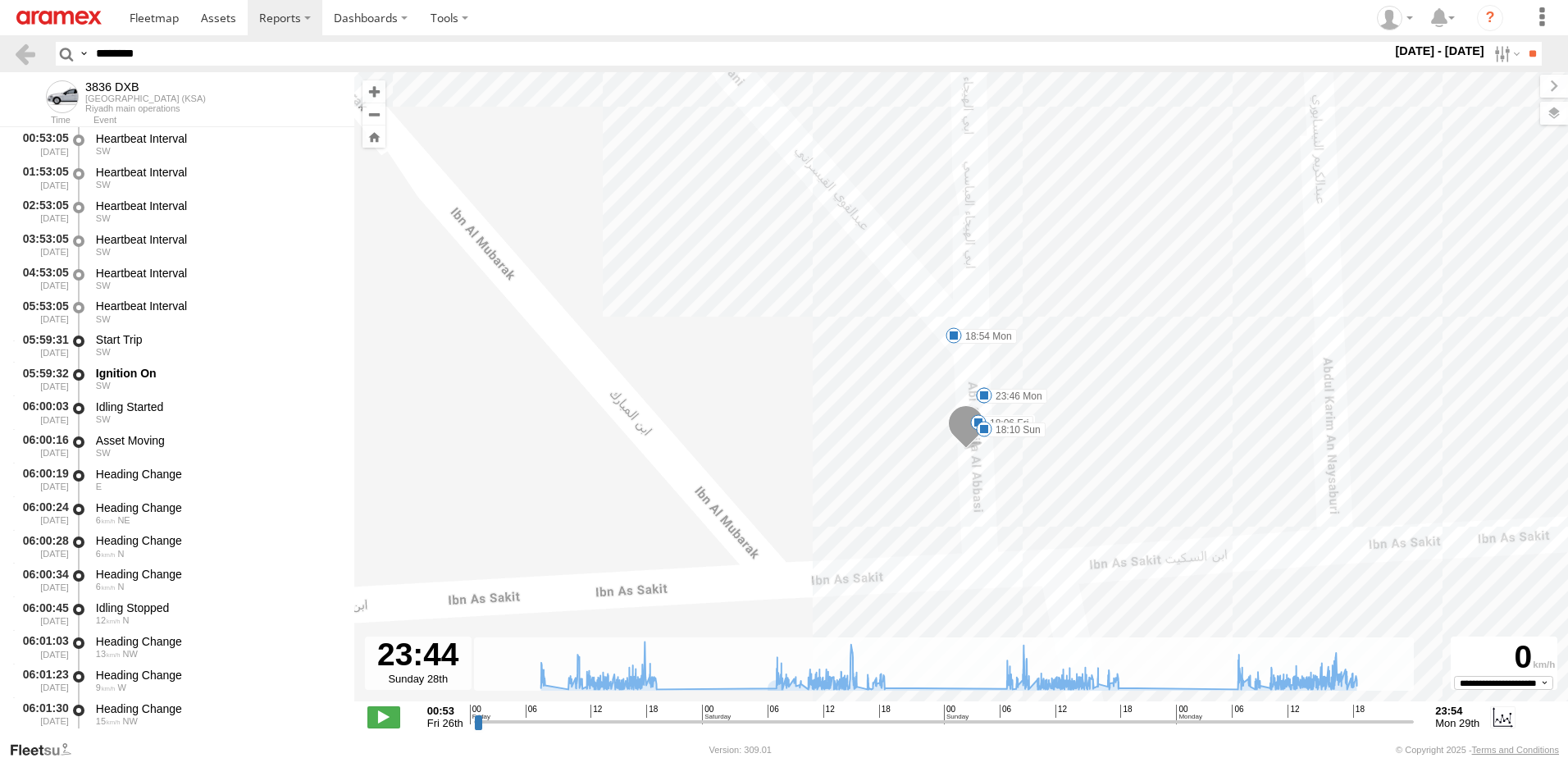
drag, startPoint x: 189, startPoint y: 53, endPoint x: 0, endPoint y: 50, distance: 189.0
click at [0, 50] on html at bounding box center [784, 379] width 1568 height 758
paste input "text"
type input "********"
click at [1523, 51] on input "**" at bounding box center [1532, 53] width 19 height 24
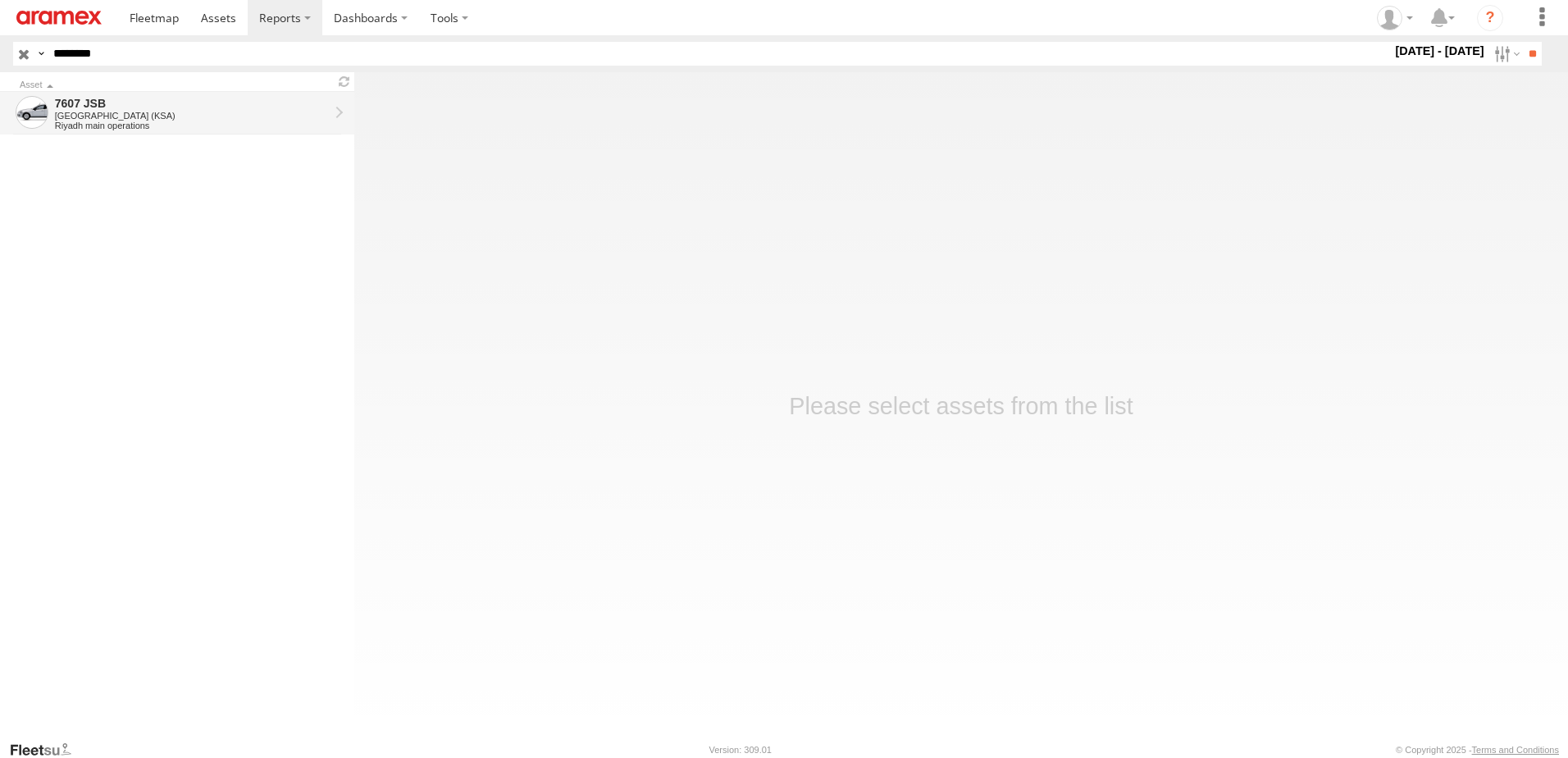
click at [146, 118] on div "[GEOGRAPHIC_DATA] (KSA)" at bounding box center [192, 115] width 274 height 10
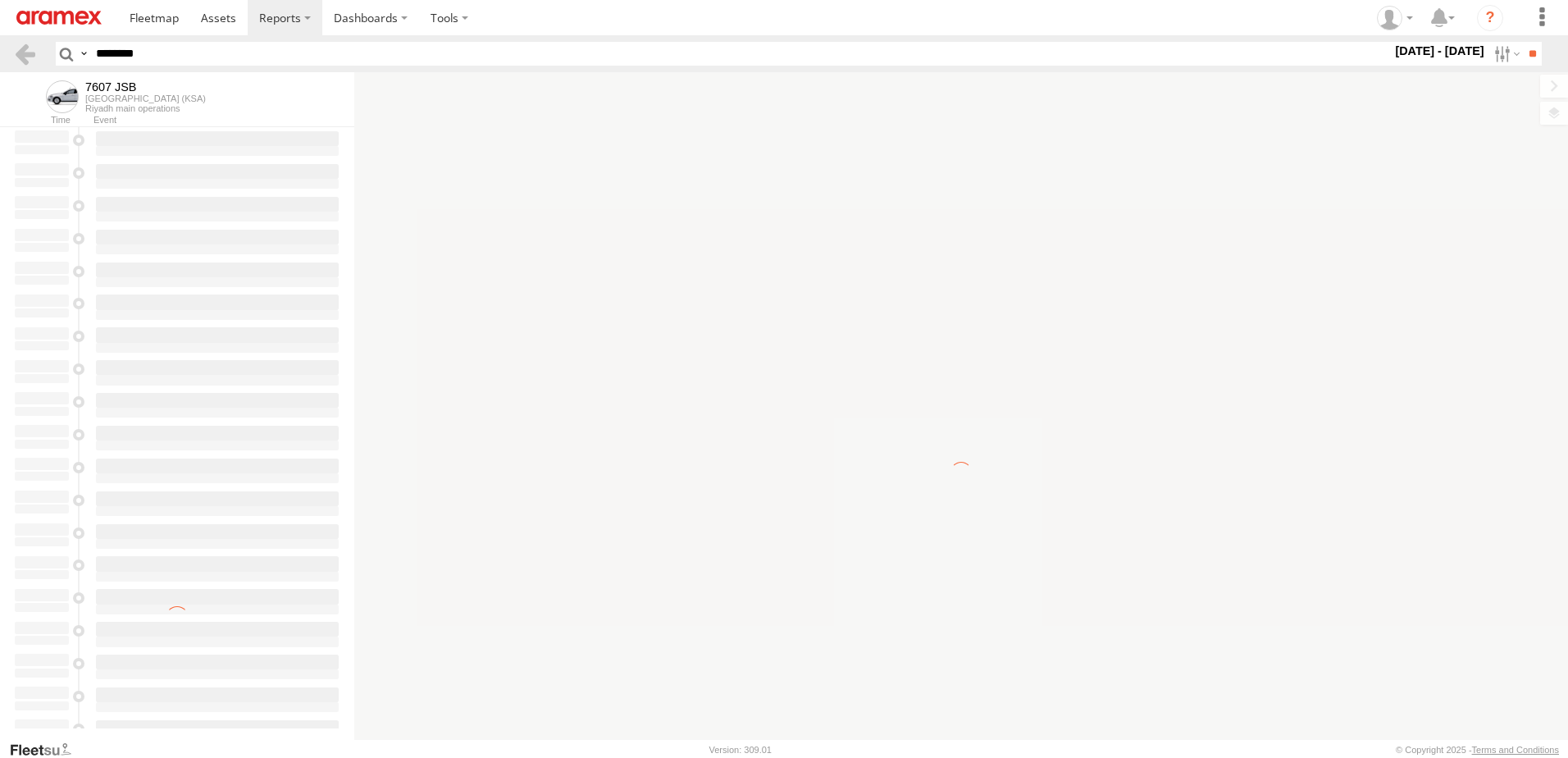
click at [207, 158] on div at bounding box center [177, 536] width 354 height 818
click at [142, 114] on div "7607 JSB Saudi Arabia (KSA) Riyadh main operations" at bounding box center [193, 96] width 322 height 36
click at [142, 113] on div "7607 JSB Saudi Arabia (KSA) Riyadh main operations" at bounding box center [193, 96] width 322 height 36
click at [142, 113] on div "Riyadh main operations" at bounding box center [146, 108] width 120 height 10
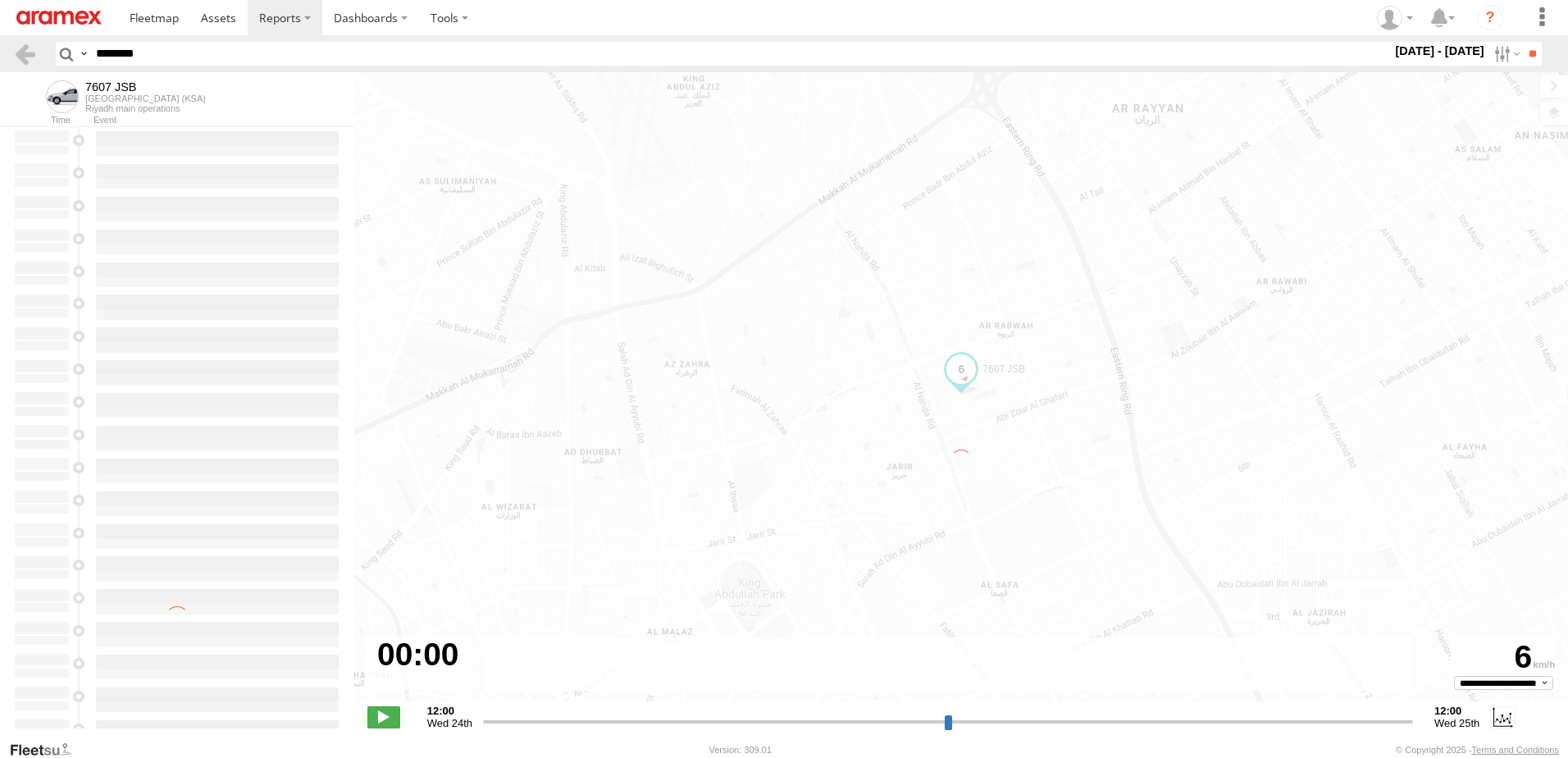
drag, startPoint x: 142, startPoint y: 113, endPoint x: 195, endPoint y: 213, distance: 113.2
click at [177, 210] on div at bounding box center [177, 536] width 354 height 818
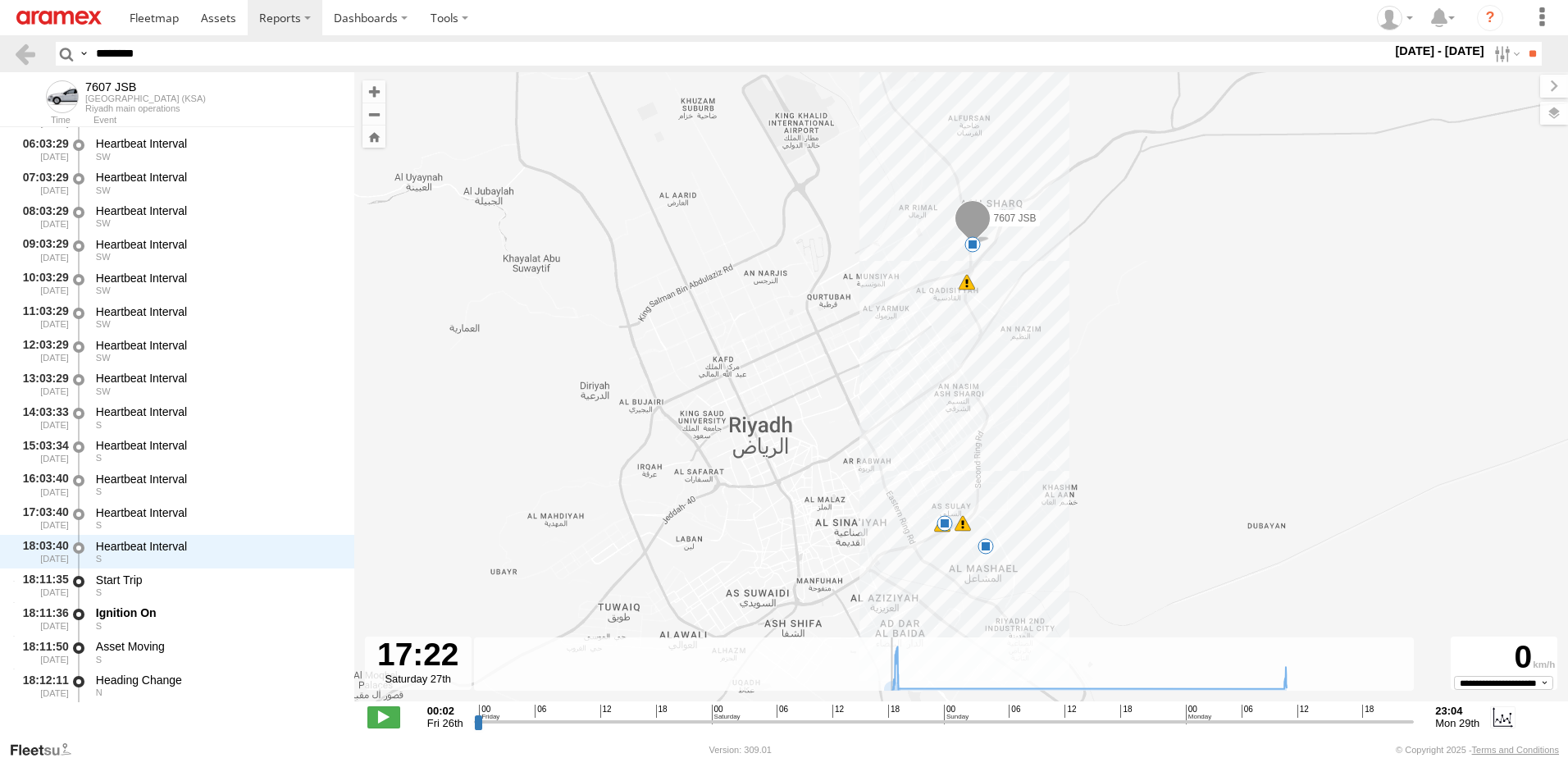
scroll to position [1101, 0]
drag, startPoint x: 846, startPoint y: 728, endPoint x: 1079, endPoint y: 691, distance: 235.9
type input "**********"
click at [1079, 714] on input "range" at bounding box center [943, 722] width 940 height 16
drag, startPoint x: 189, startPoint y: 47, endPoint x: 0, endPoint y: 27, distance: 190.1
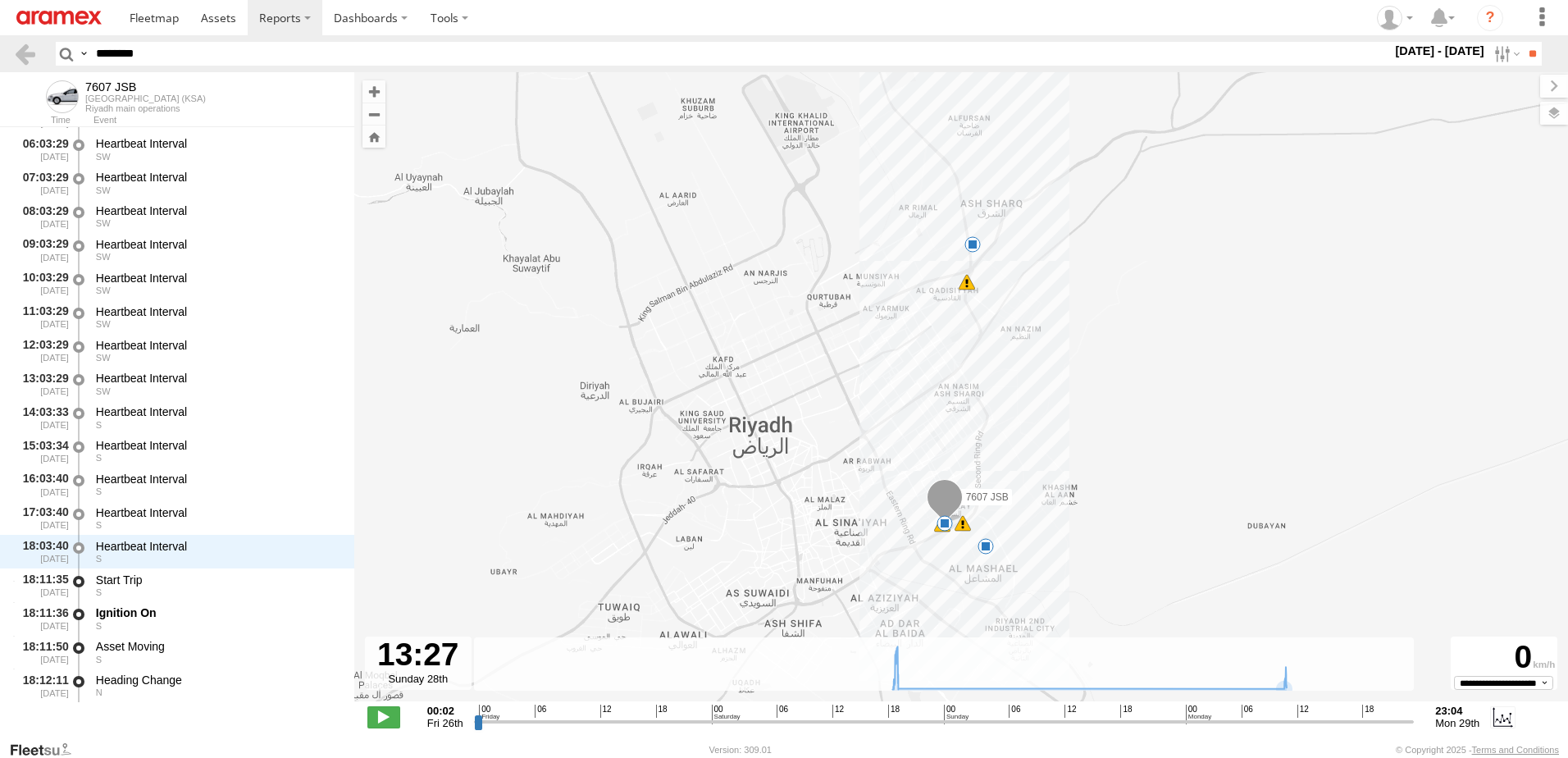
click at [0, 30] on html at bounding box center [784, 379] width 1568 height 758
paste input "text"
click at [355, 52] on input "text" at bounding box center [740, 53] width 1302 height 24
paste input "text"
click at [165, 56] on input "text" at bounding box center [740, 53] width 1302 height 24
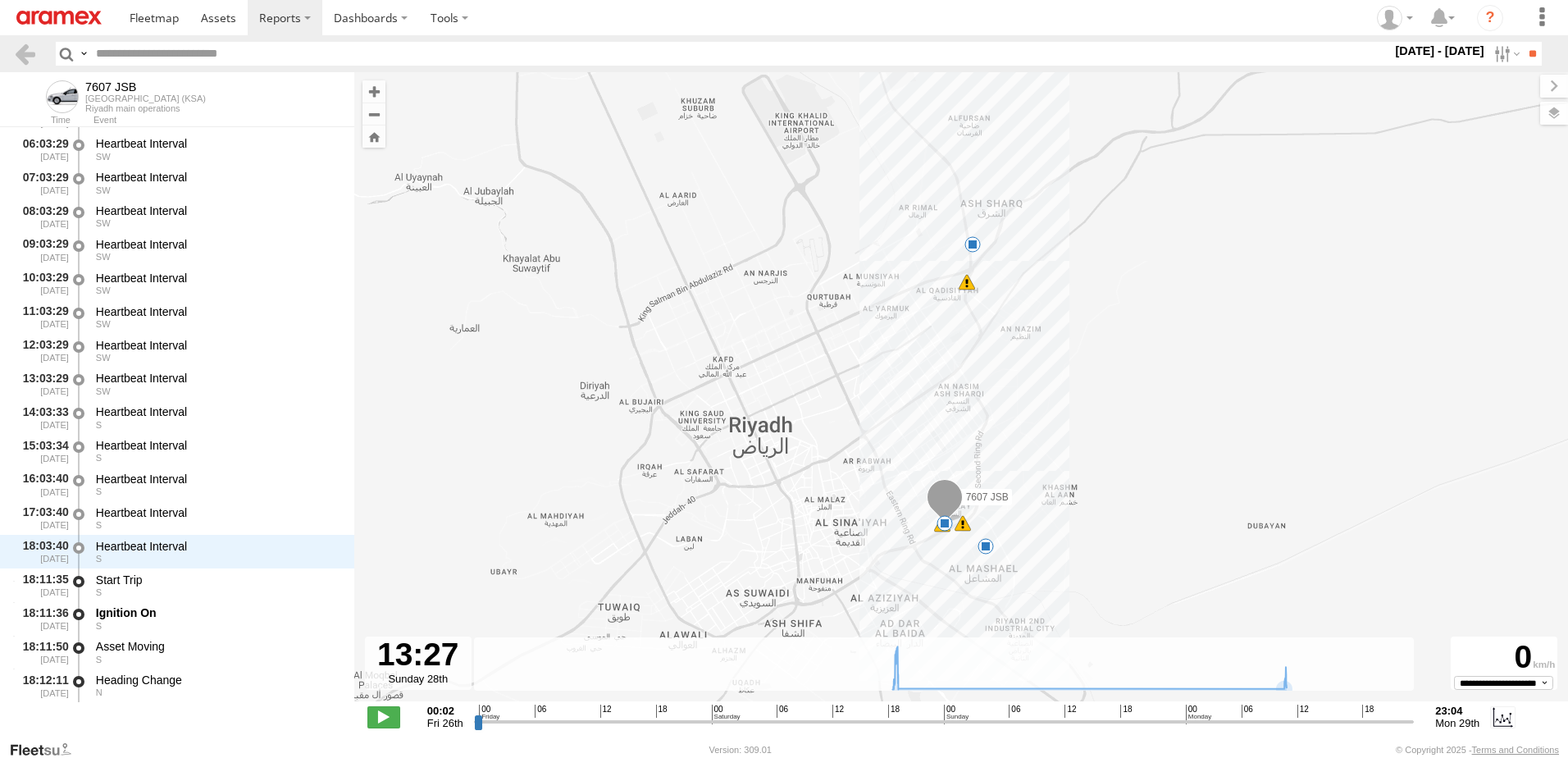
paste input "********"
type input "********"
click at [1529, 62] on input "**" at bounding box center [1532, 53] width 19 height 24
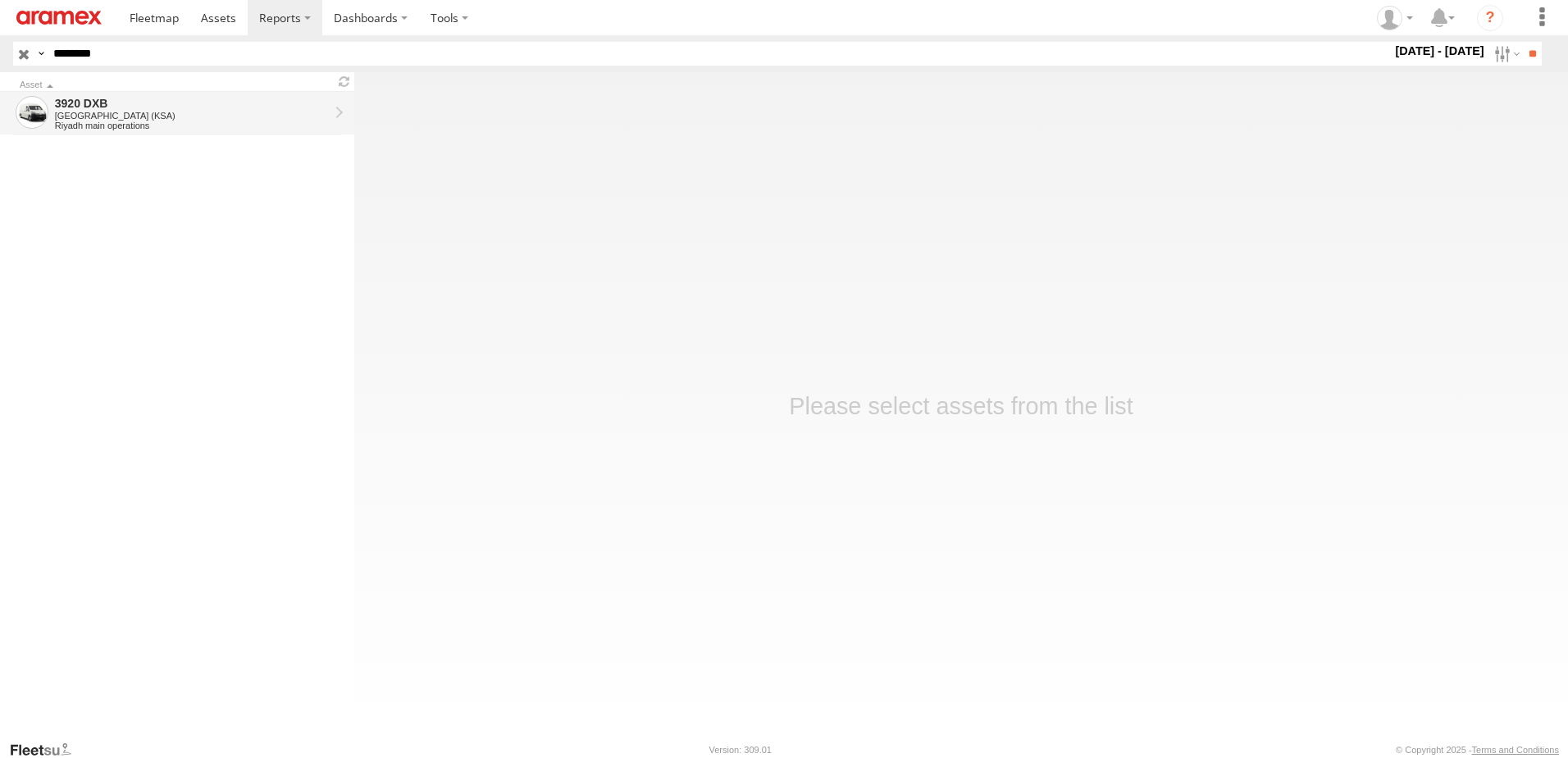
click at [155, 127] on div "Riyadh main operations" at bounding box center [192, 125] width 274 height 10
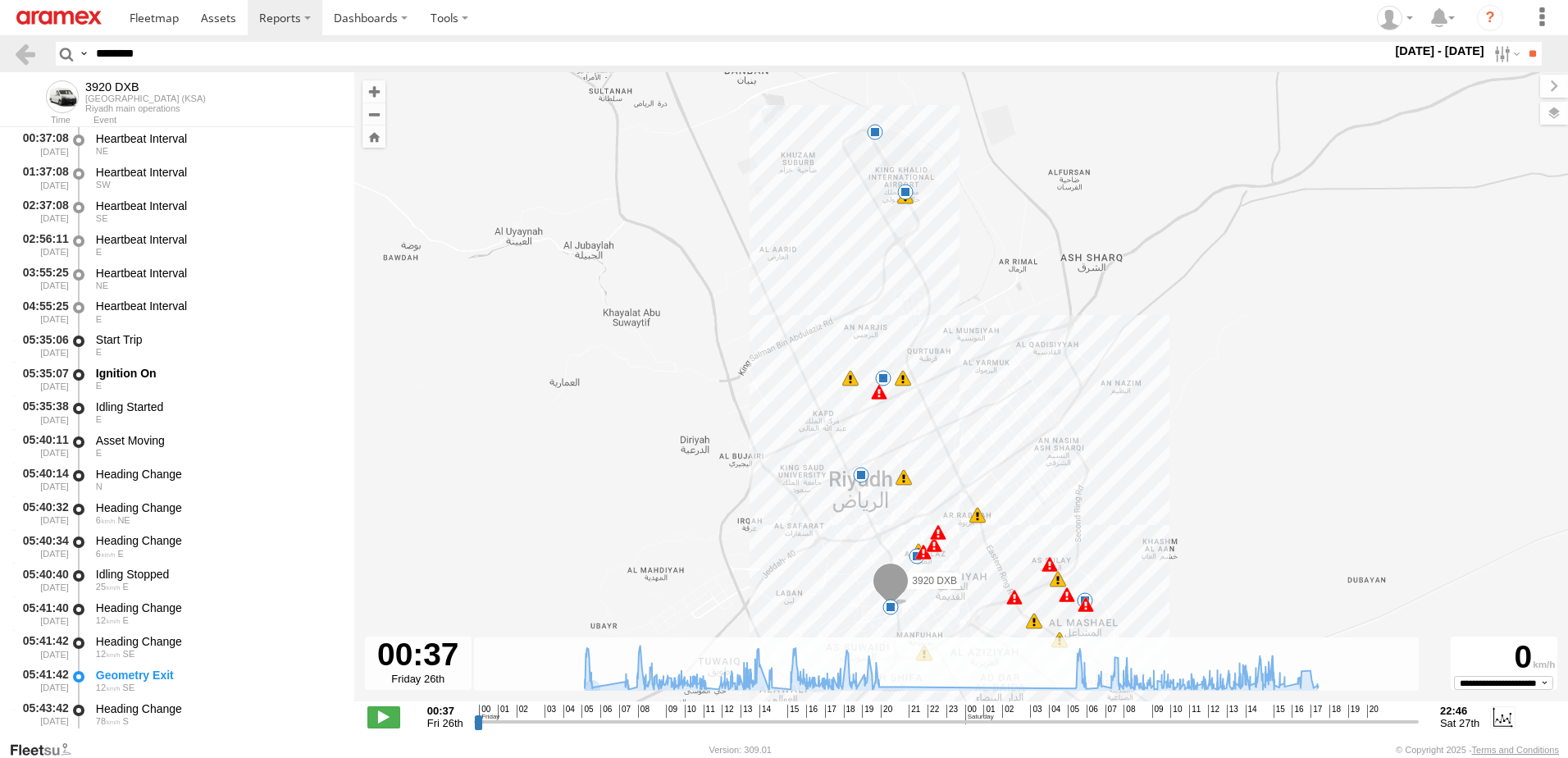
drag, startPoint x: 660, startPoint y: 746, endPoint x: 759, endPoint y: 732, distance: 100.0
click at [660, 746] on footer "Aramex Version: 309.01 © Copyright 2025 - Terms and Conditions" at bounding box center [784, 748] width 1568 height 18
click at [912, 730] on div "**********" at bounding box center [961, 718] width 1214 height 34
click at [916, 728] on input "range" at bounding box center [946, 722] width 945 height 16
drag, startPoint x: 917, startPoint y: 727, endPoint x: 957, endPoint y: 728, distance: 40.0
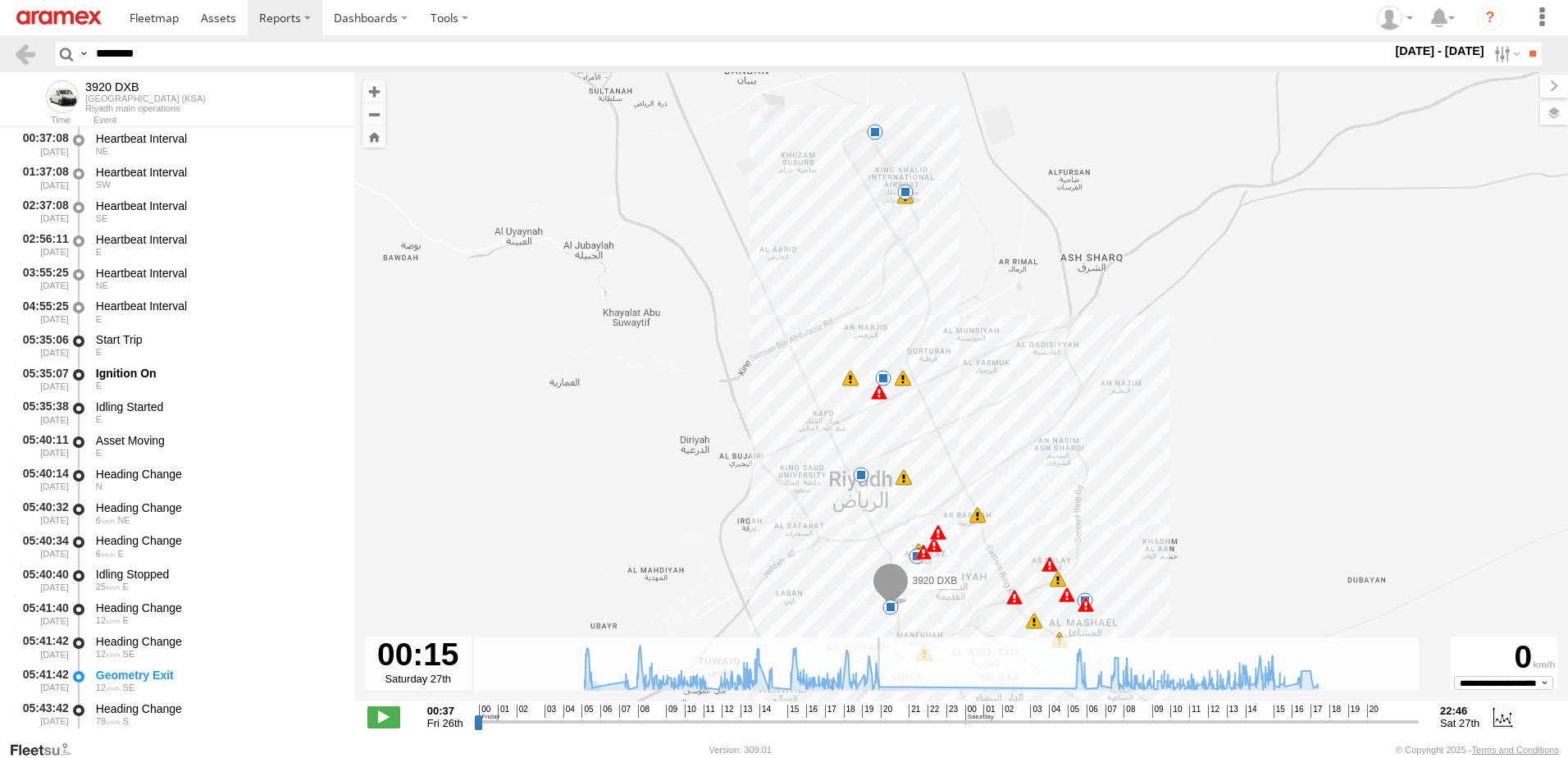
click at [957, 728] on input "range" at bounding box center [946, 722] width 945 height 16
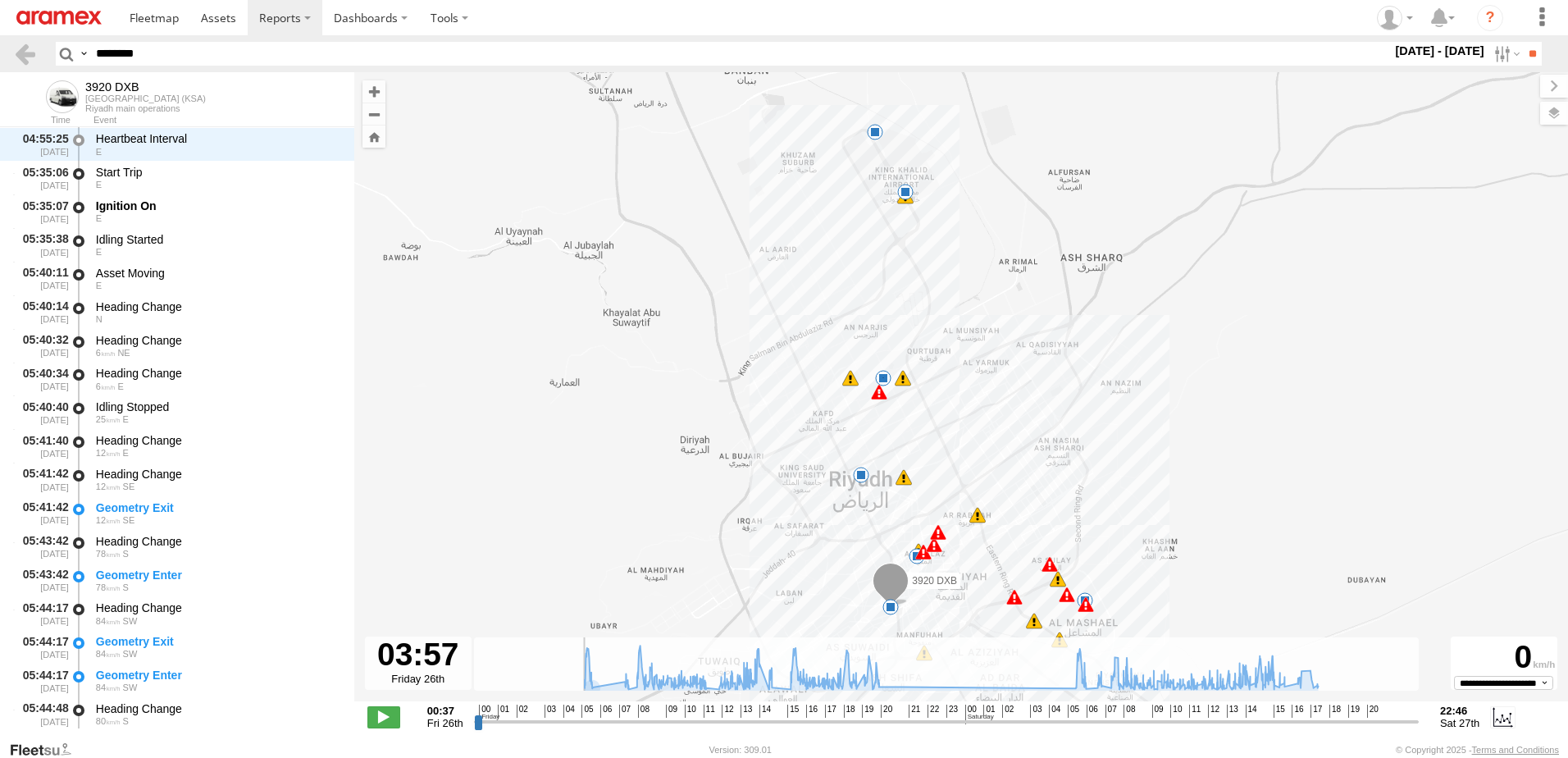
drag, startPoint x: 563, startPoint y: 725, endPoint x: 560, endPoint y: 700, distance: 25.2
click at [545, 723] on input "range" at bounding box center [946, 722] width 945 height 16
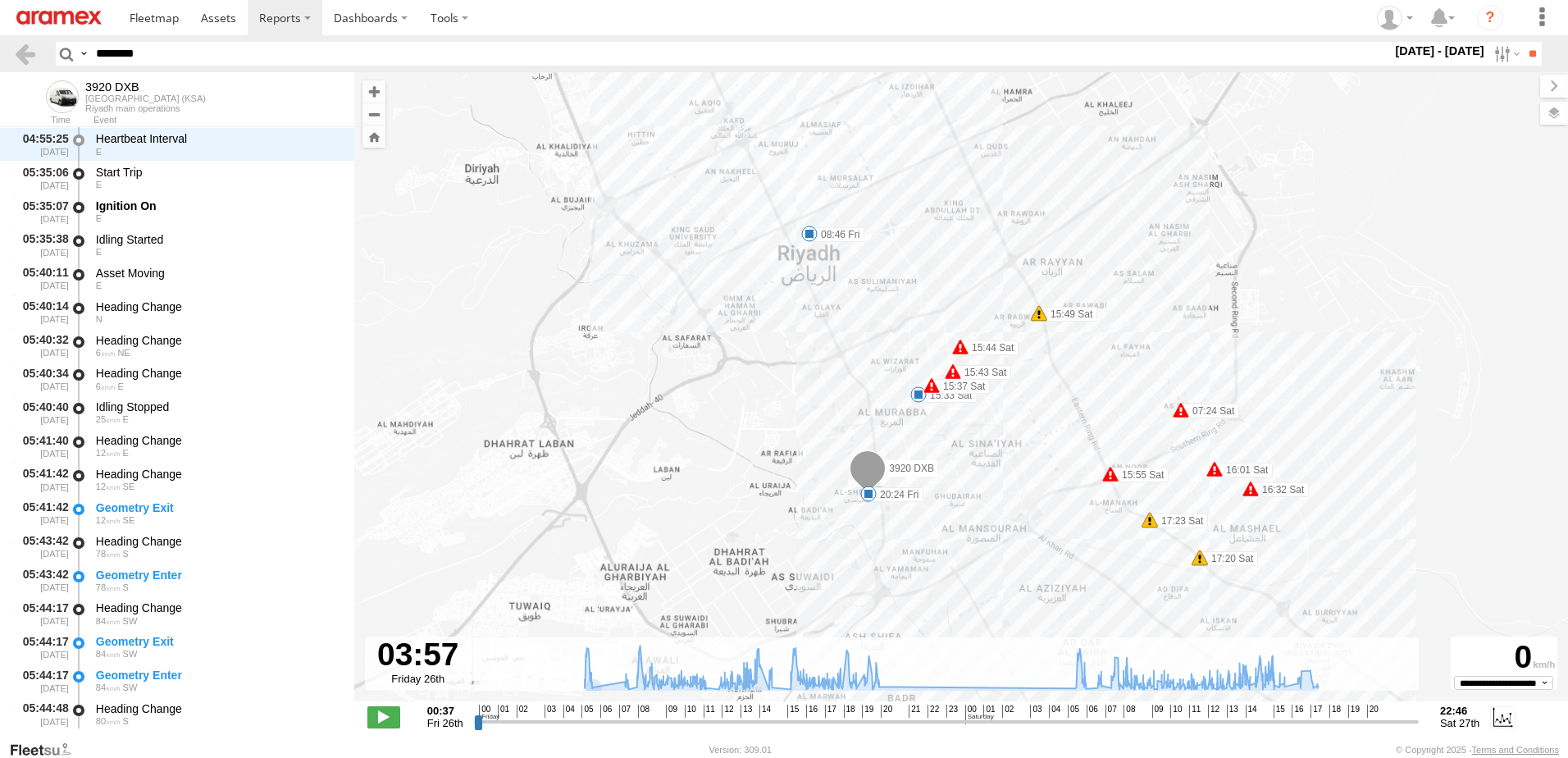
drag, startPoint x: 881, startPoint y: 601, endPoint x: 754, endPoint y: 427, distance: 215.4
click at [754, 427] on div "3920 DXB 08:46 Fri 14:27 Fri 14:54 Fri 15:03 Fri 20:24 Fri 07:24 Sat 15:33 Sat …" at bounding box center [961, 395] width 1214 height 646
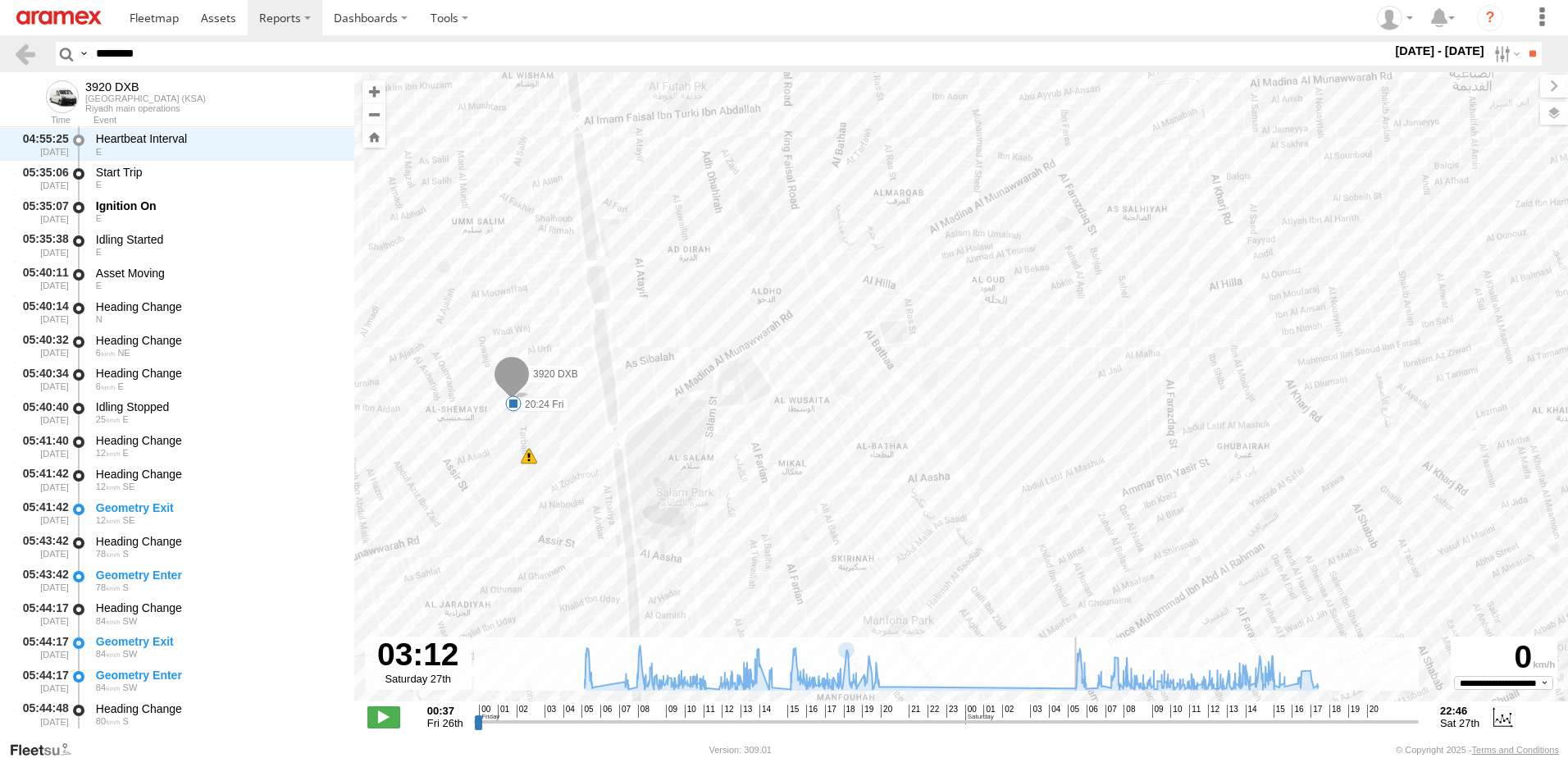
drag, startPoint x: 950, startPoint y: 725, endPoint x: 1018, endPoint y: 723, distance: 68.0
click at [1018, 723] on input "range" at bounding box center [946, 722] width 945 height 16
click at [1343, 723] on input "range" at bounding box center [946, 722] width 945 height 16
drag, startPoint x: 1001, startPoint y: 727, endPoint x: 983, endPoint y: 725, distance: 18.1
click at [983, 725] on input "range" at bounding box center [946, 722] width 945 height 16
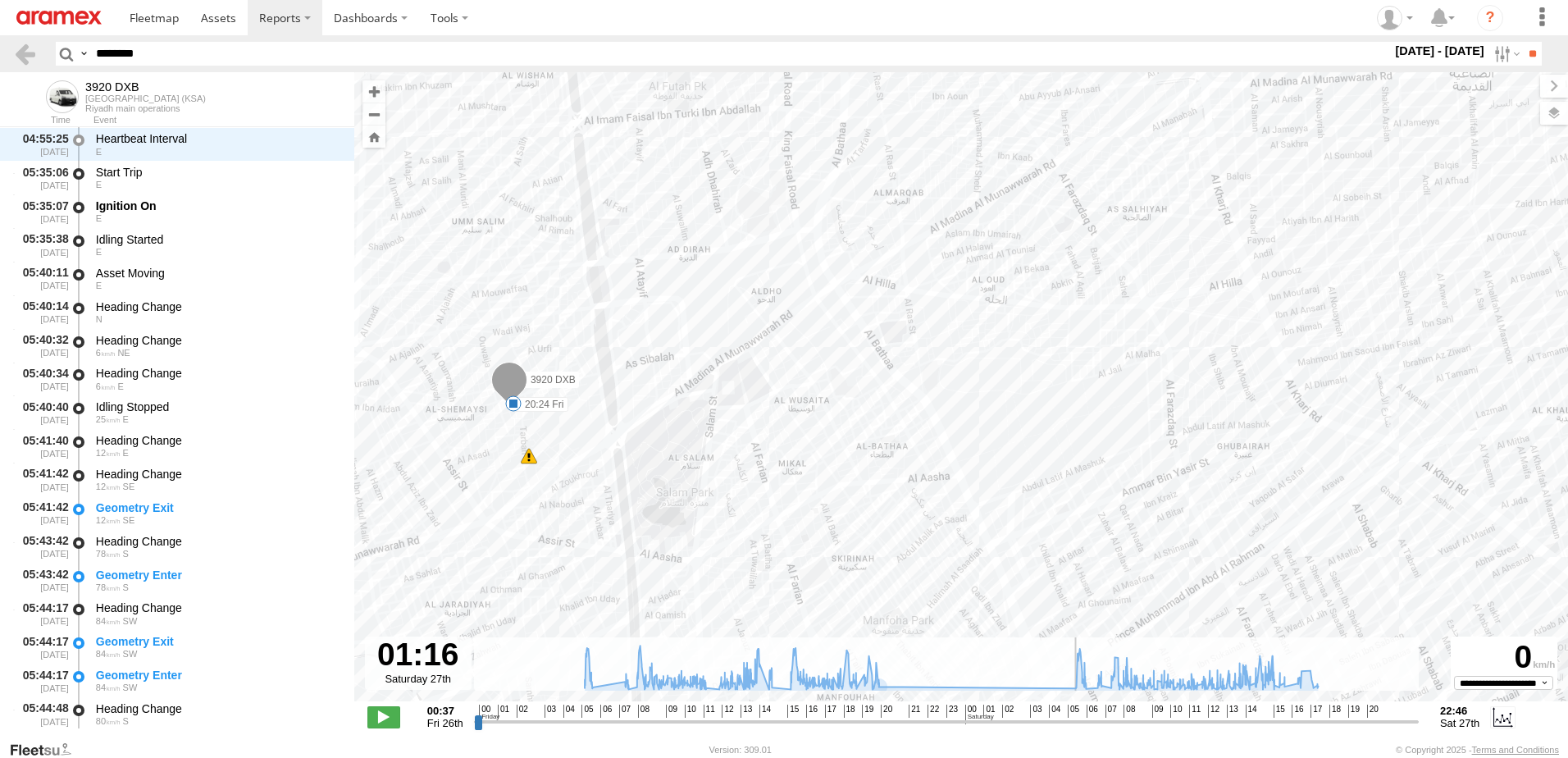
drag, startPoint x: 983, startPoint y: 723, endPoint x: 821, endPoint y: 558, distance: 231.2
type input "**********"
click at [975, 714] on input "range" at bounding box center [946, 722] width 945 height 16
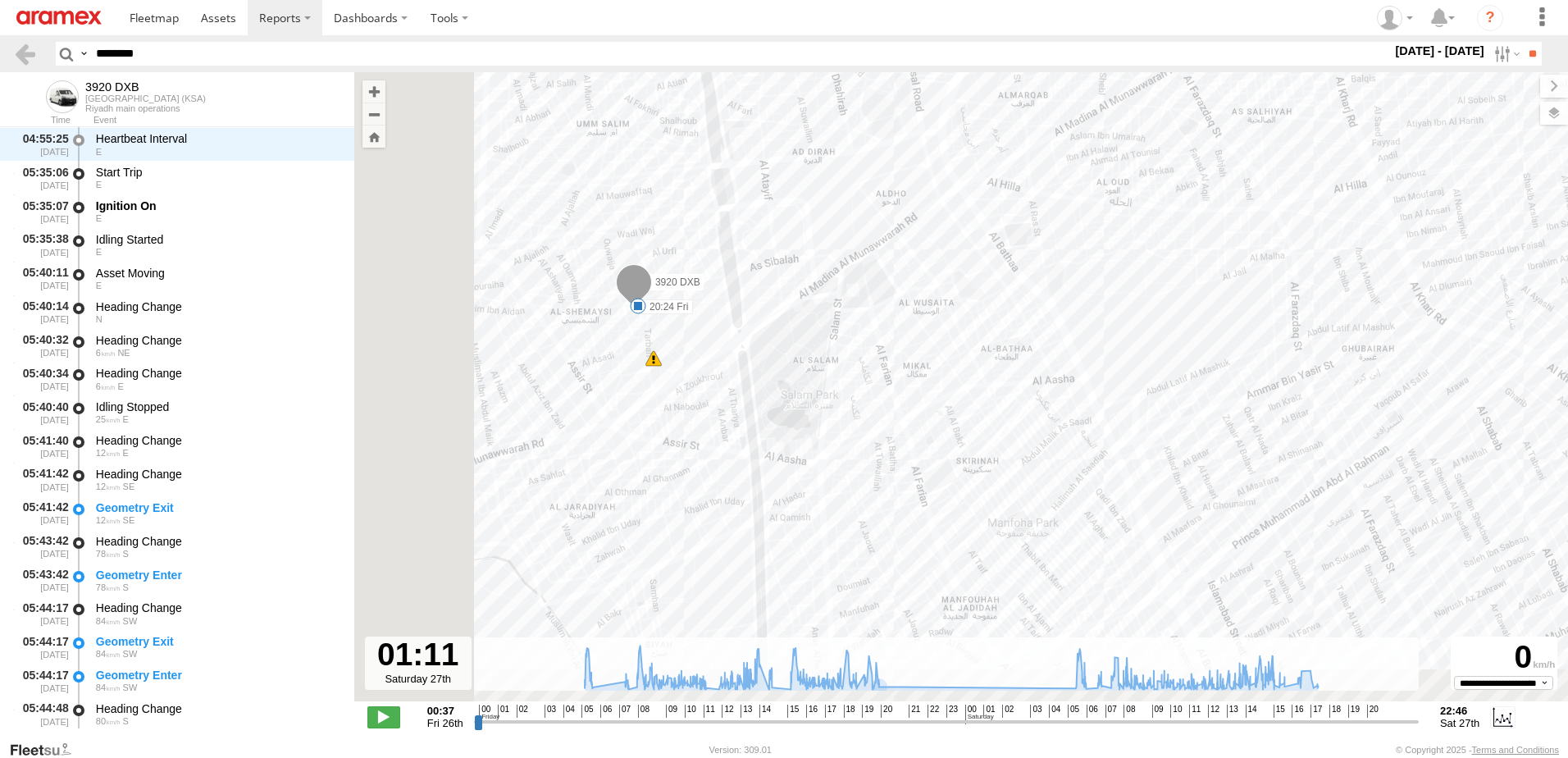
drag, startPoint x: 830, startPoint y: 516, endPoint x: 933, endPoint y: 432, distance: 132.9
click at [933, 433] on div "3920 DXB 08:46 Fri 14:27 Fri 14:54 Fri 15:03 Fri 20:24 Fri 07:24 Sat 15:33 Sat …" at bounding box center [961, 395] width 1214 height 646
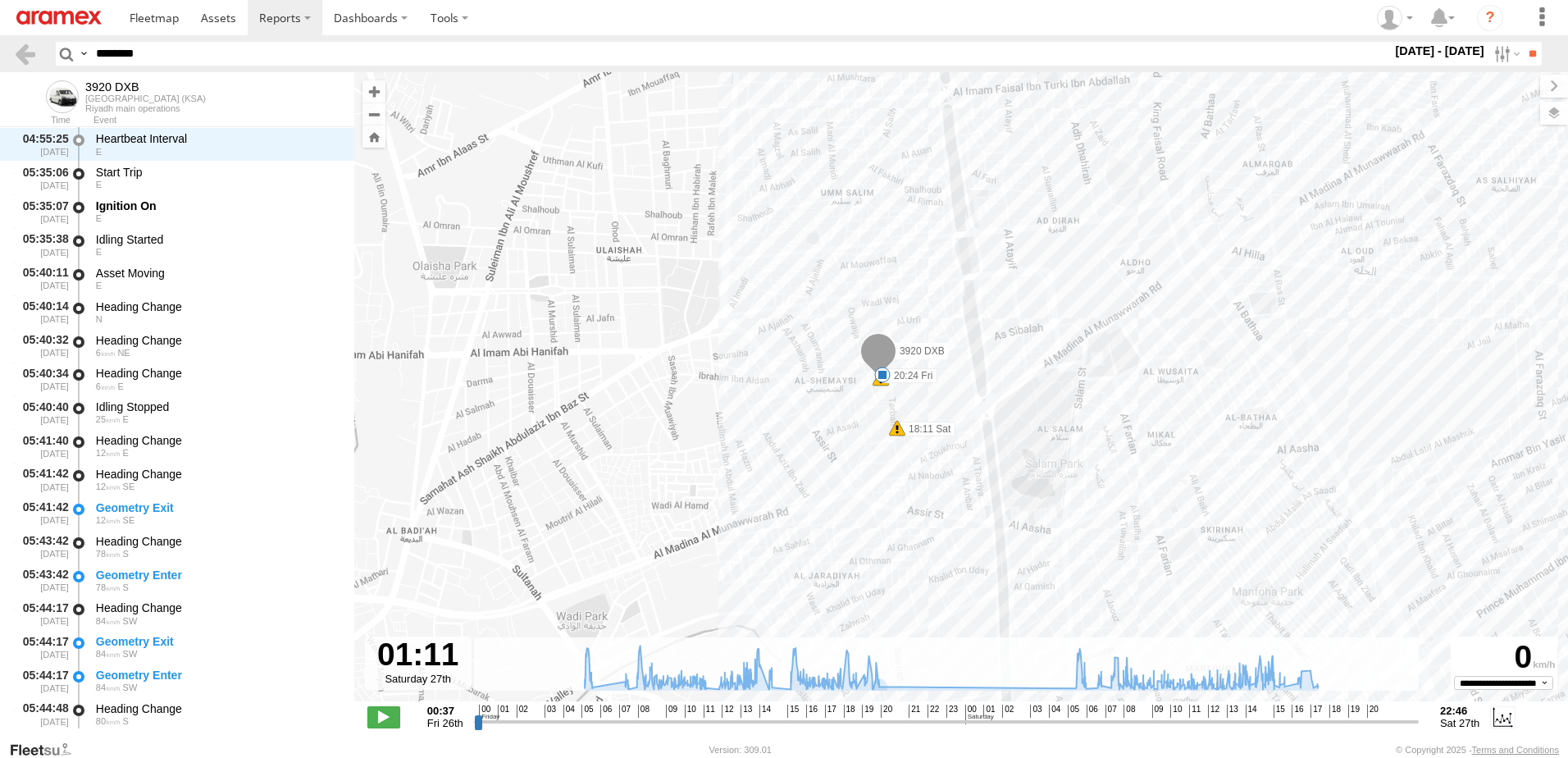
drag, startPoint x: 972, startPoint y: 501, endPoint x: 851, endPoint y: 366, distance: 181.3
click at [851, 366] on div "3920 DXB 08:46 Fri 14:27 Fri 14:54 Fri 15:03 Fri 20:24 Fri 07:24 Sat 15:33 Sat …" at bounding box center [961, 395] width 1214 height 646
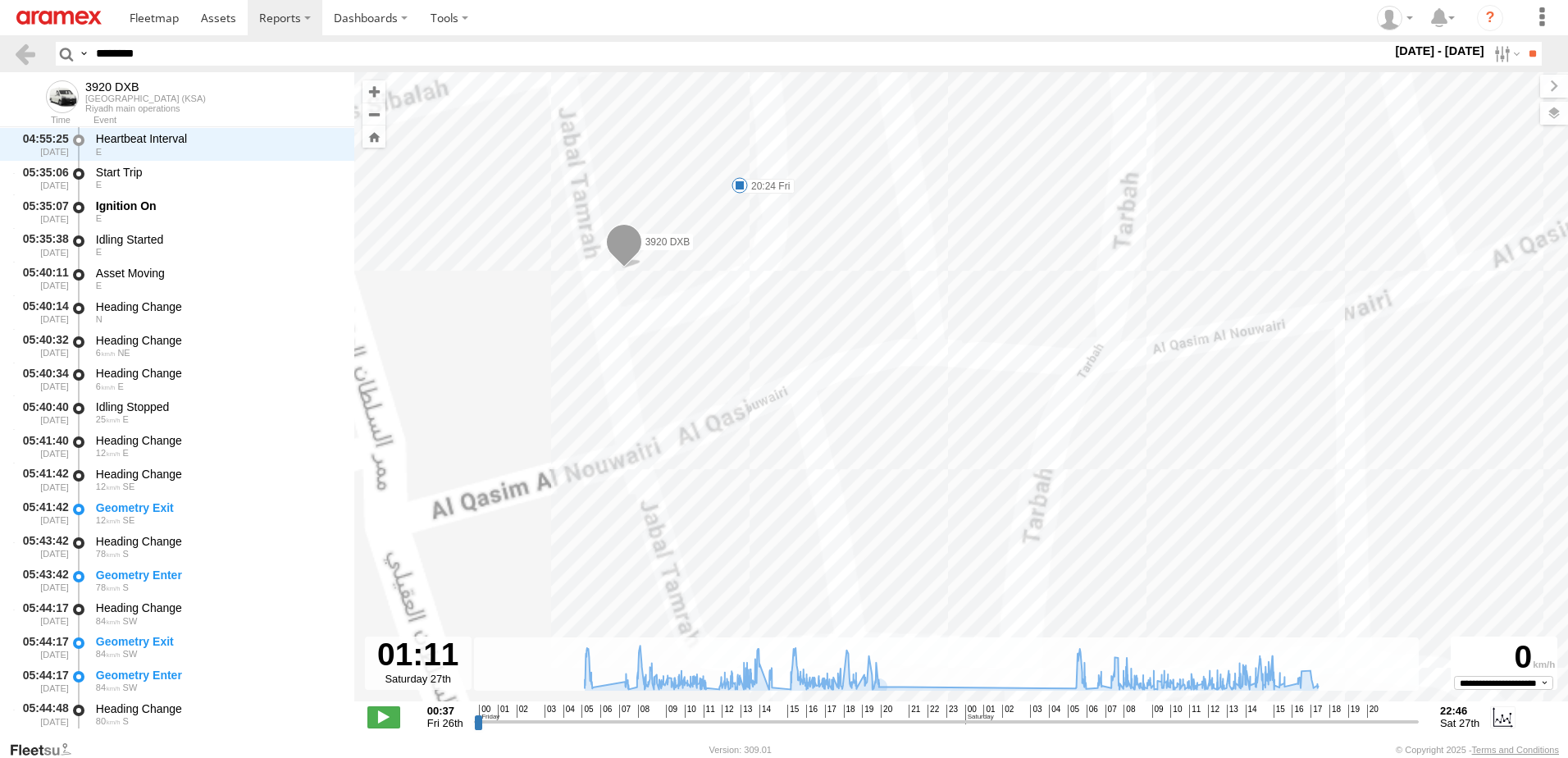
click at [776, 351] on div "3920 DXB 08:46 Fri 14:27 Fri 14:54 Fri 15:03 Fri 20:24 Fri 07:24 Sat 15:33 Sat …" at bounding box center [961, 395] width 1214 height 646
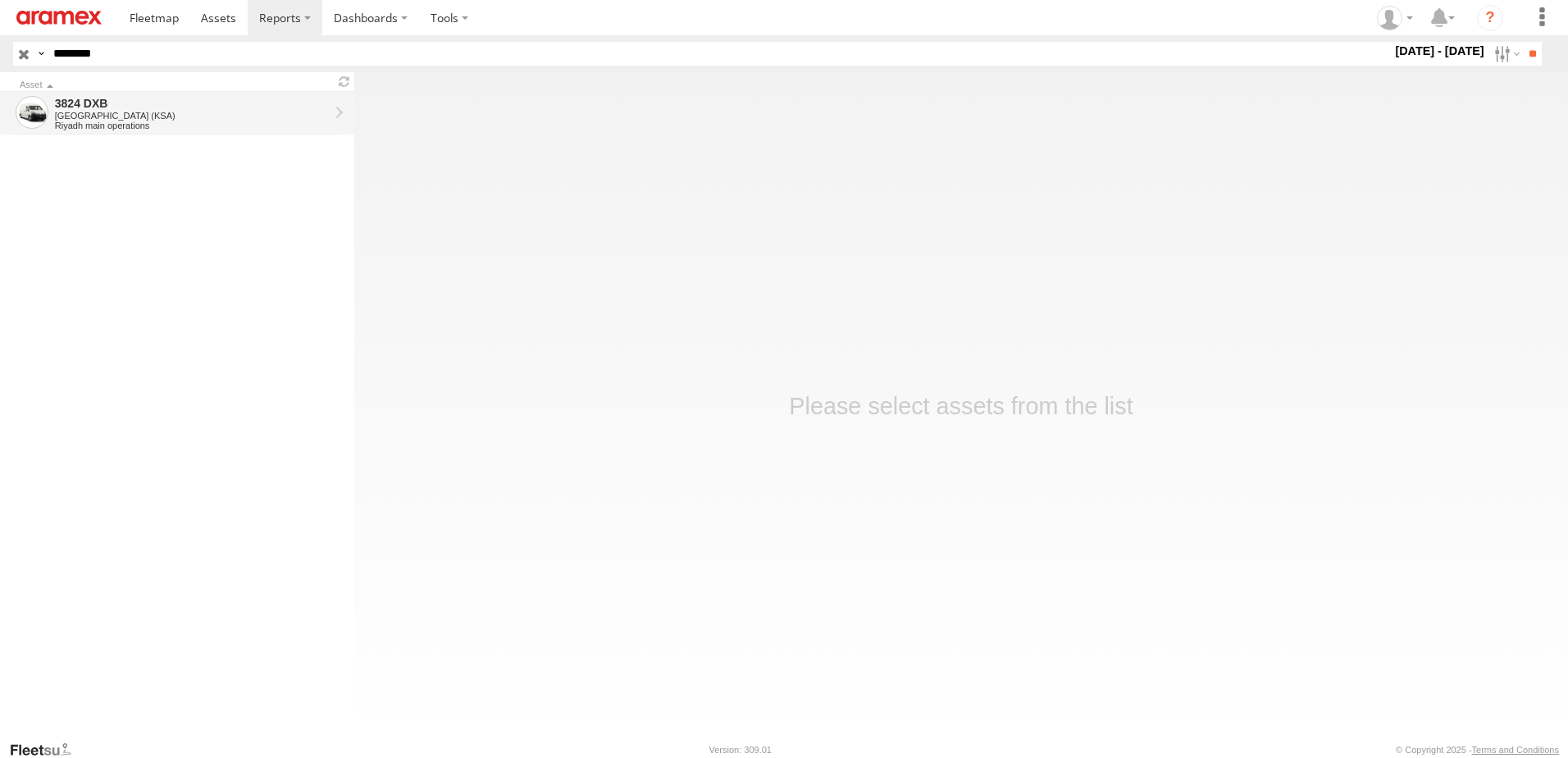
click at [121, 97] on div "3824 DXB" at bounding box center [192, 102] width 274 height 15
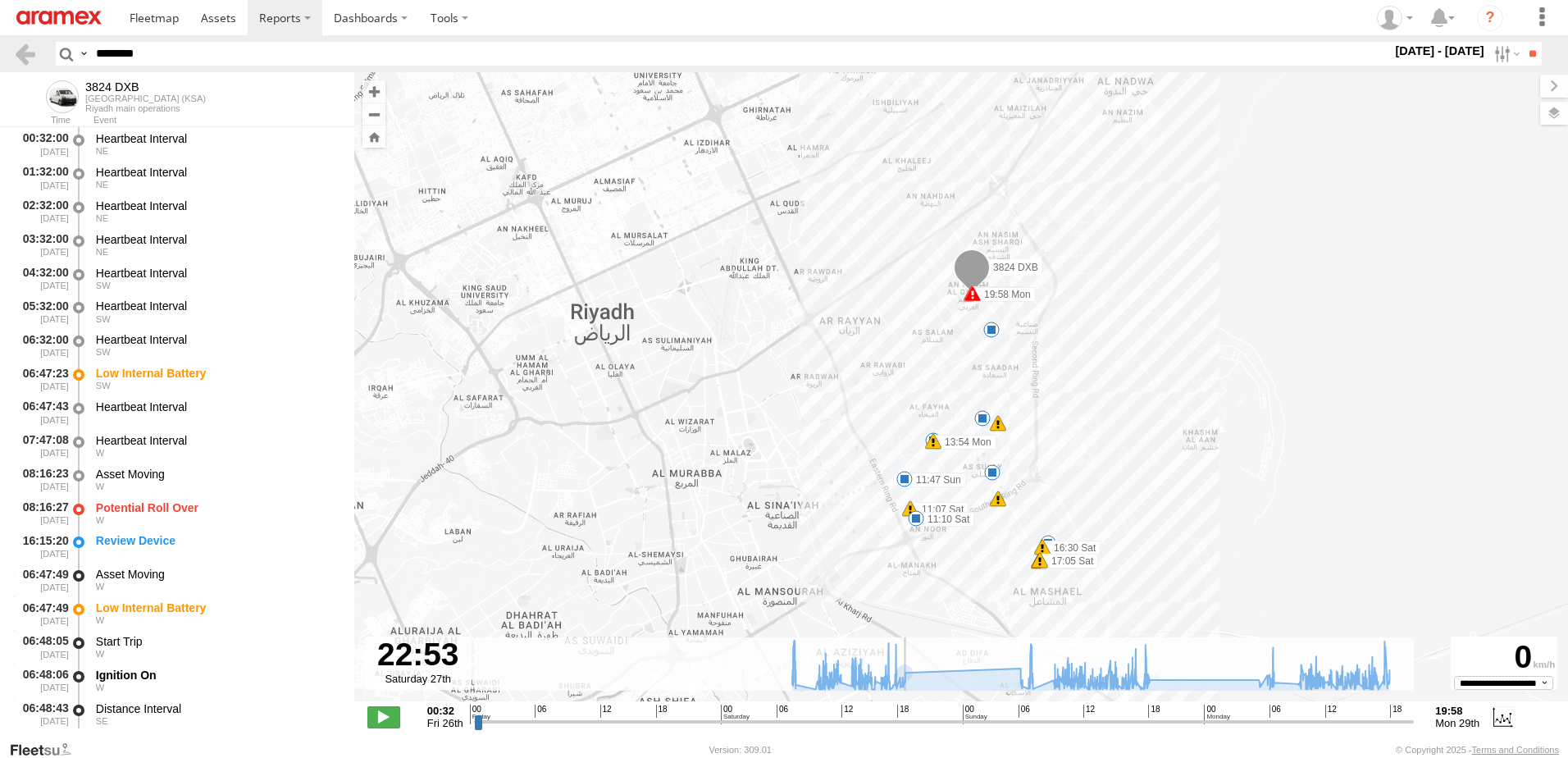
type input "**********"
click at [950, 724] on input "range" at bounding box center [943, 722] width 940 height 16
drag, startPoint x: 1183, startPoint y: 732, endPoint x: 1206, endPoint y: 734, distance: 23.1
click at [1206, 734] on div "**********" at bounding box center [961, 718] width 1214 height 34
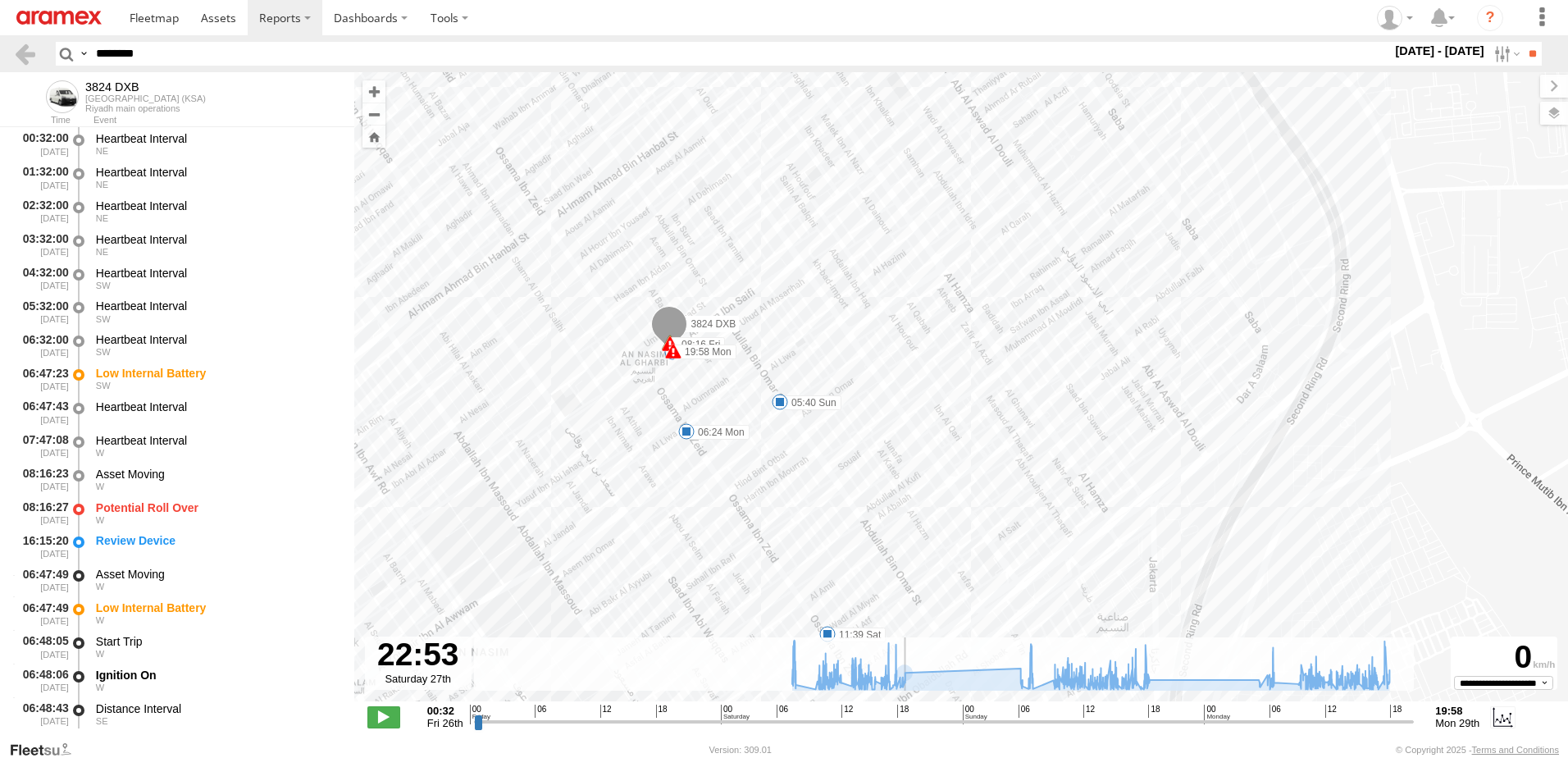
drag, startPoint x: 863, startPoint y: 552, endPoint x: 685, endPoint y: 443, distance: 208.7
click at [685, 443] on div "3824 DXB 08:16 Fri 07:08 Sat 11:07 Sat 11:10 Sat 16:30 Sat 17:05 Sat 11:47 Sun …" at bounding box center [961, 395] width 1214 height 646
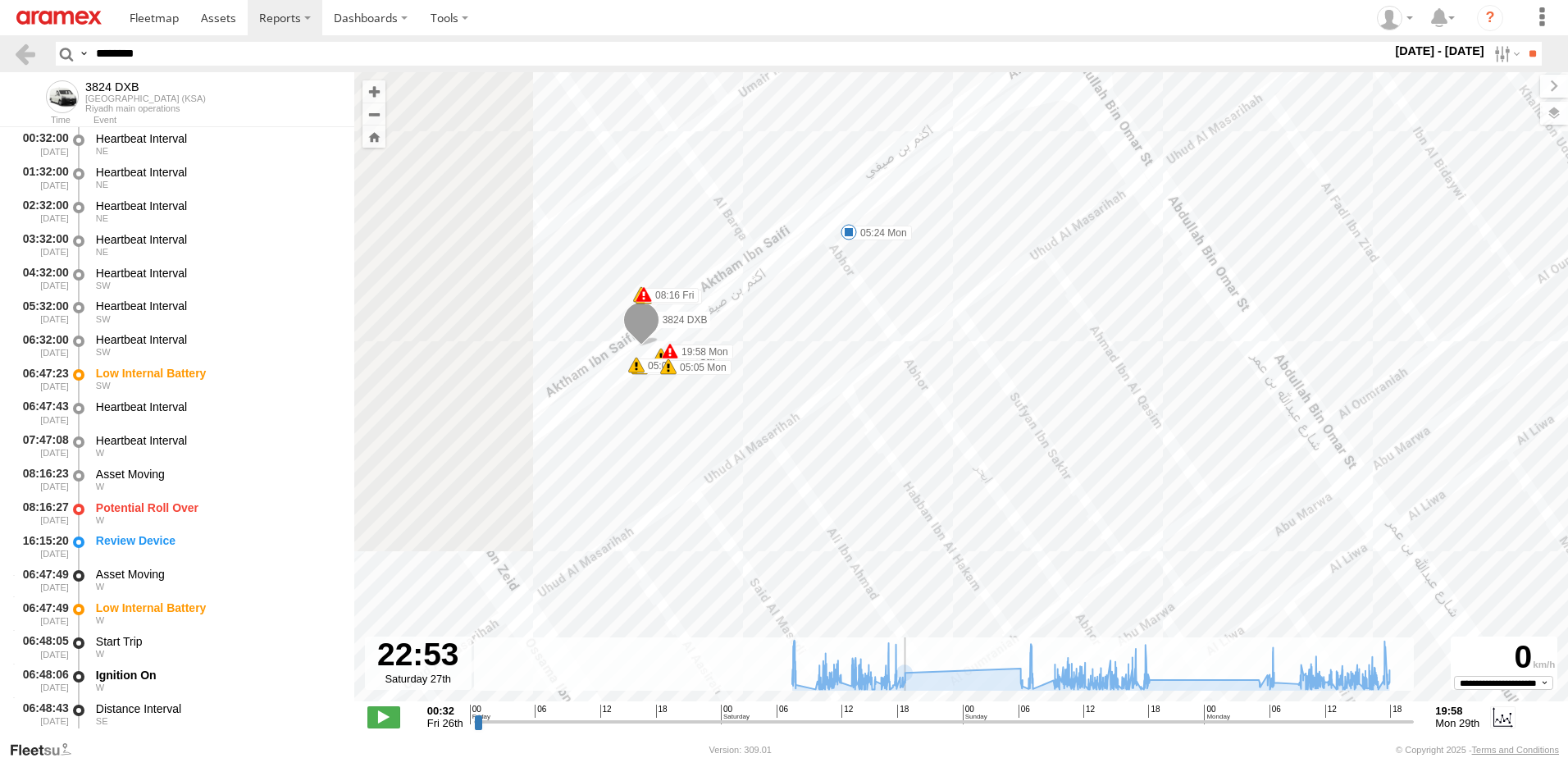
drag, startPoint x: 793, startPoint y: 376, endPoint x: 818, endPoint y: 373, distance: 25.2
click at [818, 373] on div "3824 DXB 08:16 Fri 07:08 Sat 11:07 Sat 11:10 Sat 16:30 Sat 17:05 Sat 11:47 Sun …" at bounding box center [961, 395] width 1214 height 646
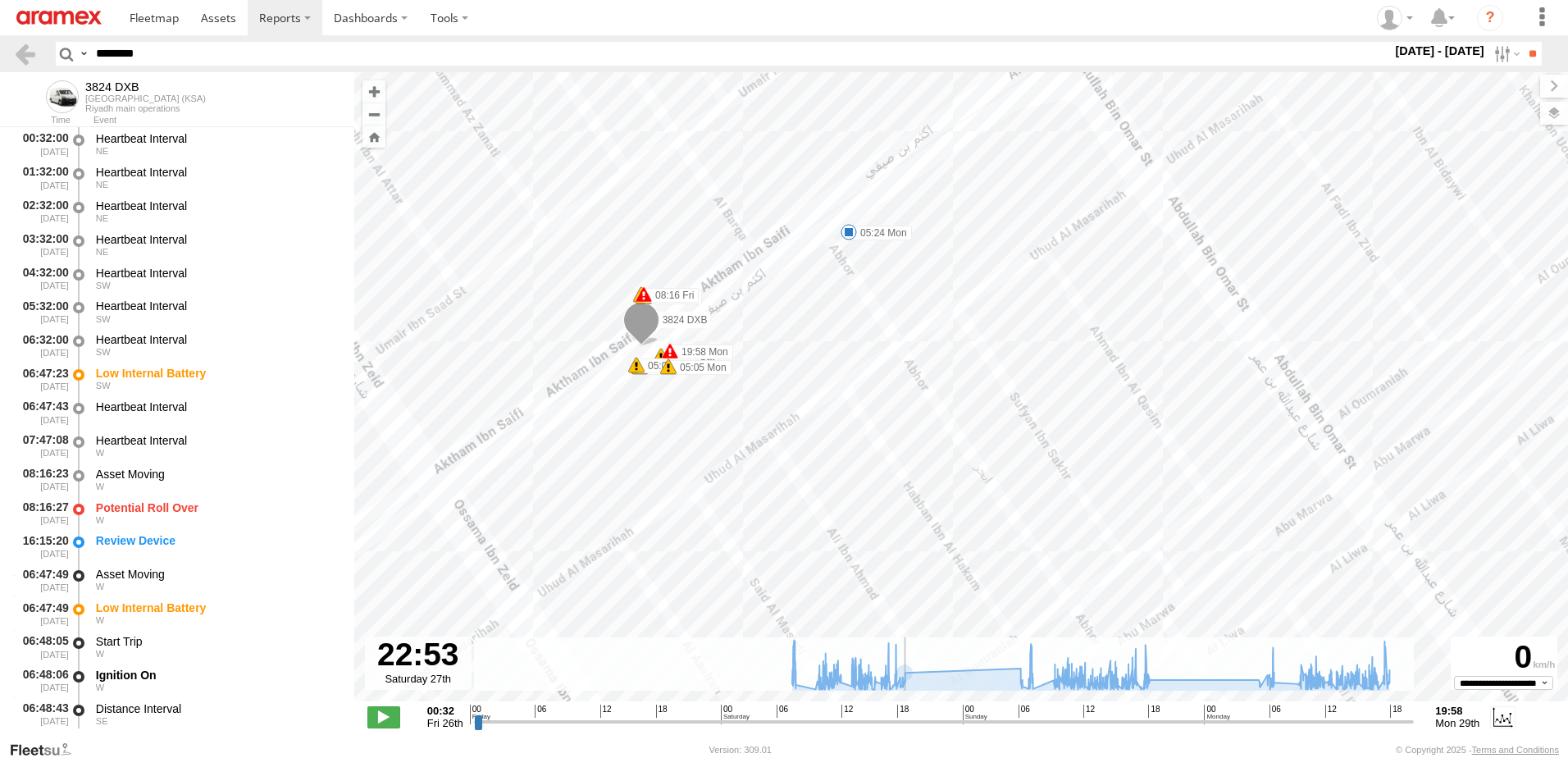
drag, startPoint x: 163, startPoint y: 56, endPoint x: -3, endPoint y: 53, distance: 166.0
click at [0, 53] on html at bounding box center [784, 379] width 1568 height 758
paste input "text"
type input "********"
click at [1535, 67] on header "Search Query Asset ID Asset Label Registration Manufacturer Model VIN Job ID" at bounding box center [784, 53] width 1568 height 36
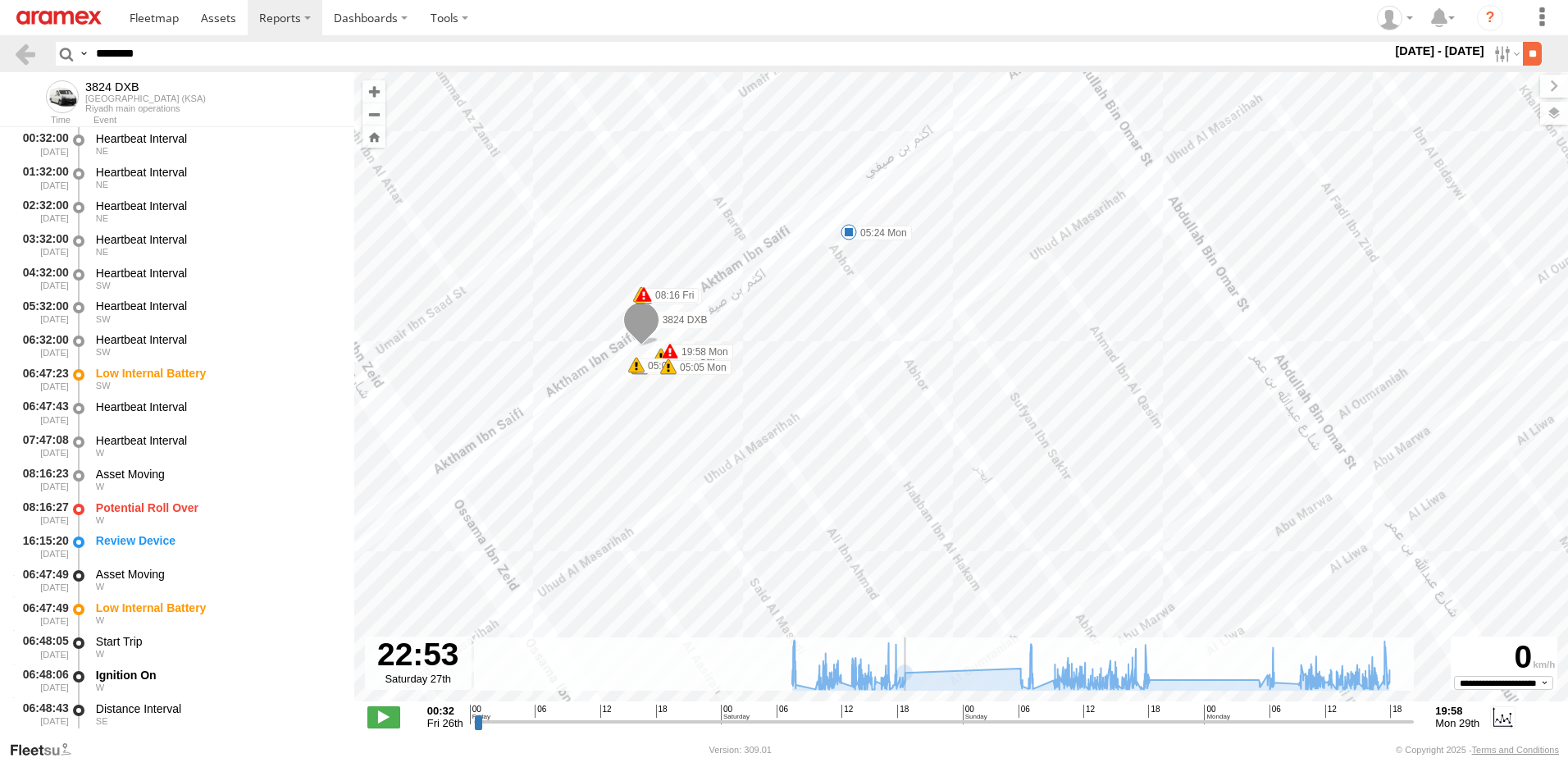
click at [1530, 59] on input "**" at bounding box center [1532, 53] width 19 height 24
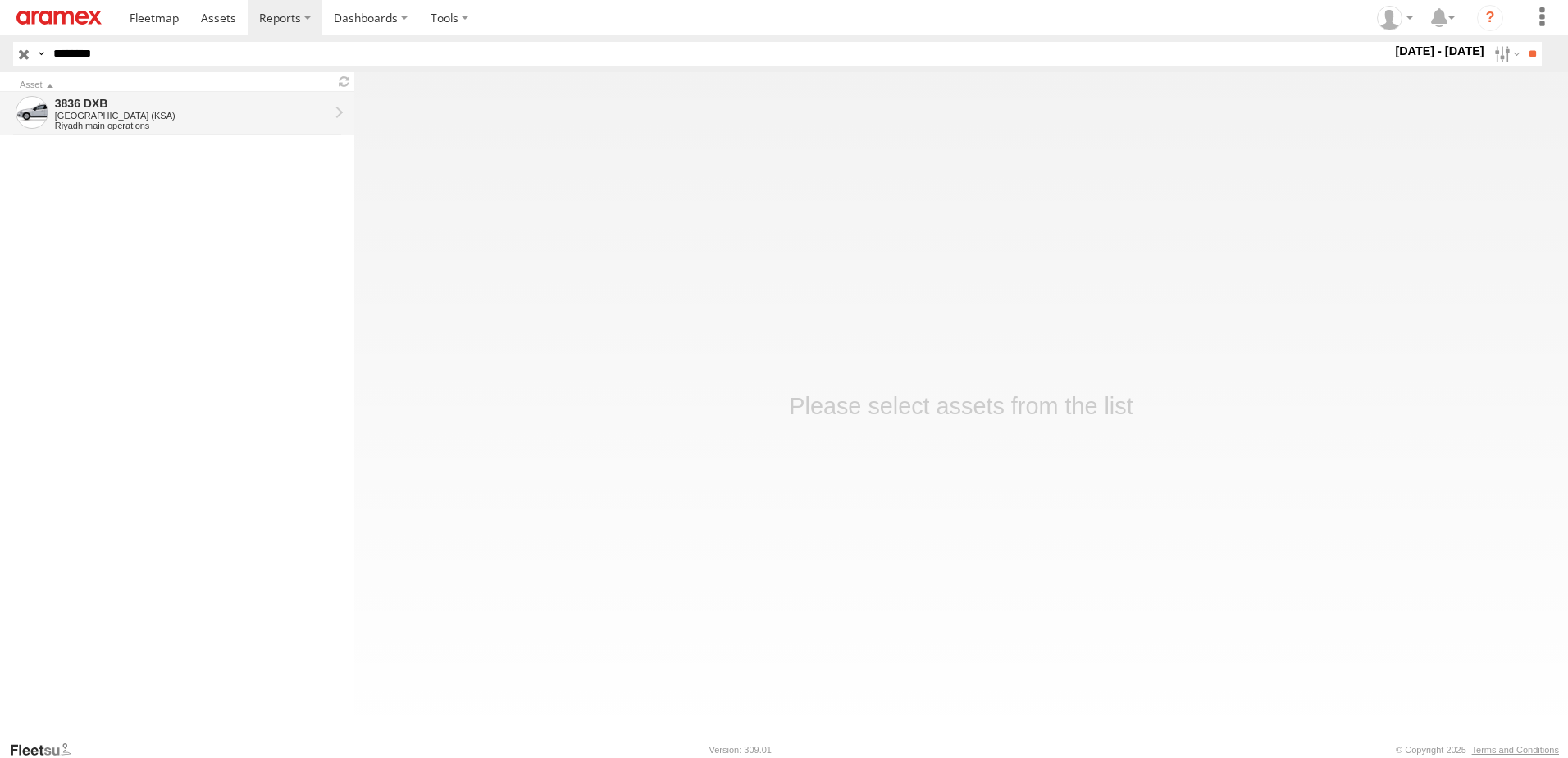
click at [194, 134] on link "3836 DXB Saudi Arabia (KSA) Riyadh main operations" at bounding box center [177, 112] width 354 height 42
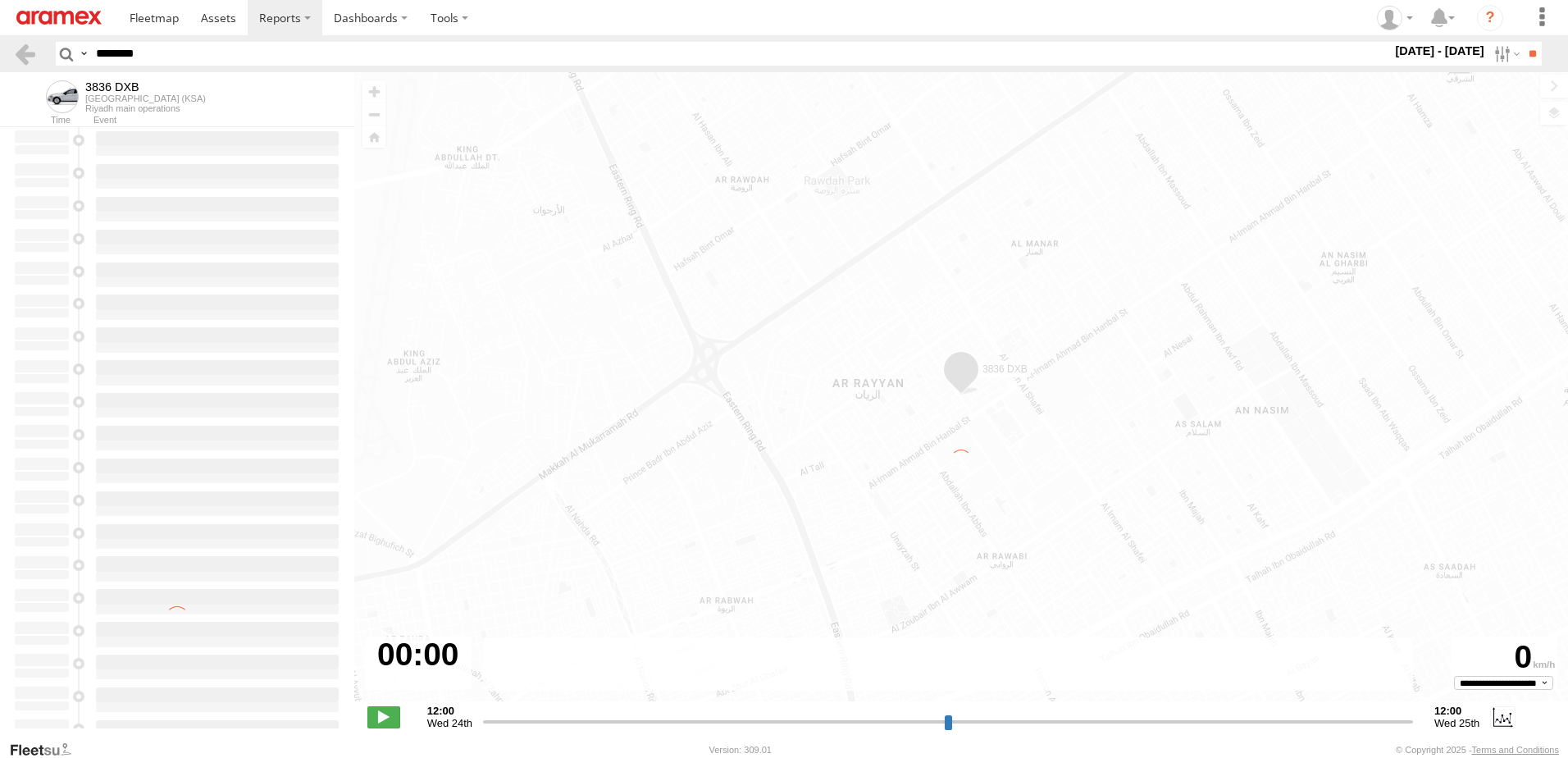
type input "**********"
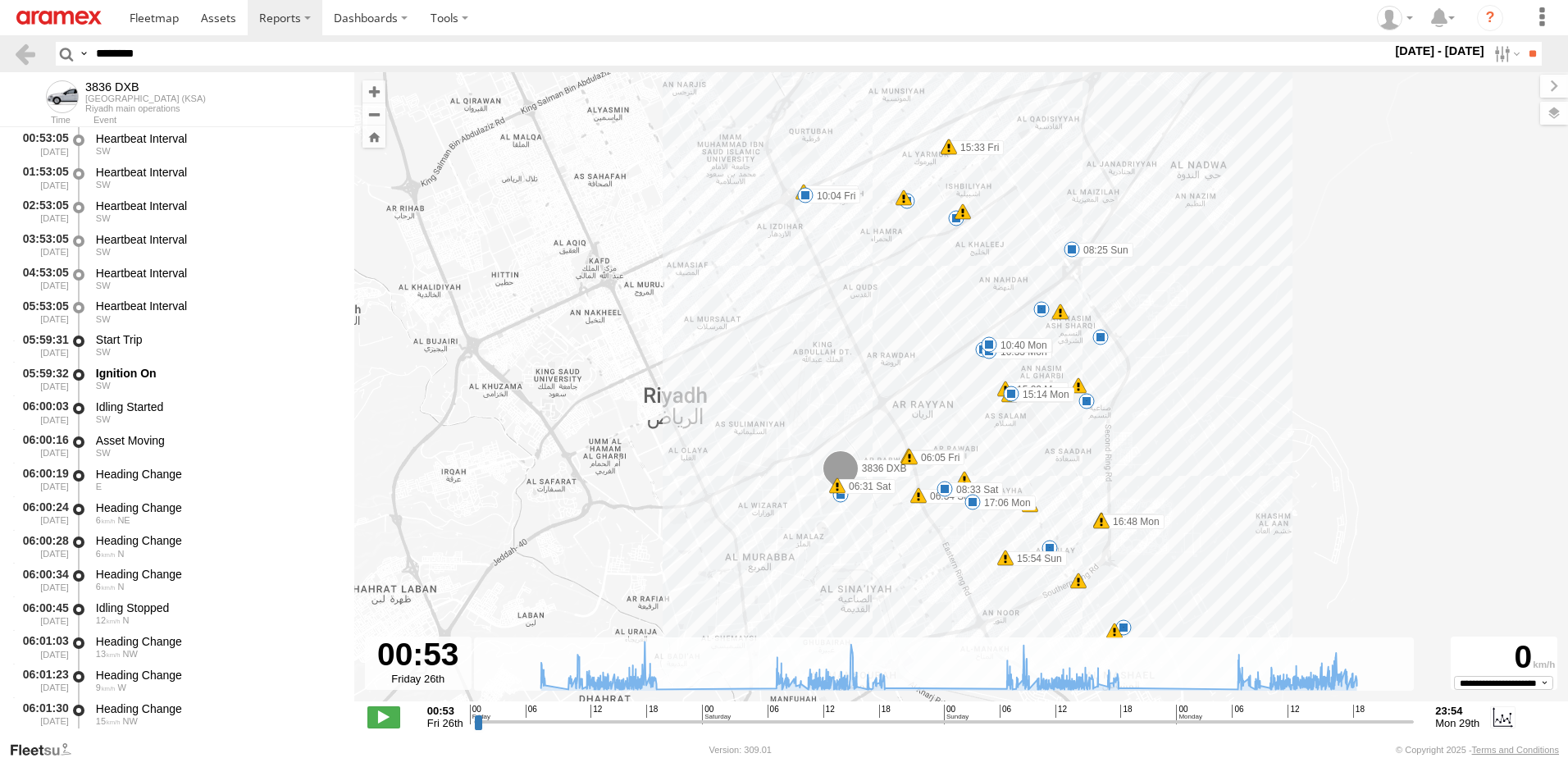
drag, startPoint x: 102, startPoint y: 51, endPoint x: 0, endPoint y: 65, distance: 103.0
click at [0, 56] on html at bounding box center [784, 379] width 1568 height 758
paste input "**"
type input "********"
paste input "text"
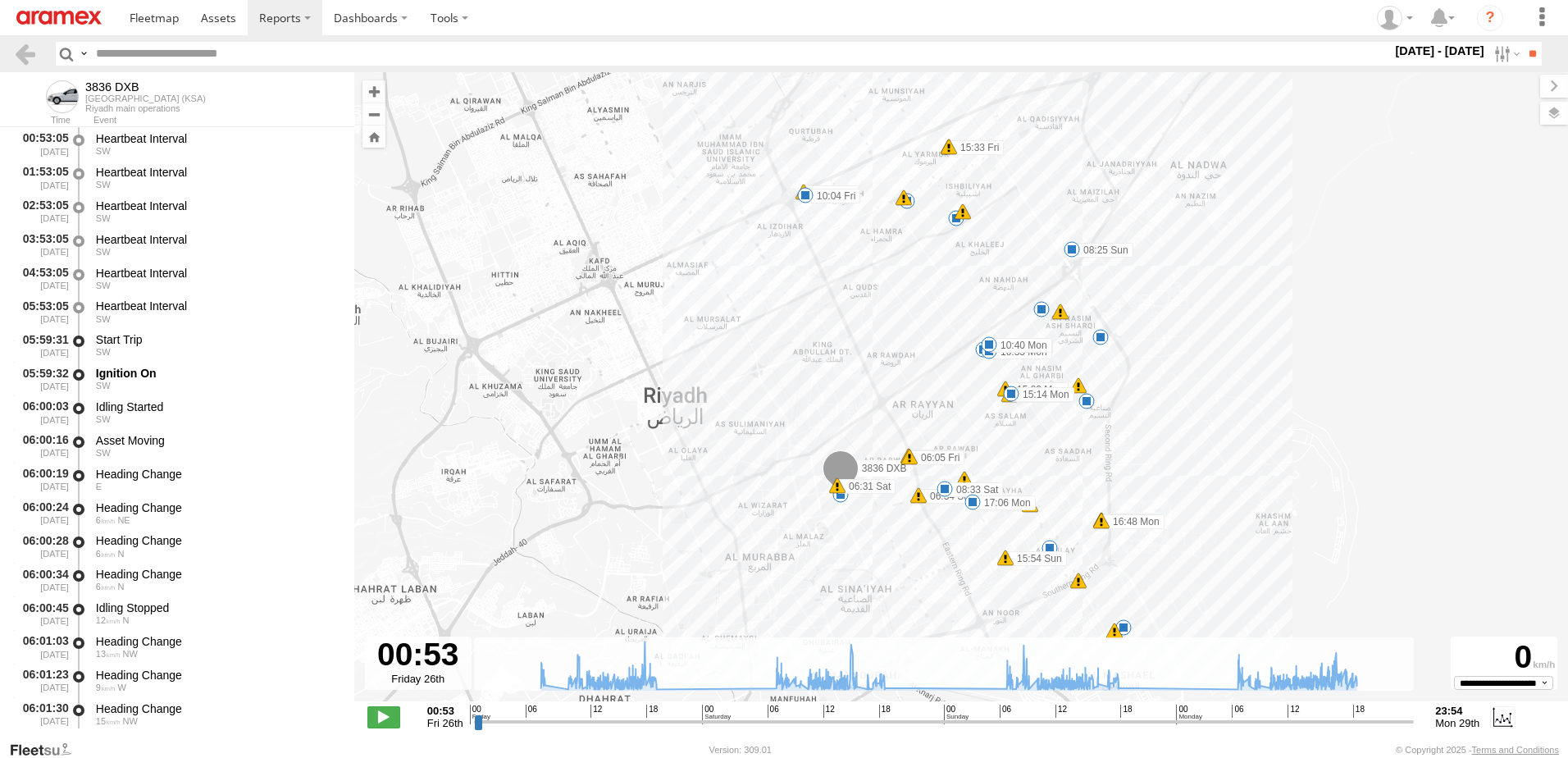
click at [176, 56] on input "text" at bounding box center [740, 53] width 1302 height 24
paste input "text"
click at [122, 51] on input "text" at bounding box center [740, 53] width 1302 height 24
paste input "********"
type input "********"
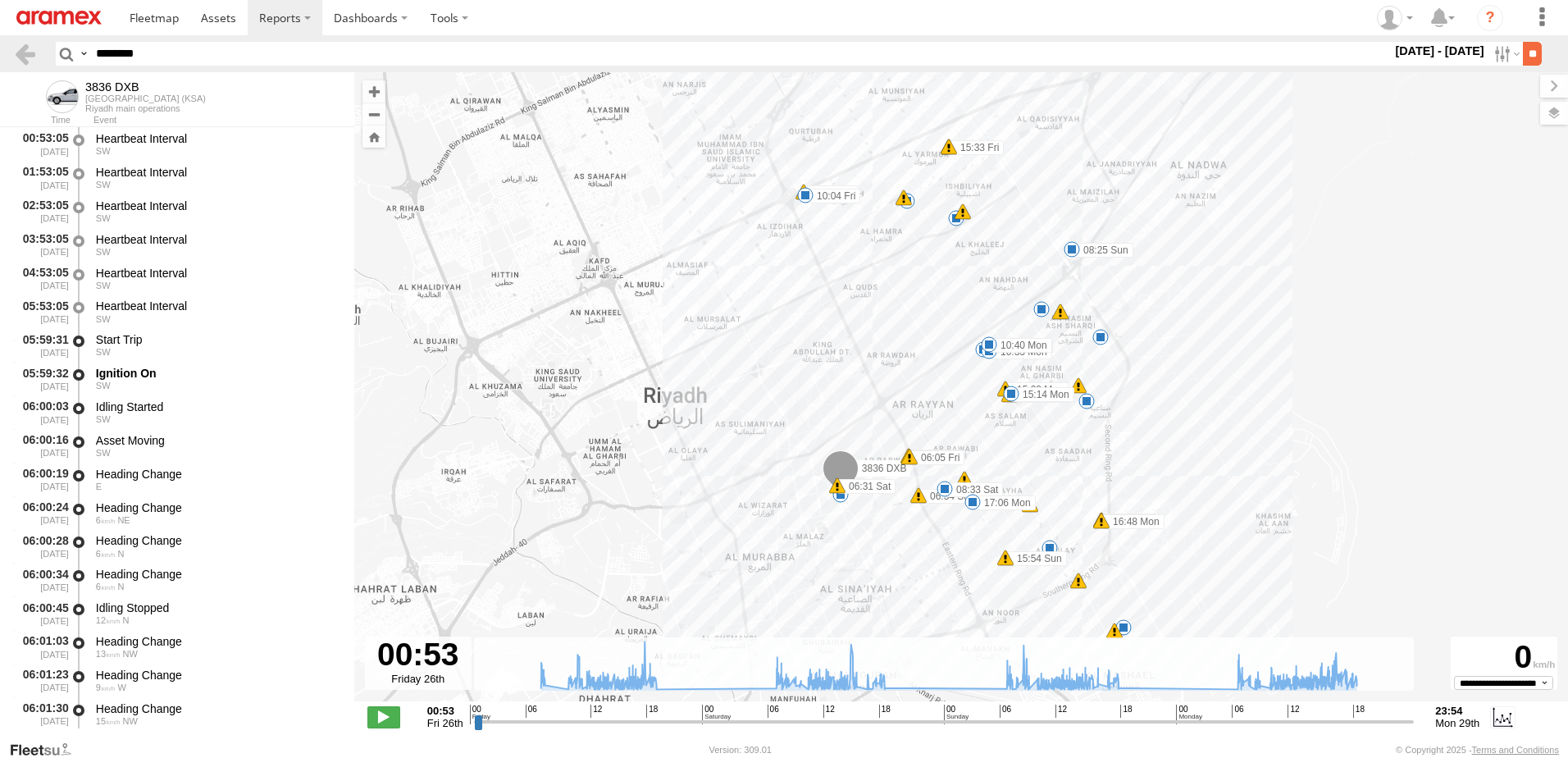
click at [1530, 48] on input "**" at bounding box center [1532, 53] width 19 height 24
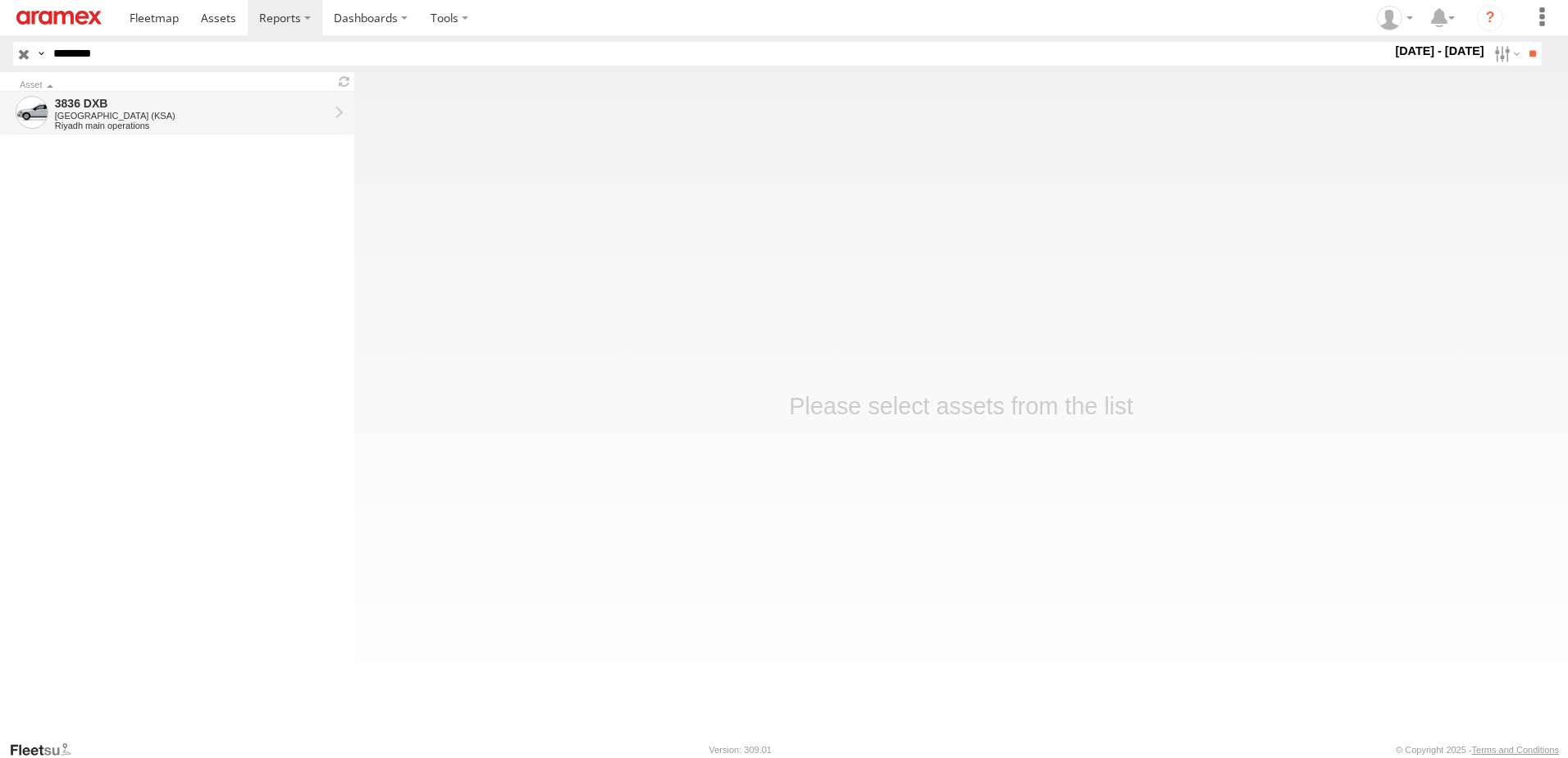
click at [150, 115] on div "[GEOGRAPHIC_DATA] (KSA)" at bounding box center [192, 115] width 274 height 10
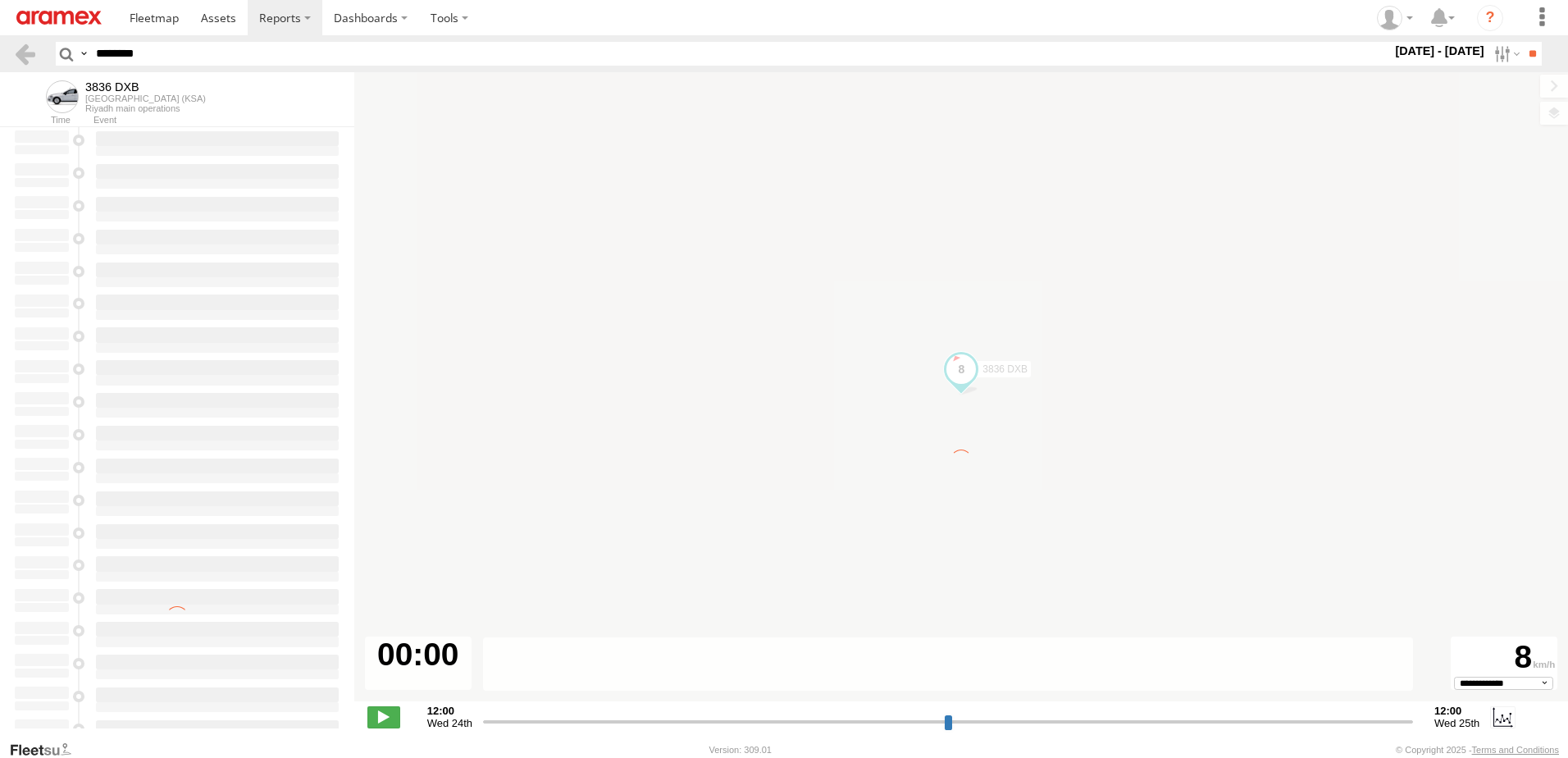
select select "**********"
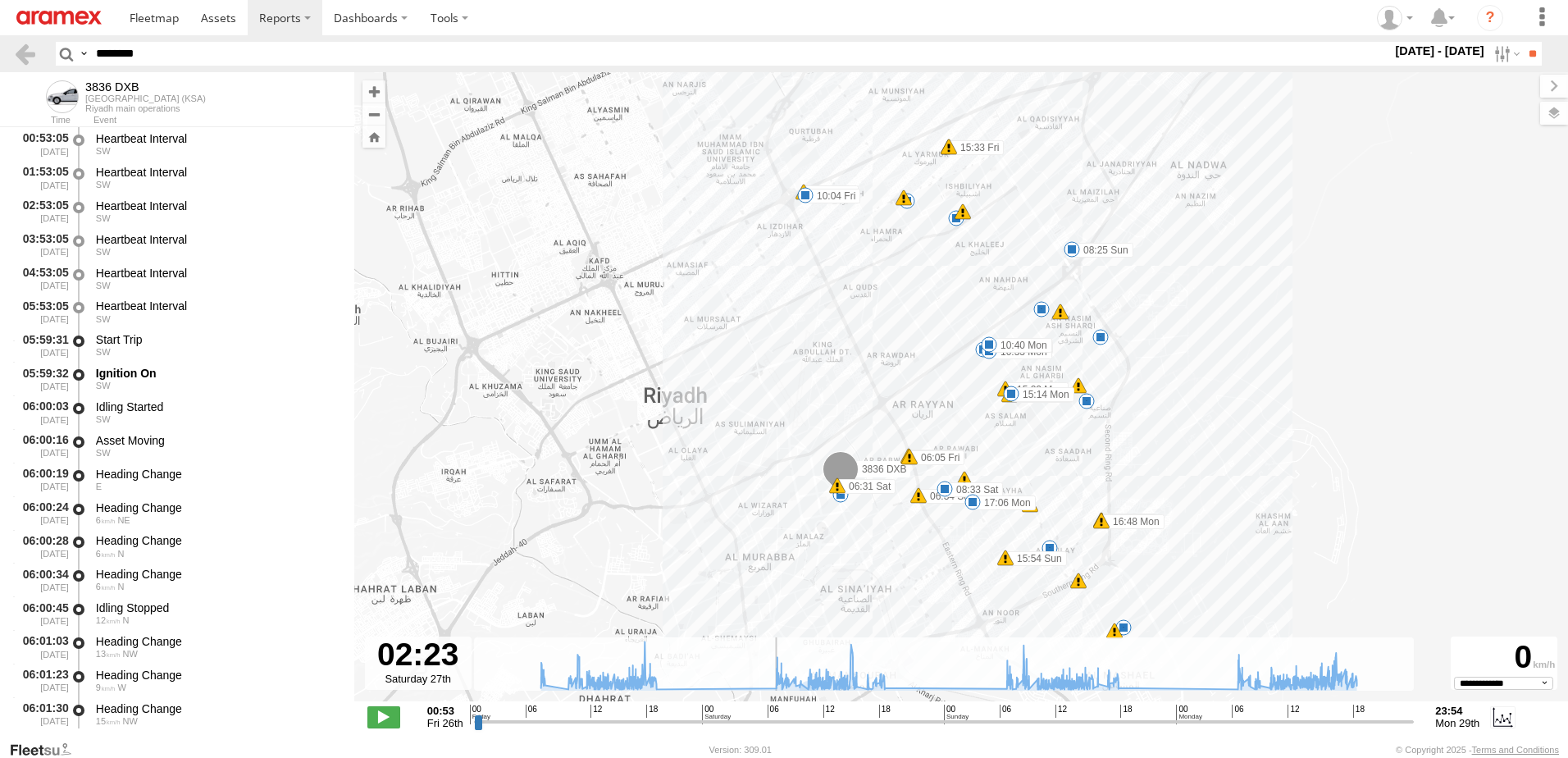
click at [727, 726] on input "range" at bounding box center [943, 722] width 940 height 16
click at [953, 721] on input "range" at bounding box center [943, 722] width 940 height 16
type input "**********"
click at [1175, 723] on input "range" at bounding box center [943, 722] width 940 height 16
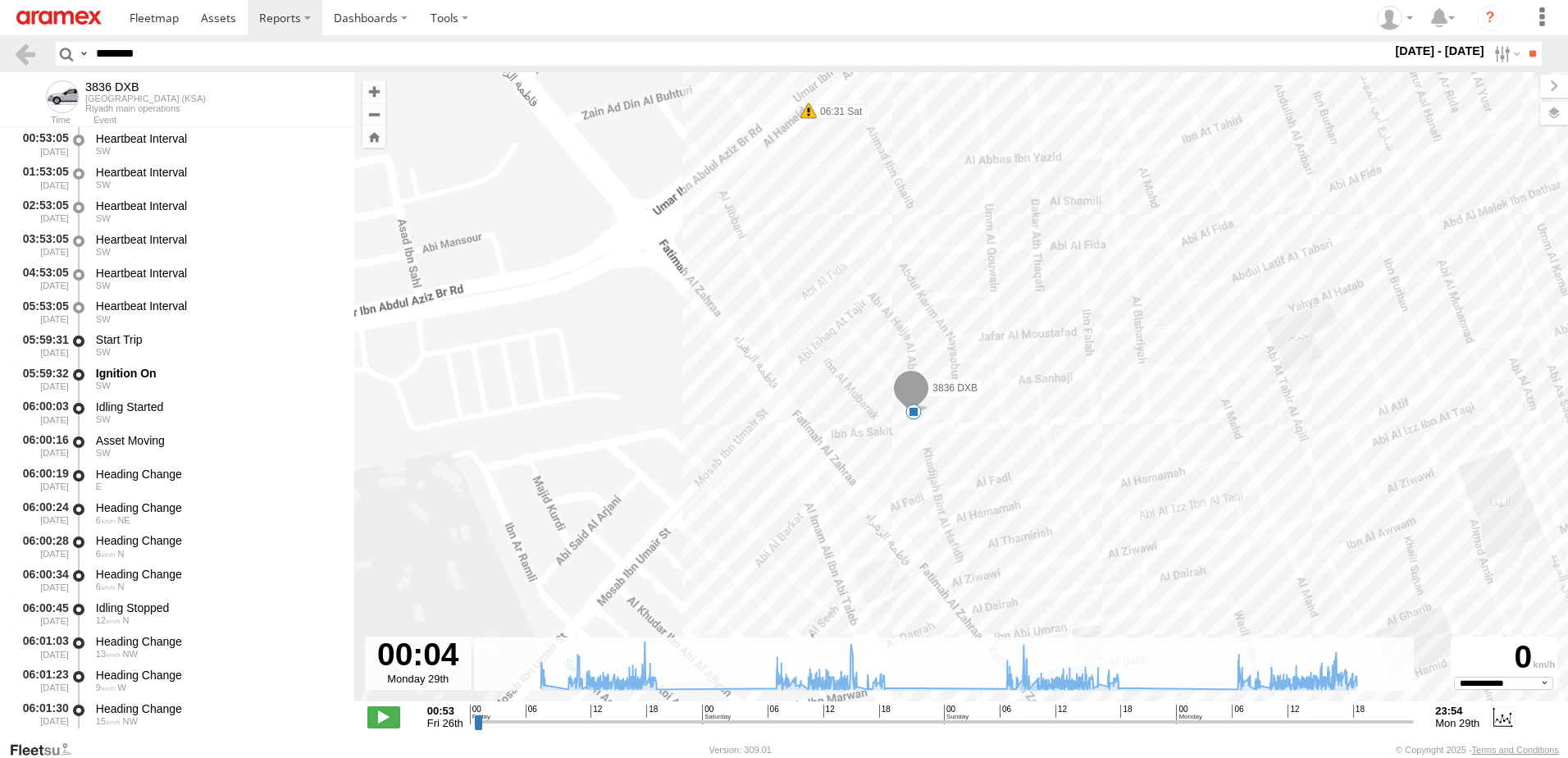
drag, startPoint x: 1006, startPoint y: 371, endPoint x: 941, endPoint y: 456, distance: 107.0
click at [941, 456] on div "3836 DXB 06:05 Fri 06:05 Fri 10:00 Fri 10:04 Fri 15:33 Fri 15:33 Fri 16:53 Fri …" at bounding box center [961, 395] width 1214 height 646
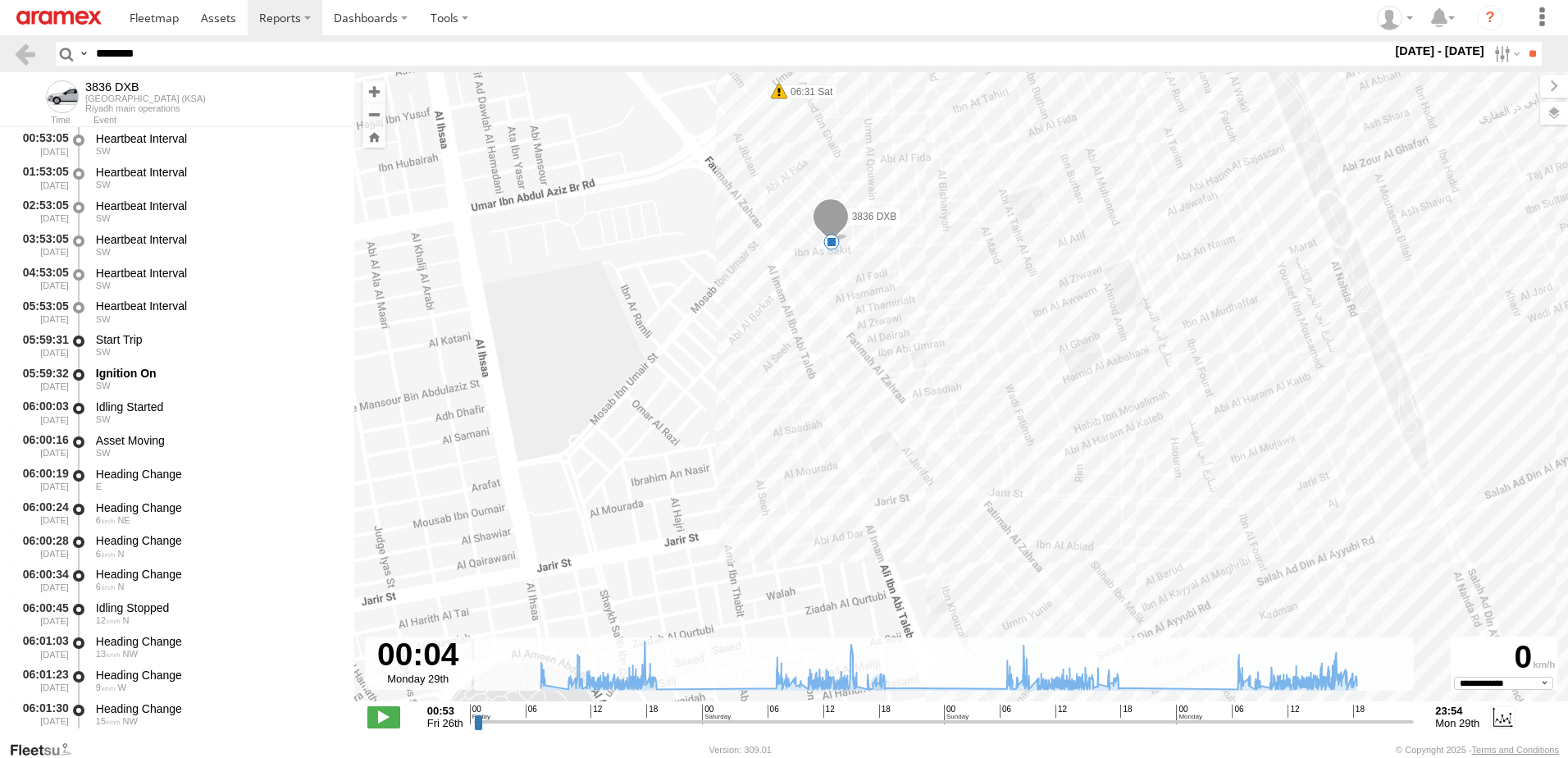
drag, startPoint x: 240, startPoint y: 49, endPoint x: 0, endPoint y: 40, distance: 240.2
click at [0, 40] on html at bounding box center [784, 379] width 1568 height 758
paste input "text"
type input "********"
click at [1490, 48] on label at bounding box center [1505, 53] width 35 height 24
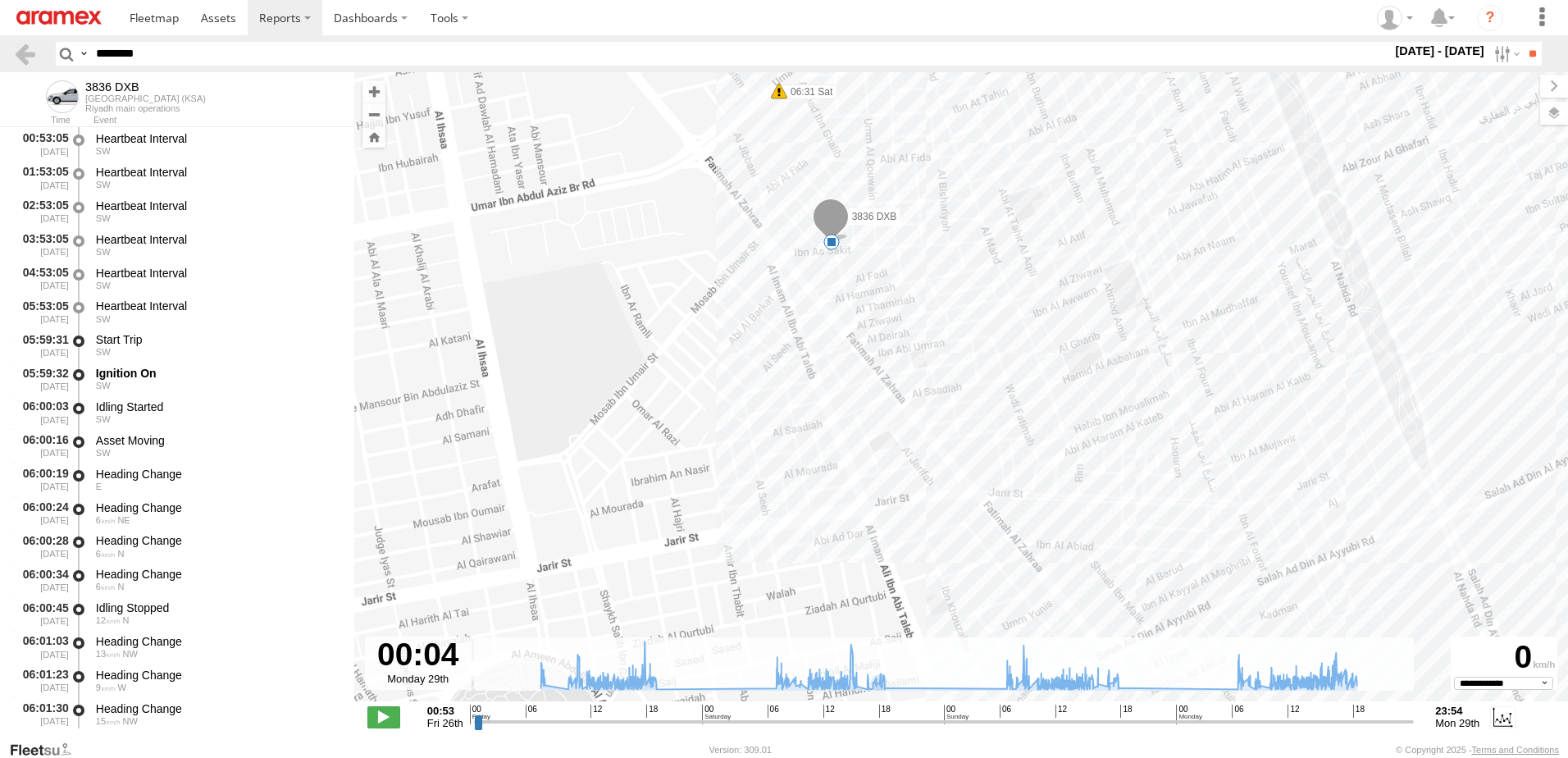
click at [0, 0] on label at bounding box center [0, 0] width 0 height 0
click at [1525, 53] on input "**" at bounding box center [1532, 53] width 19 height 24
